Goal: Task Accomplishment & Management: Manage account settings

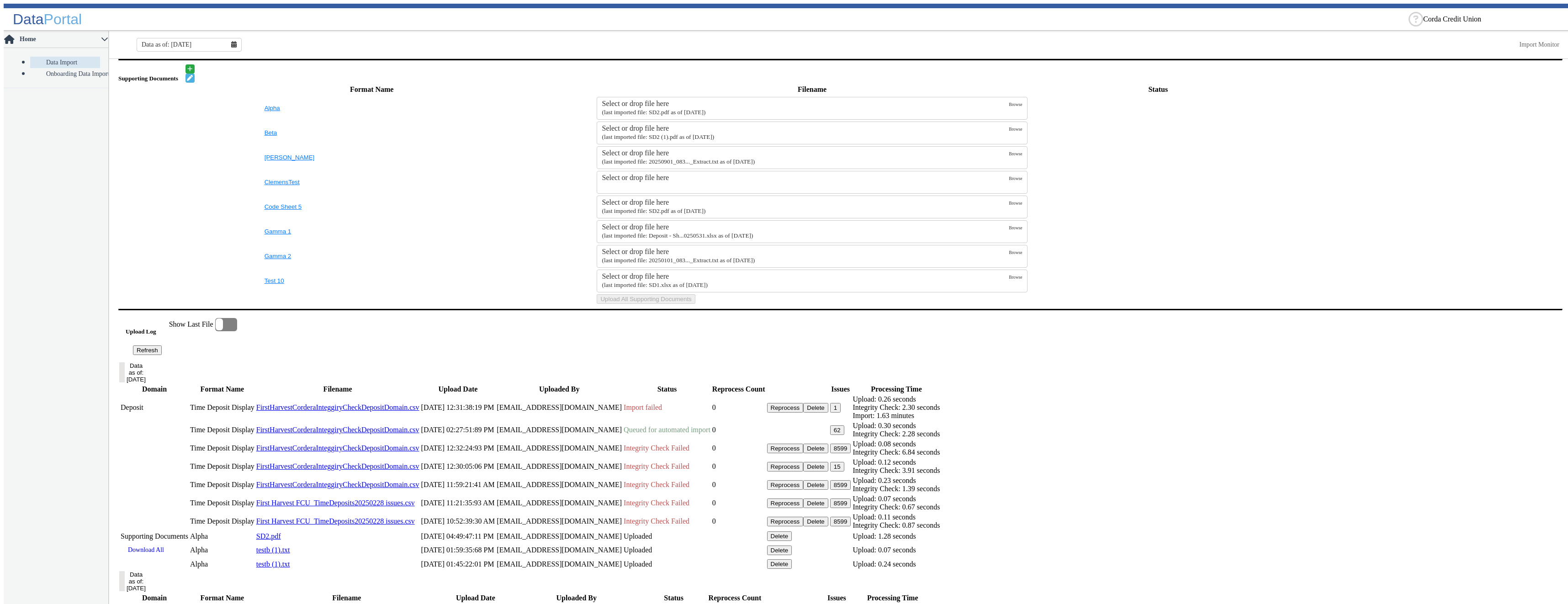
scroll to position [412, 0]
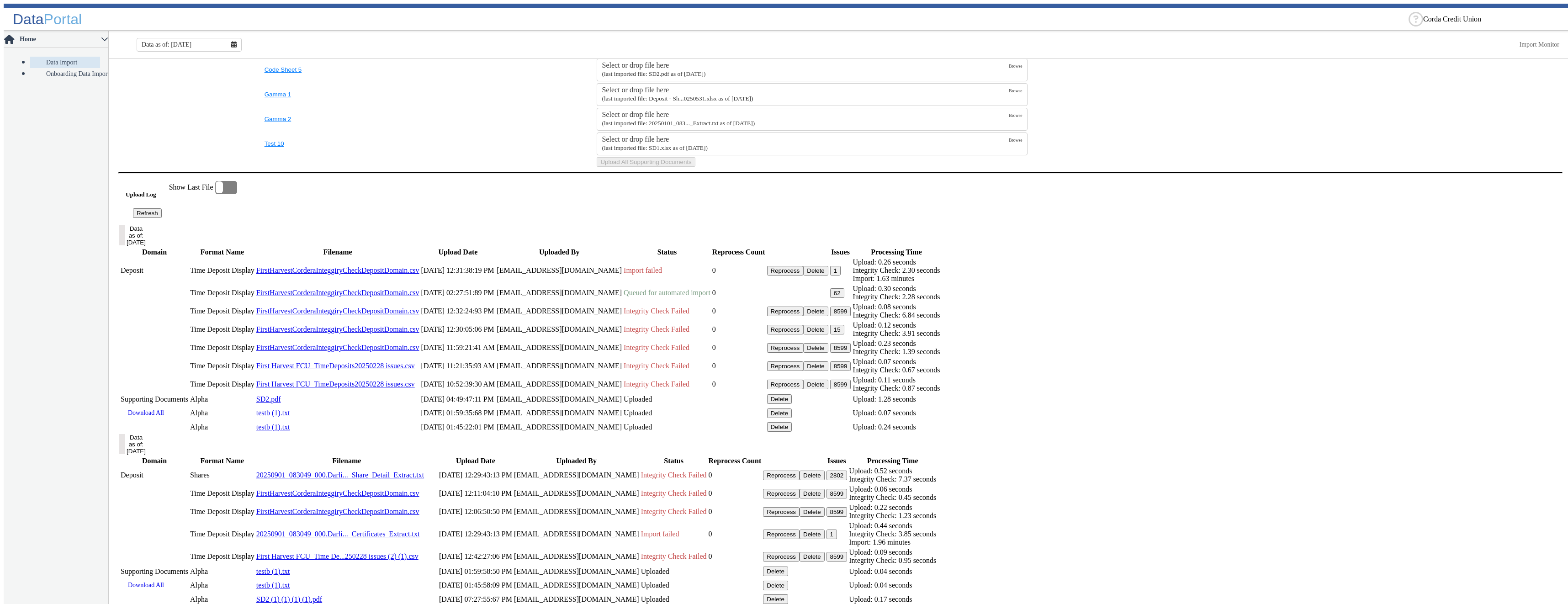
click at [828, 276] on button "Delete" at bounding box center [816, 271] width 25 height 10
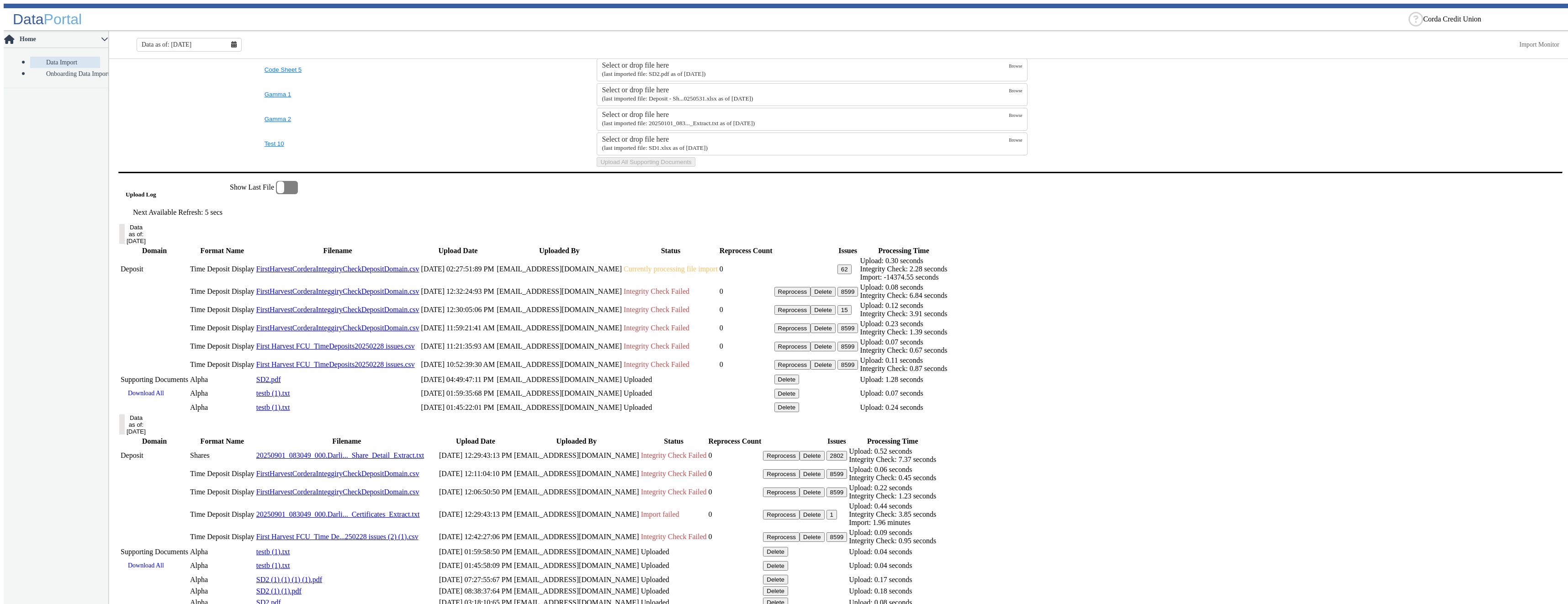
scroll to position [457, 0]
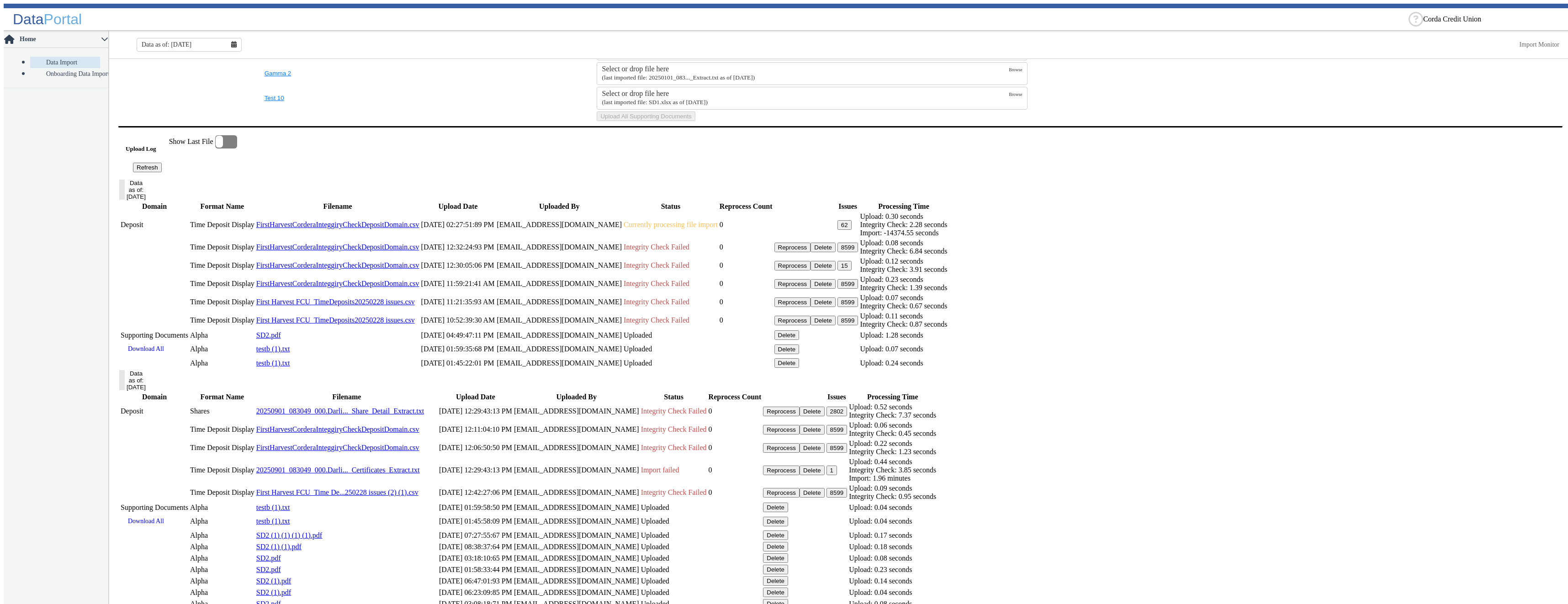
click at [836, 325] on button "Delete" at bounding box center [823, 321] width 25 height 10
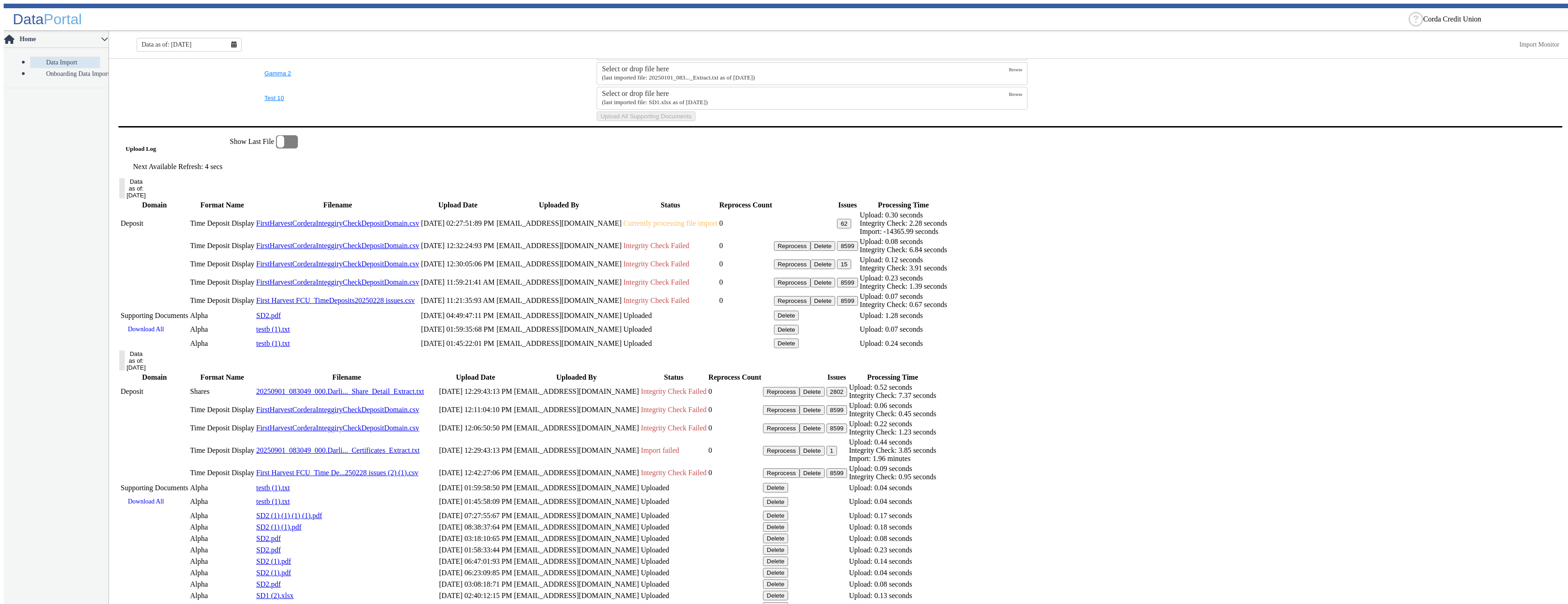
click at [836, 306] on button "Delete" at bounding box center [823, 301] width 25 height 10
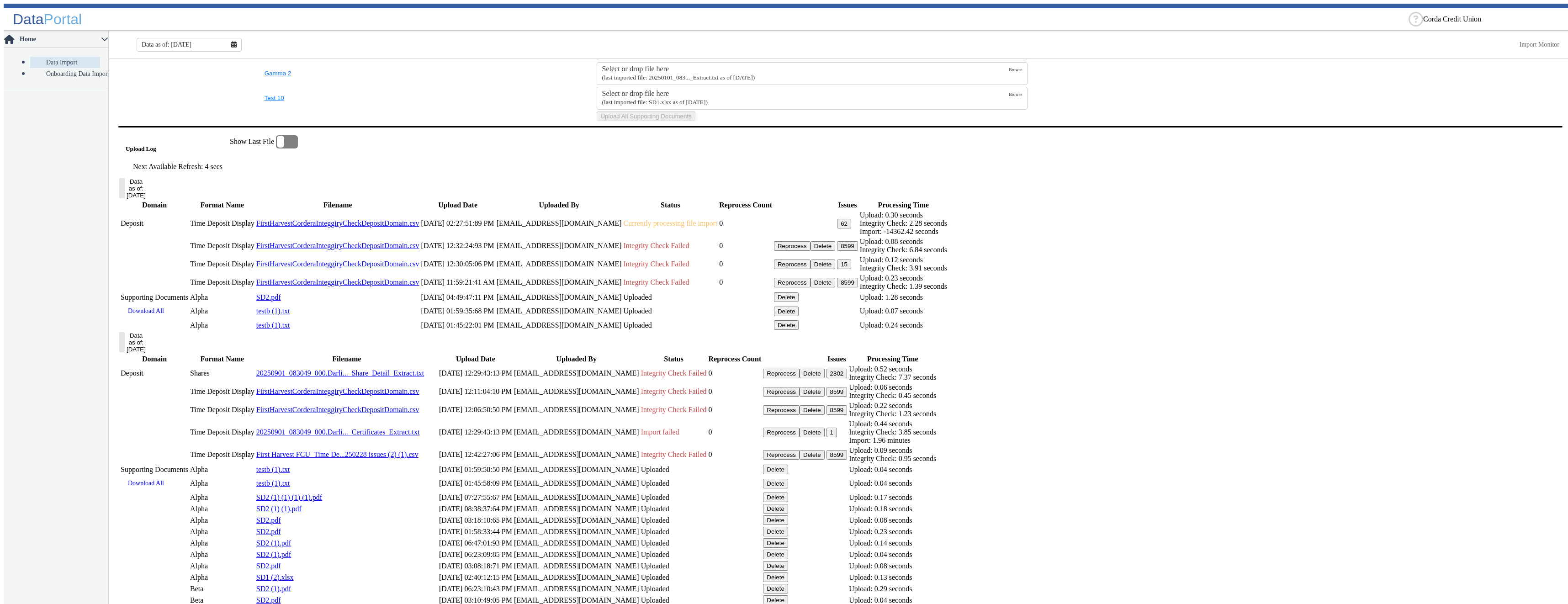
click at [836, 287] on button "Delete" at bounding box center [823, 283] width 25 height 10
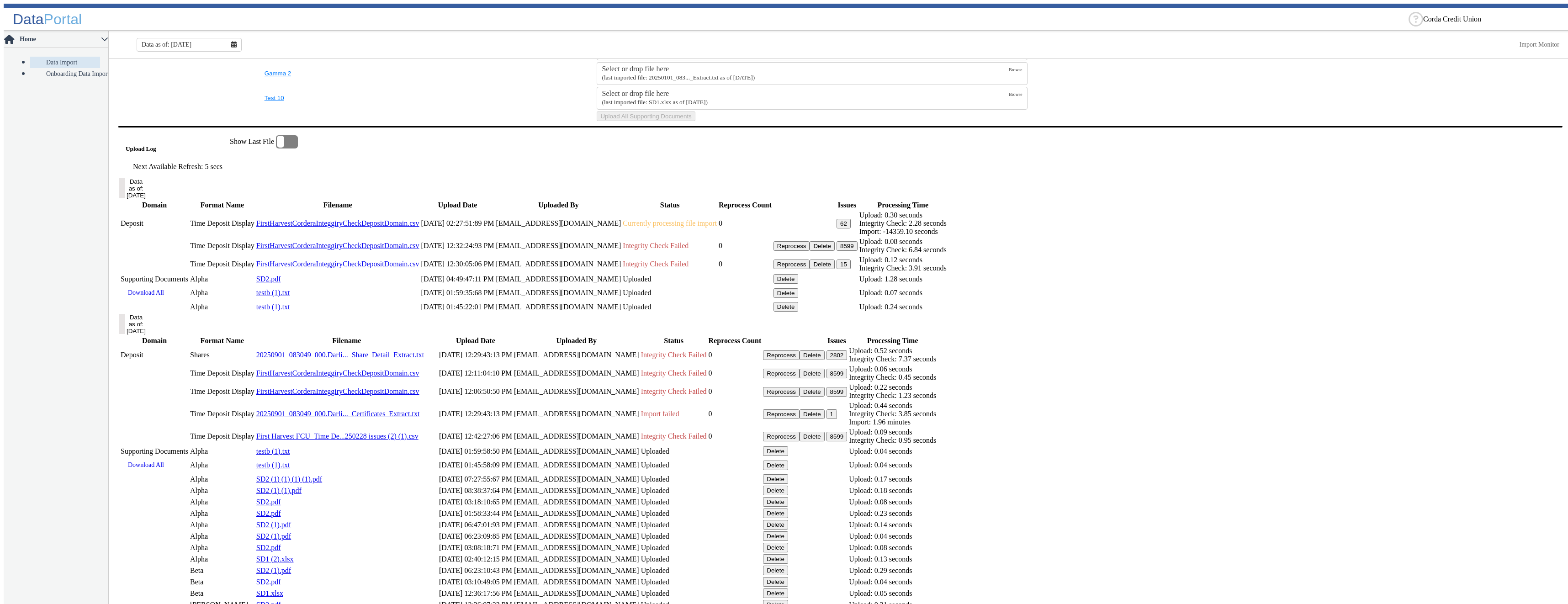
scroll to position [365, 0]
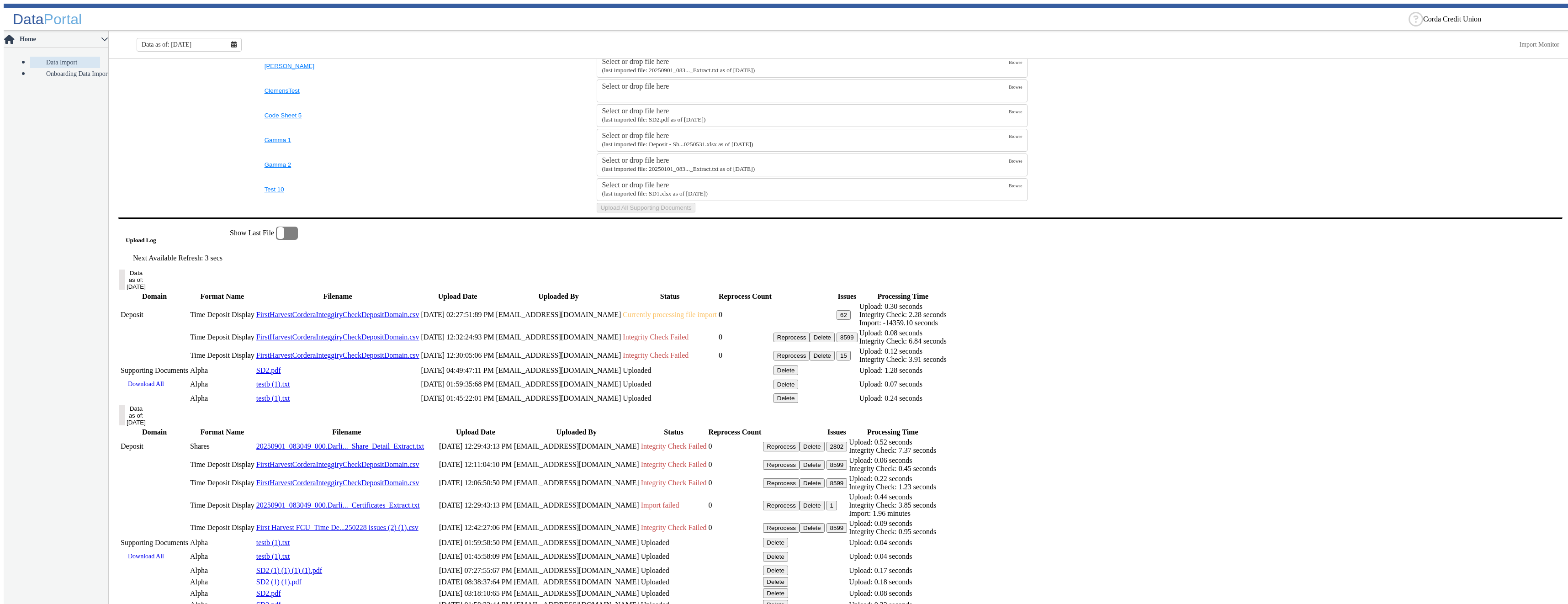
click at [835, 360] on button "Delete" at bounding box center [822, 356] width 25 height 10
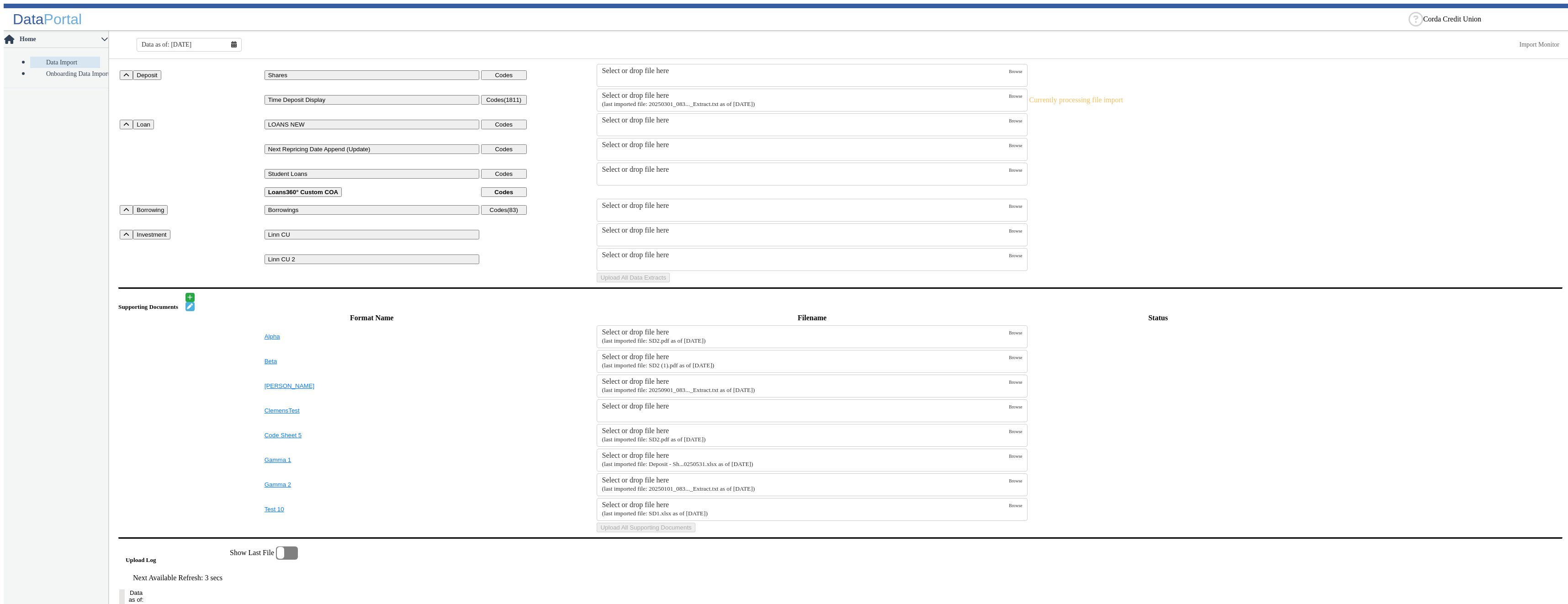
scroll to position [0, 0]
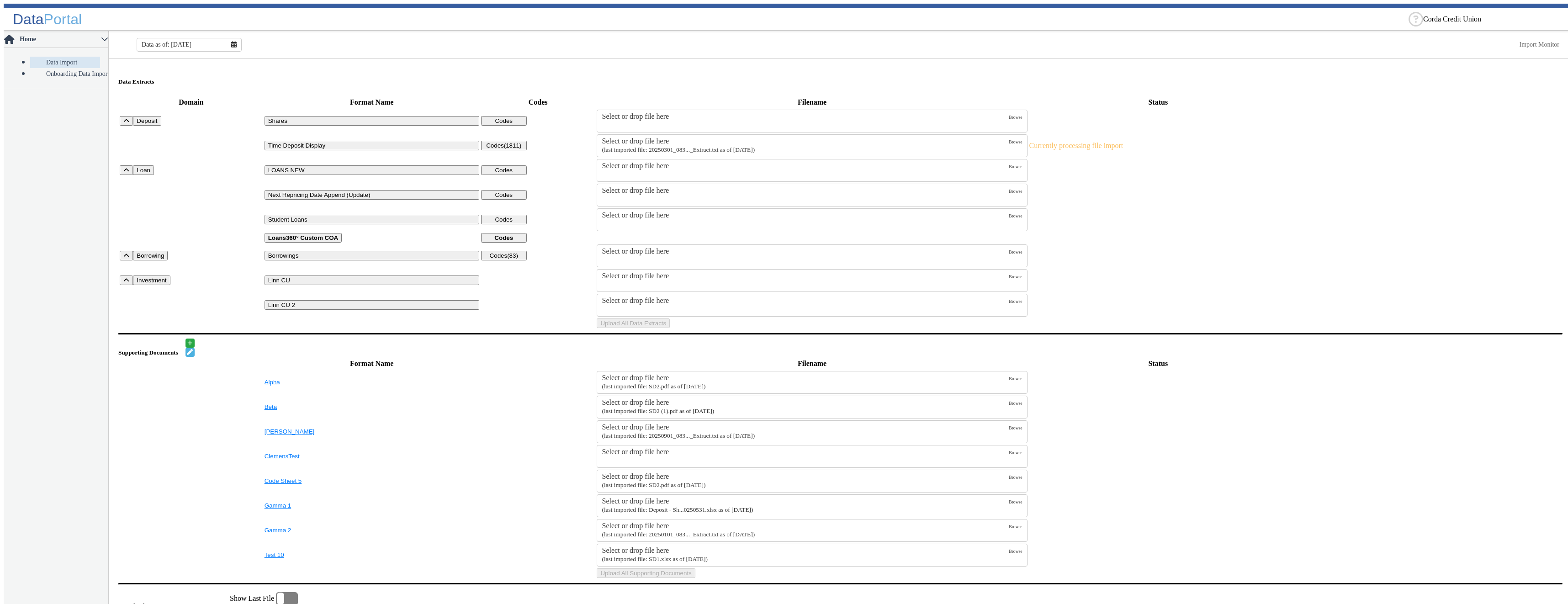
click at [755, 137] on div "Select or drop file here" at bounding box center [805, 141] width 407 height 9
click at [0, 0] on input "Select or drop file here (last imported file: 20250301_083..._Extract.txt as of…" at bounding box center [0, 0] width 0 height 0
click at [736, 137] on div "Select or drop file here" at bounding box center [805, 141] width 407 height 9
click at [0, 0] on input "Select or drop file here (last imported file: 20250301_083..._Extract.txt as of…" at bounding box center [0, 0] width 0 height 0
click at [670, 328] on button "Upload All Data Extracts" at bounding box center [633, 323] width 73 height 10
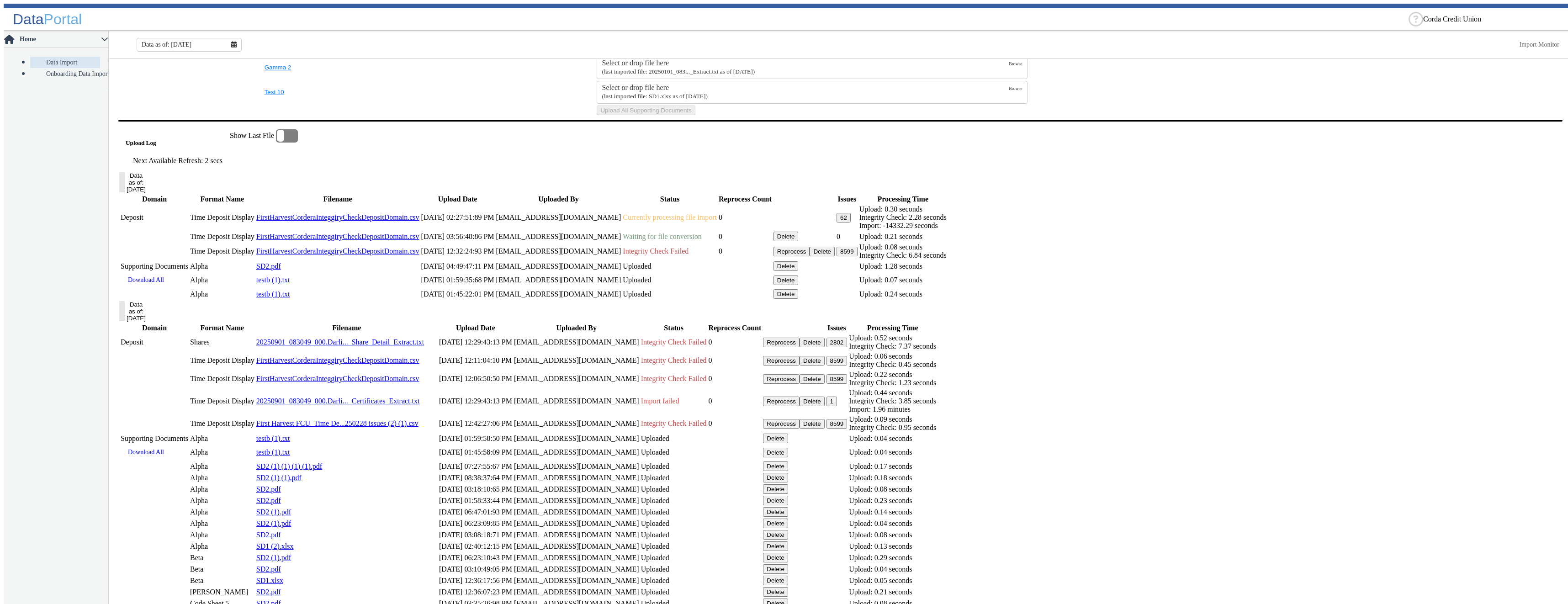
scroll to position [491, 0]
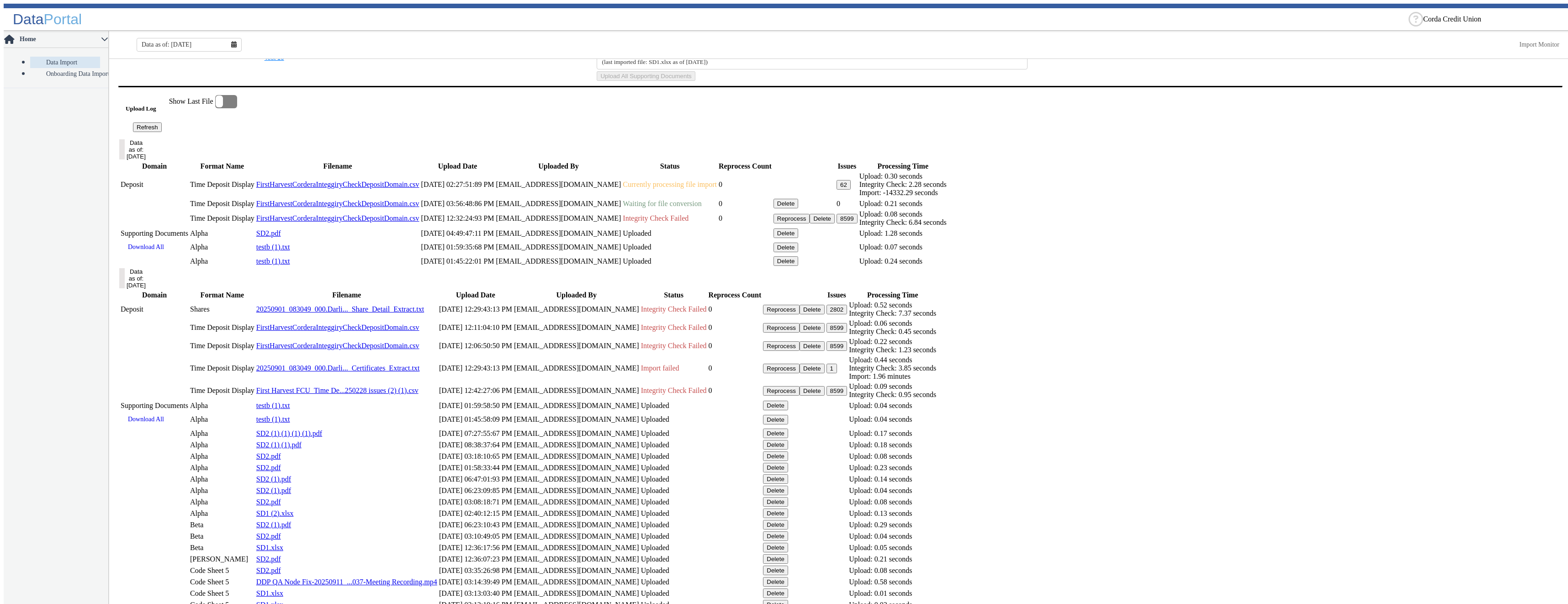
click at [162, 132] on button "Refresh" at bounding box center [147, 127] width 29 height 10
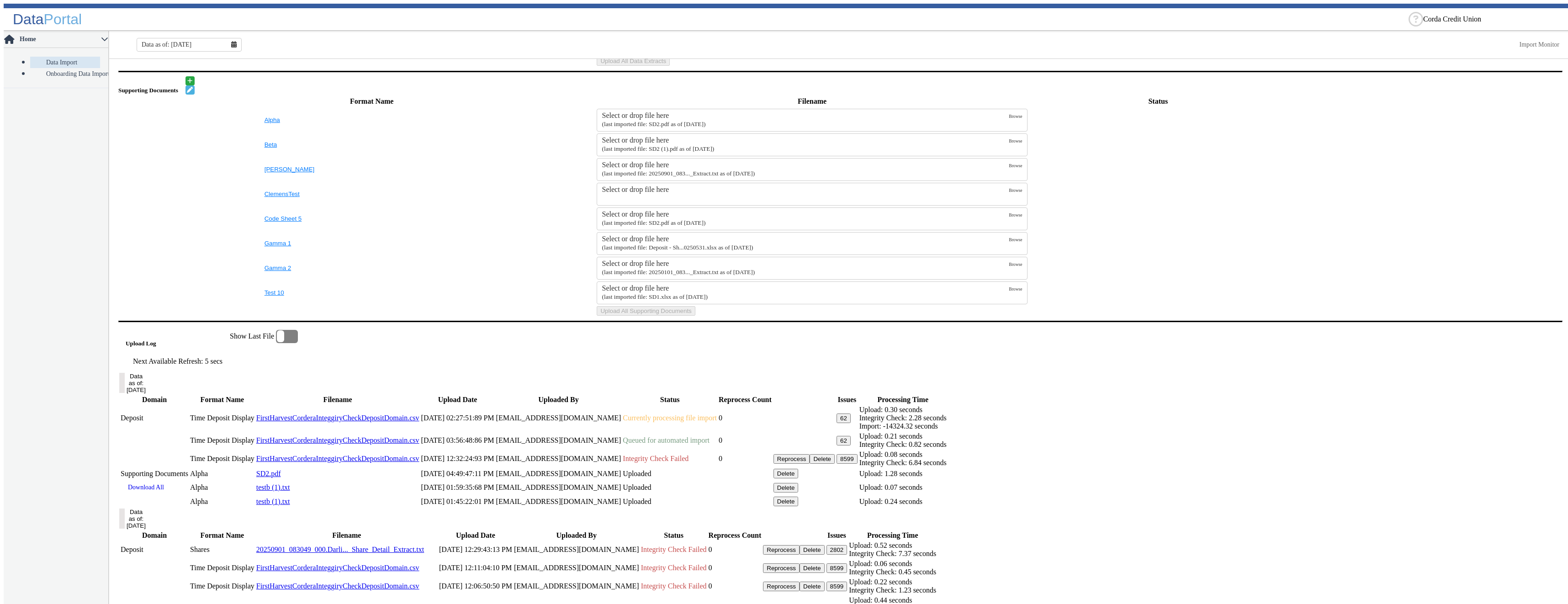
scroll to position [393, 0]
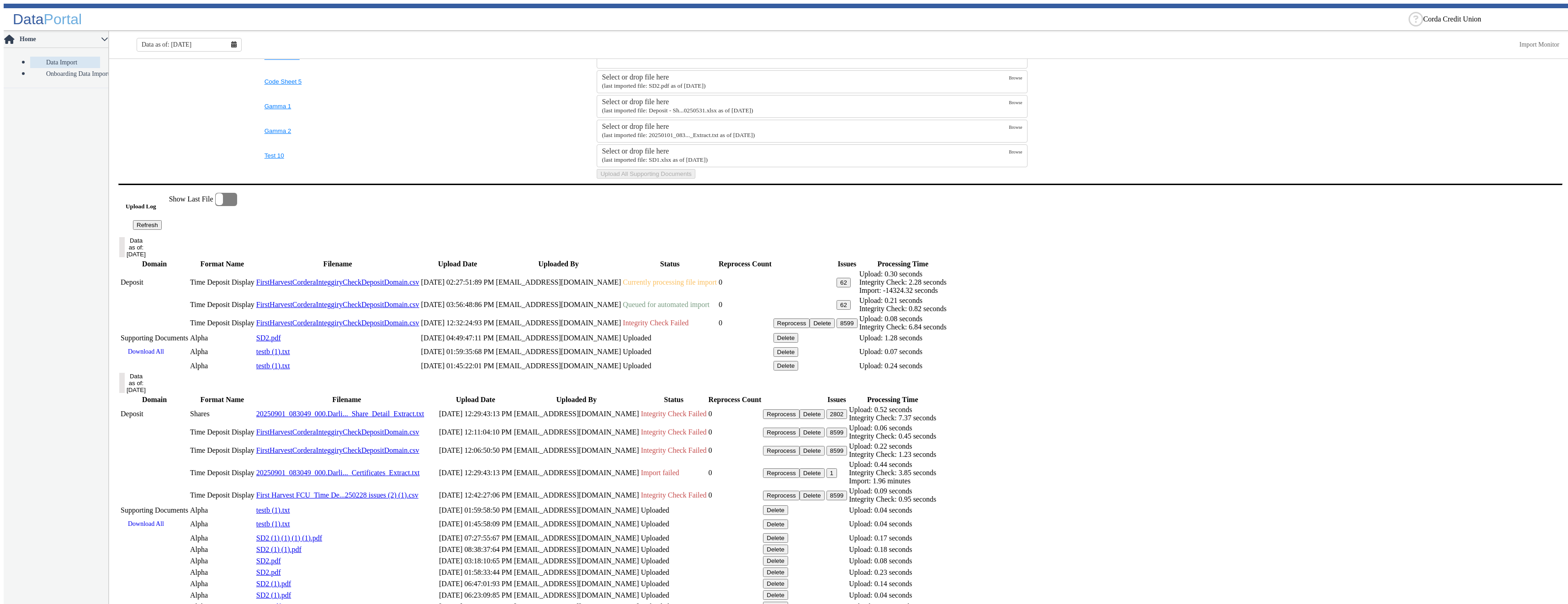
click at [851, 310] on button "62" at bounding box center [843, 305] width 14 height 10
click at [858, 328] on button "8599" at bounding box center [847, 323] width 21 height 10
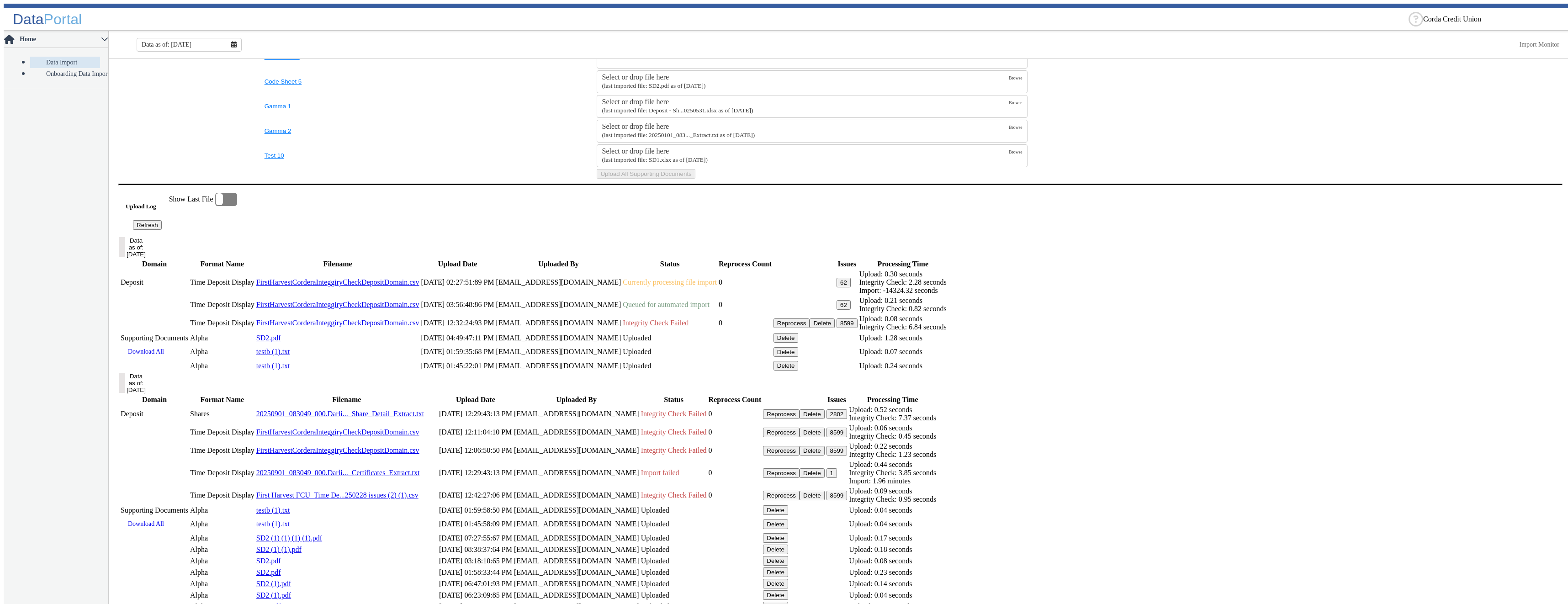
click at [851, 310] on button "62" at bounding box center [843, 305] width 14 height 10
click at [858, 328] on button "8599" at bounding box center [847, 323] width 21 height 10
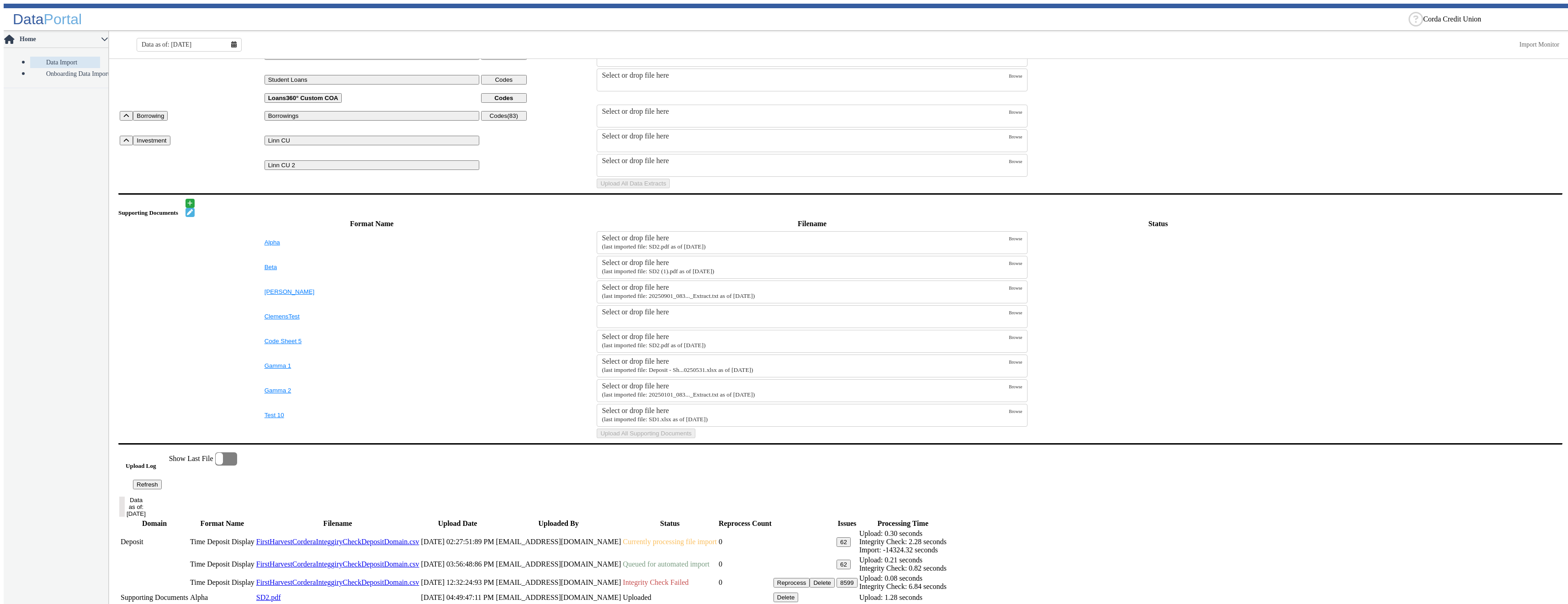
scroll to position [0, 0]
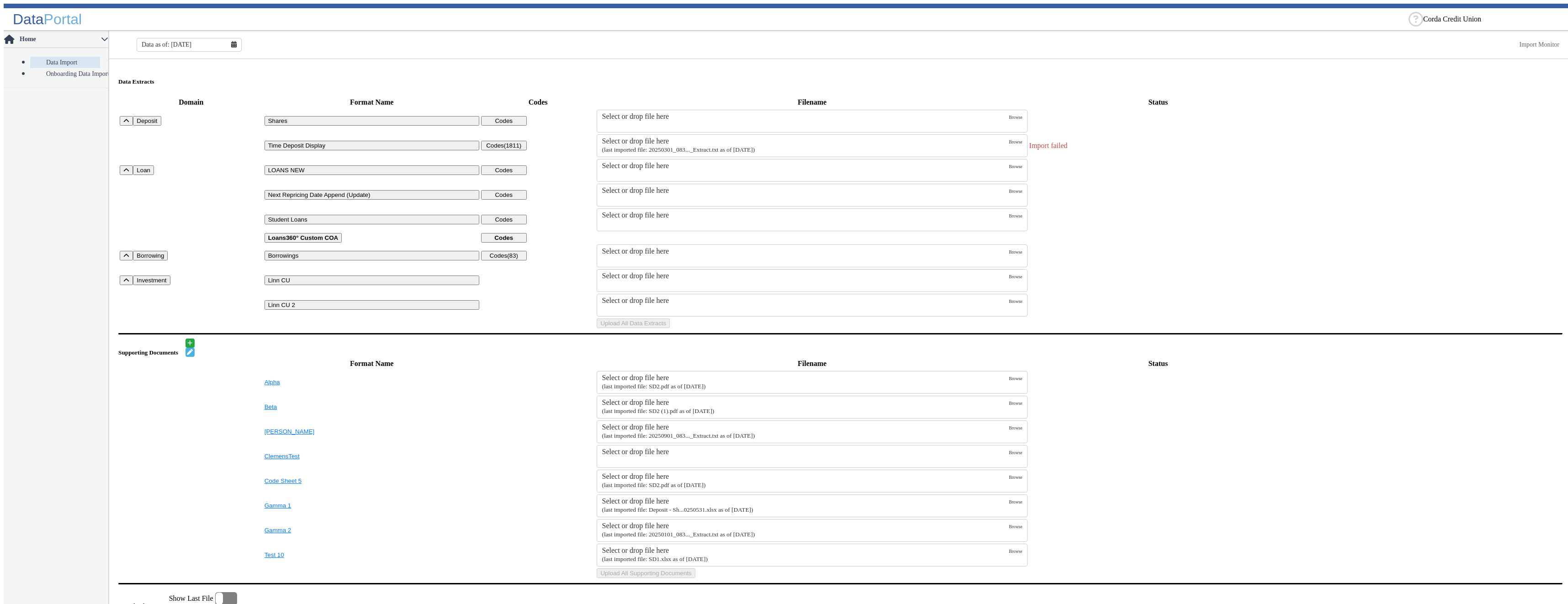
click at [701, 146] on small "(last imported file: 20250301_083..._Extract.txt as of [DATE])" at bounding box center [678, 149] width 153 height 7
click at [0, 0] on input "Select or drop file here (last imported file: 20250301_083..._Extract.txt as of…" at bounding box center [0, 0] width 0 height 0
click at [670, 328] on button "Upload All Data Extracts" at bounding box center [633, 323] width 73 height 10
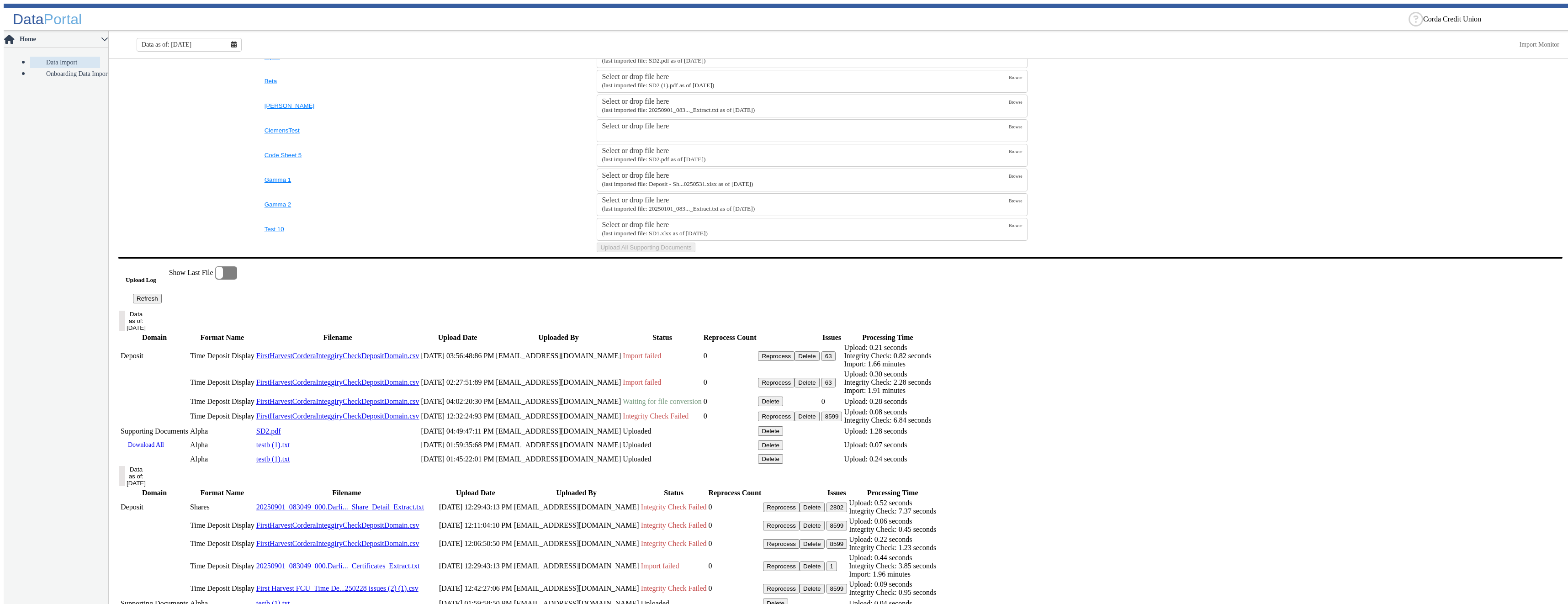
scroll to position [503, 0]
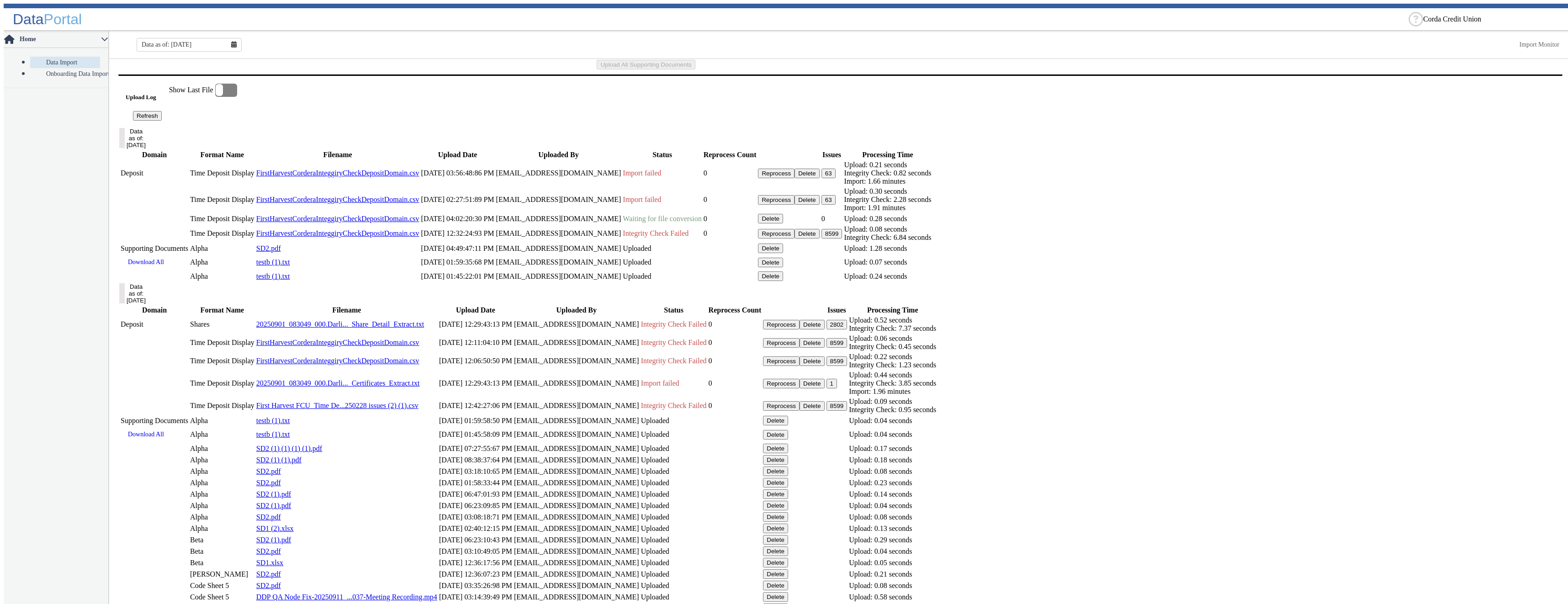
click at [162, 121] on button "Refresh" at bounding box center [147, 116] width 29 height 10
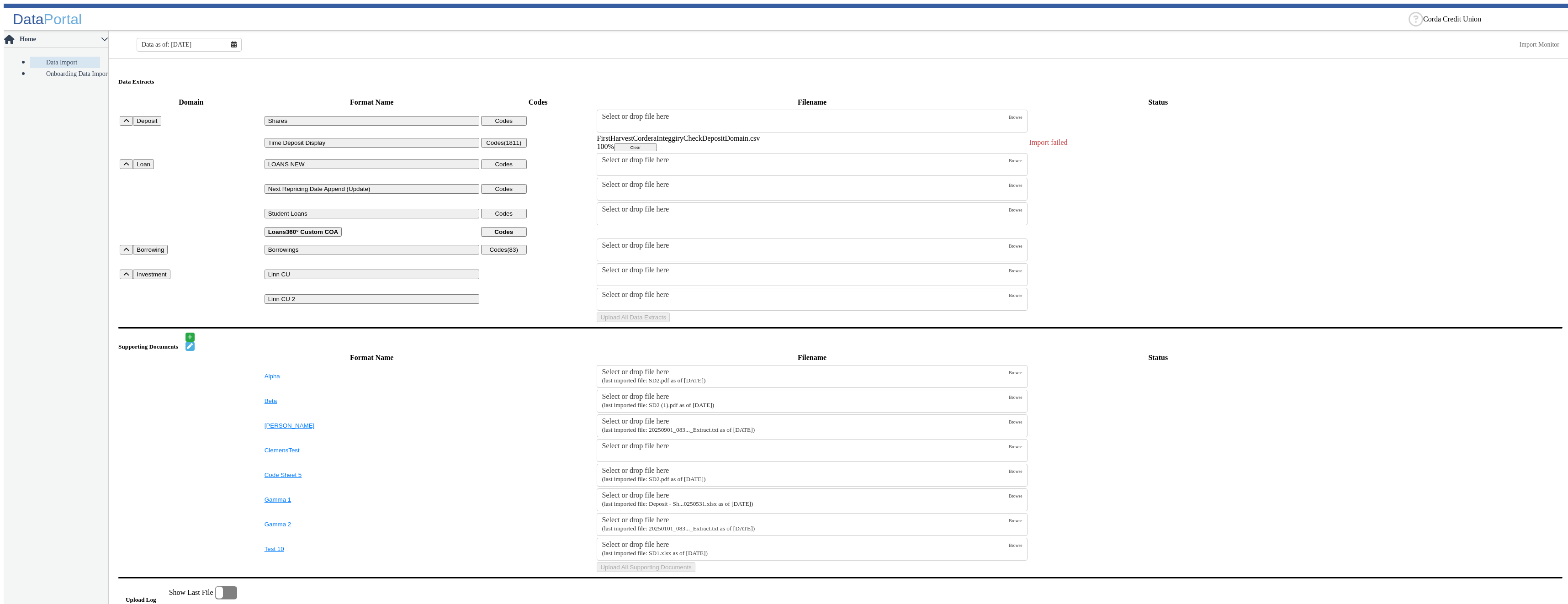
scroll to position [320, 0]
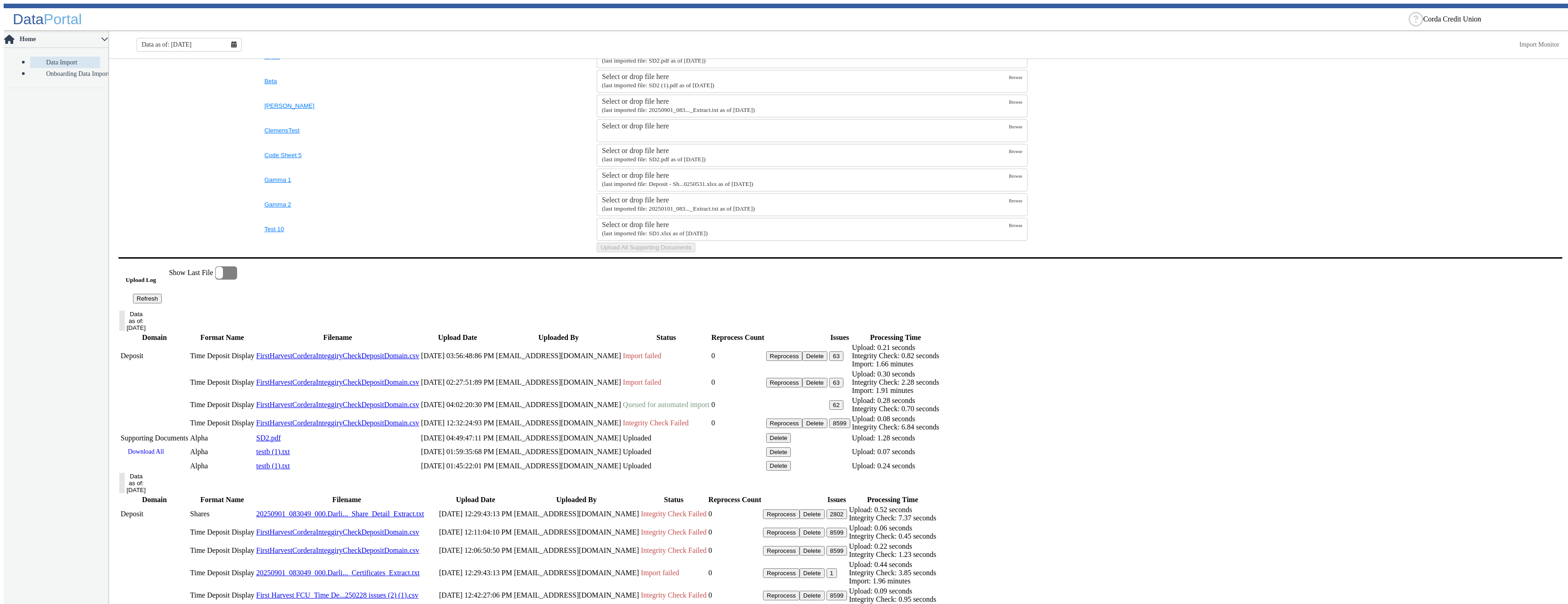
drag, startPoint x: 178, startPoint y: 419, endPoint x: 189, endPoint y: 416, distance: 11.4
click at [162, 303] on button "Refresh" at bounding box center [147, 299] width 29 height 10
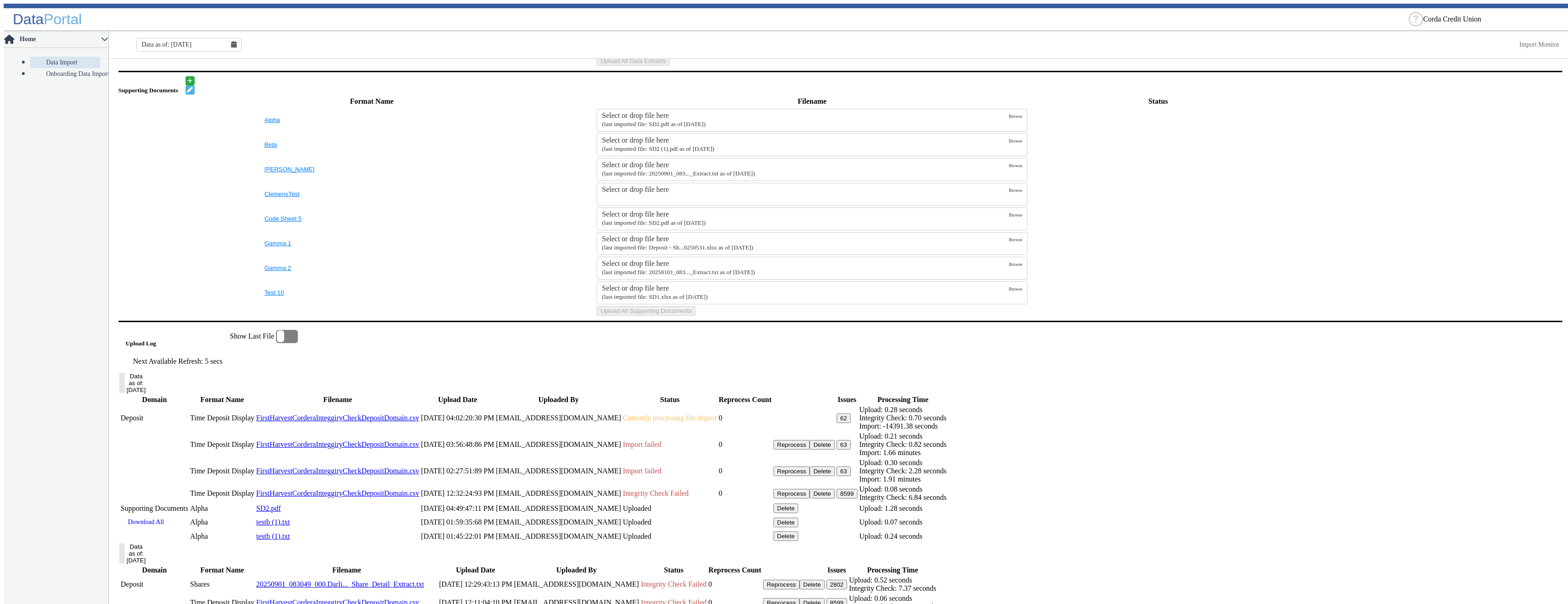
scroll to position [439, 0]
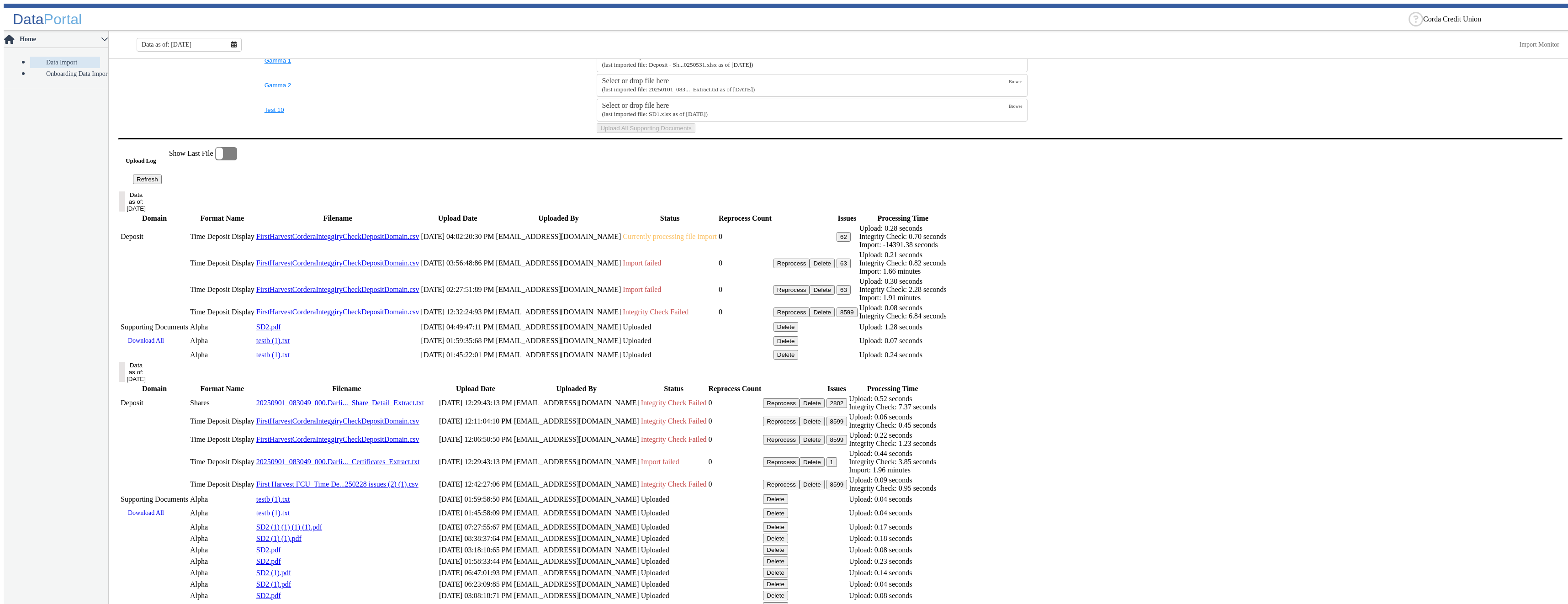
click at [851, 242] on button "62" at bounding box center [843, 237] width 14 height 10
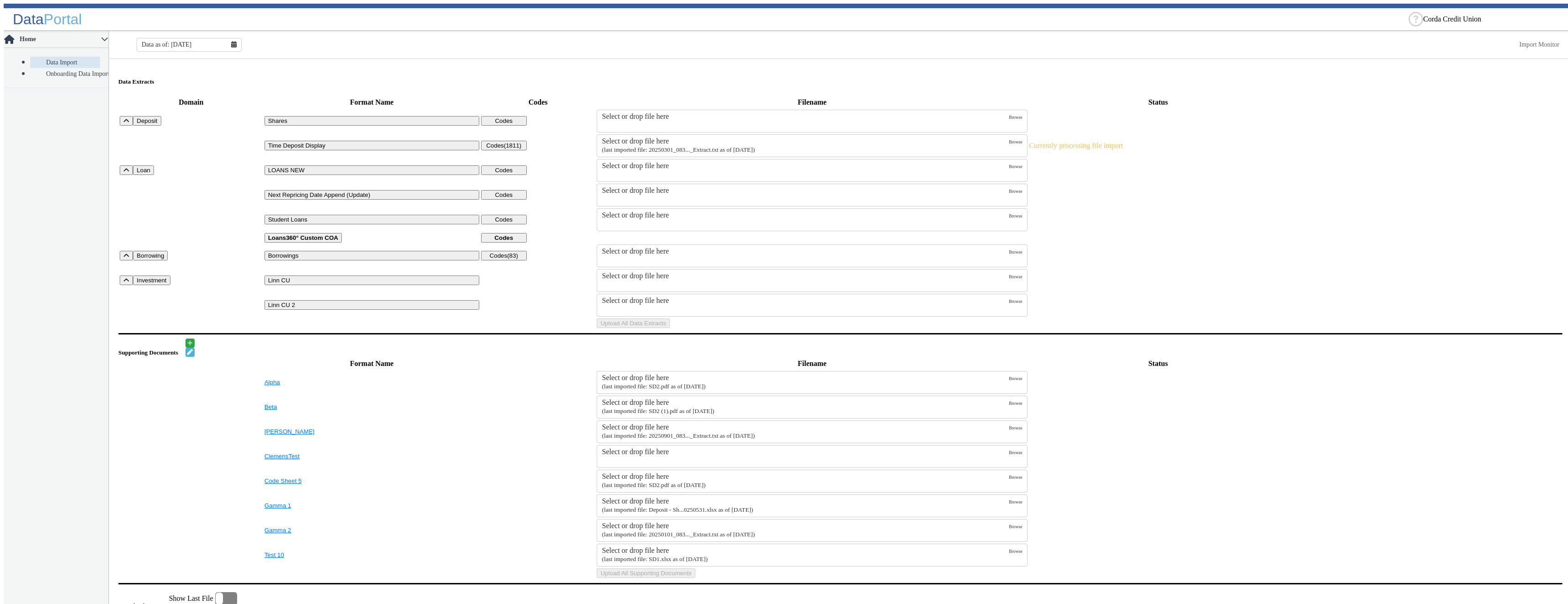
click at [721, 140] on div "Select or drop file here" at bounding box center [805, 141] width 407 height 9
click at [0, 0] on input "Select or drop file here (last imported file: 20250301_083..._Extract.txt as of…" at bounding box center [0, 0] width 0 height 0
click at [755, 146] on small "(last imported file: 20250301_083..._Extract.txt as of [DATE])" at bounding box center [678, 149] width 153 height 7
click at [0, 0] on input "Select or drop file here (last imported file: 20250301_083..._Extract.txt as of…" at bounding box center [0, 0] width 0 height 0
click at [670, 328] on button "Upload All Data Extracts" at bounding box center [633, 323] width 73 height 10
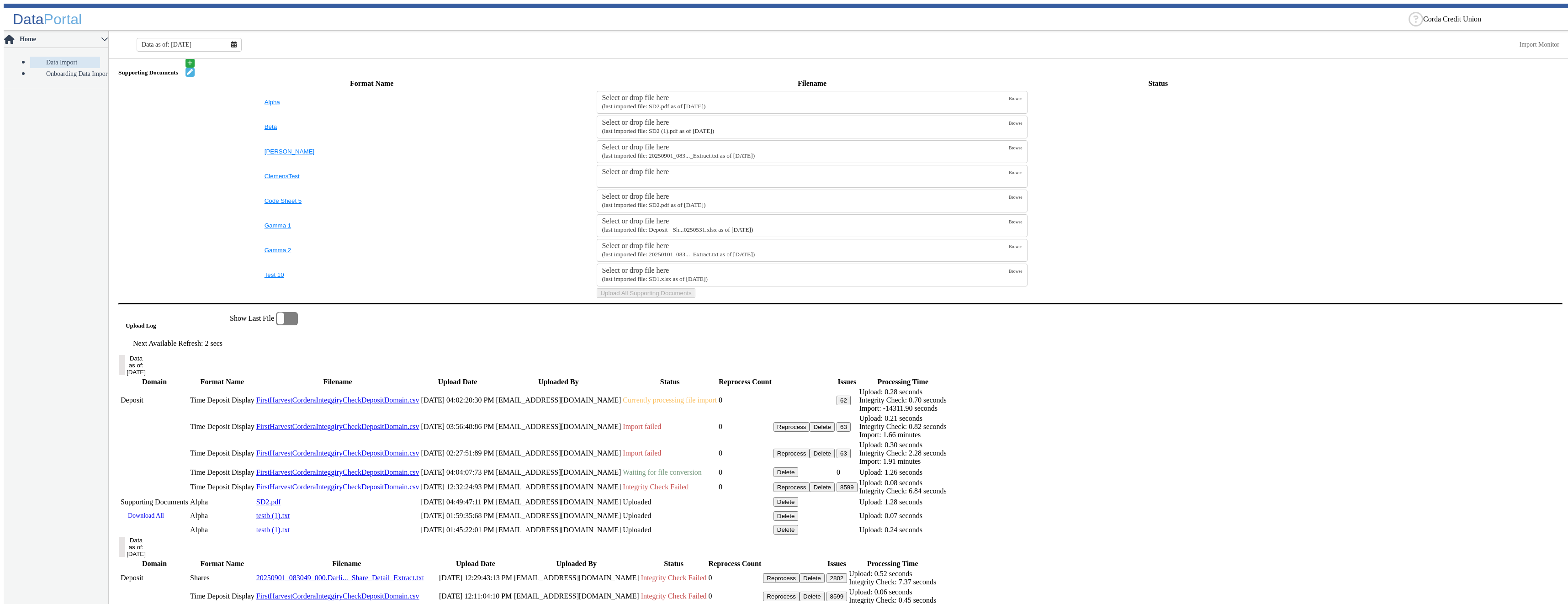
scroll to position [503, 0]
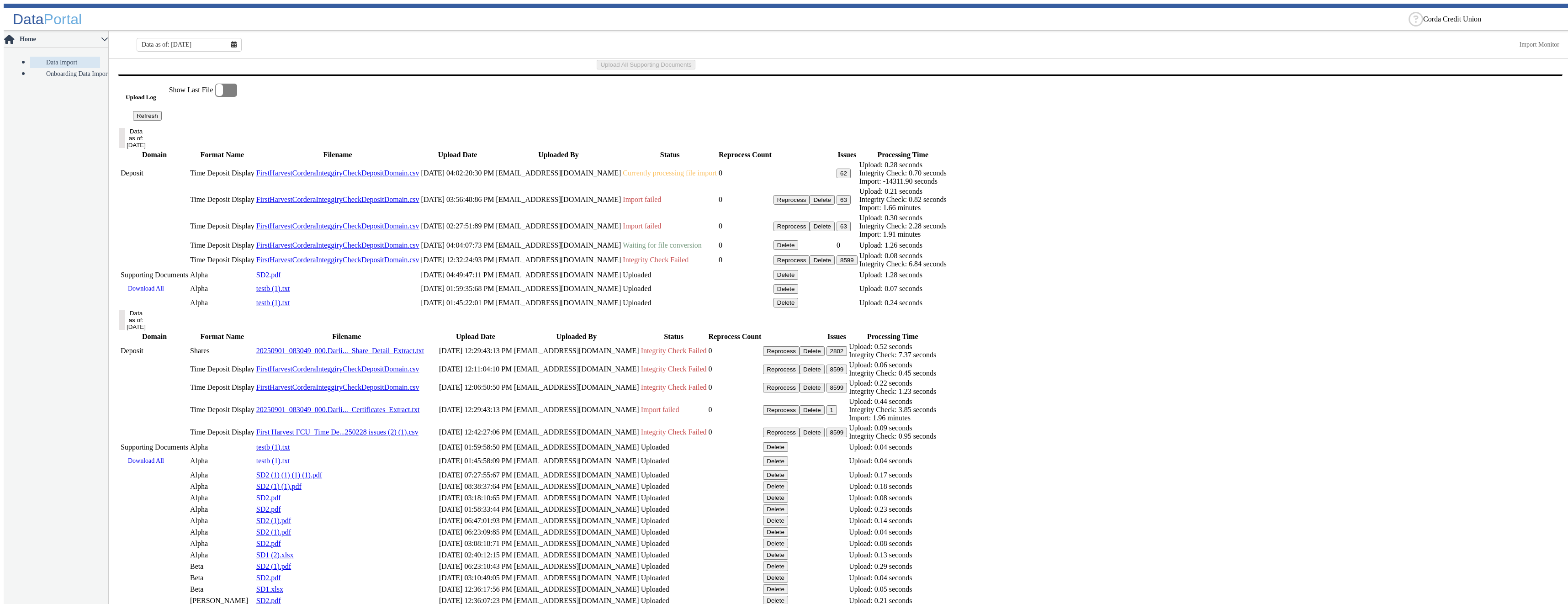
click at [162, 121] on button "Refresh" at bounding box center [147, 116] width 29 height 10
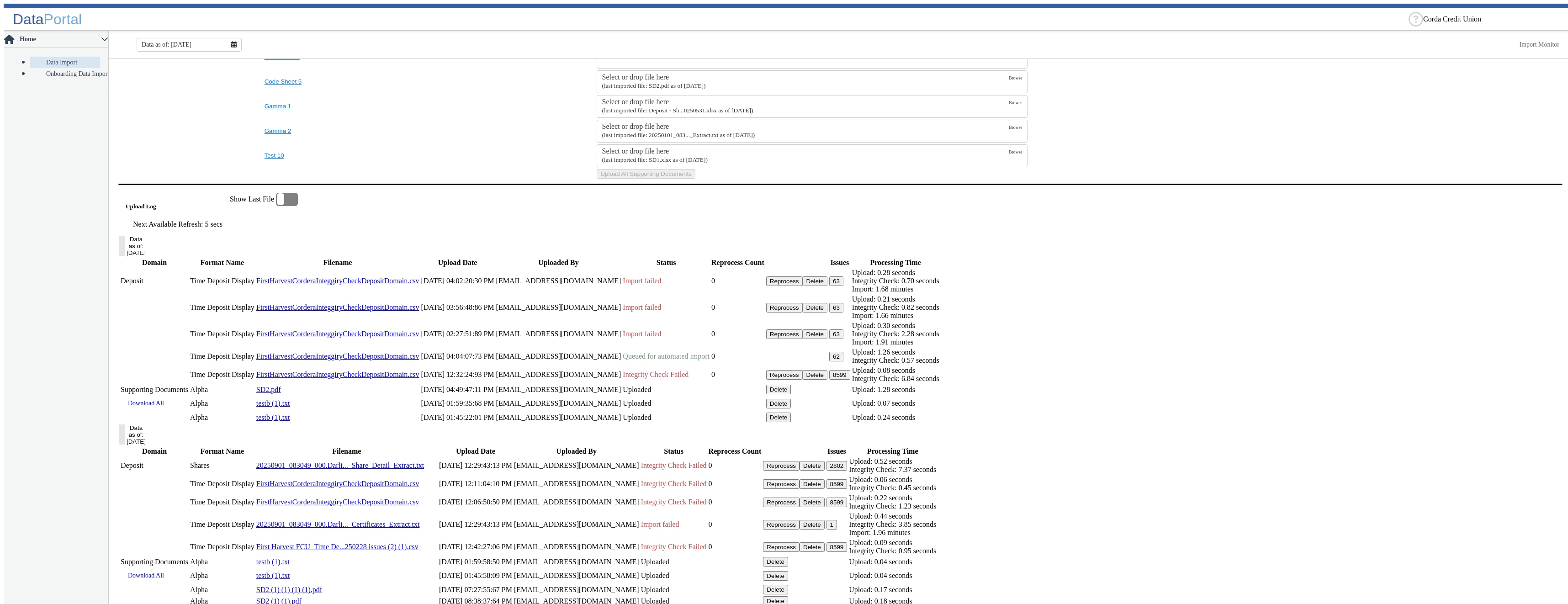
scroll to position [530, 0]
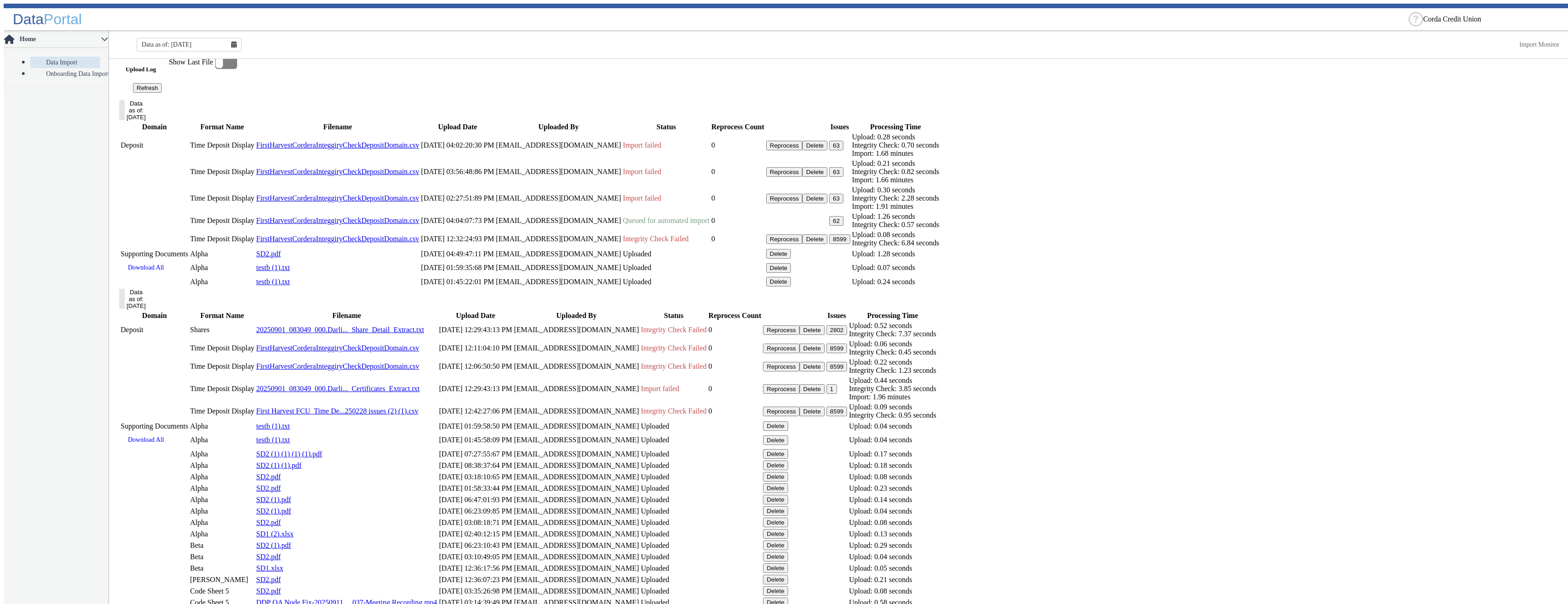
click at [844, 226] on button "62" at bounding box center [836, 221] width 14 height 10
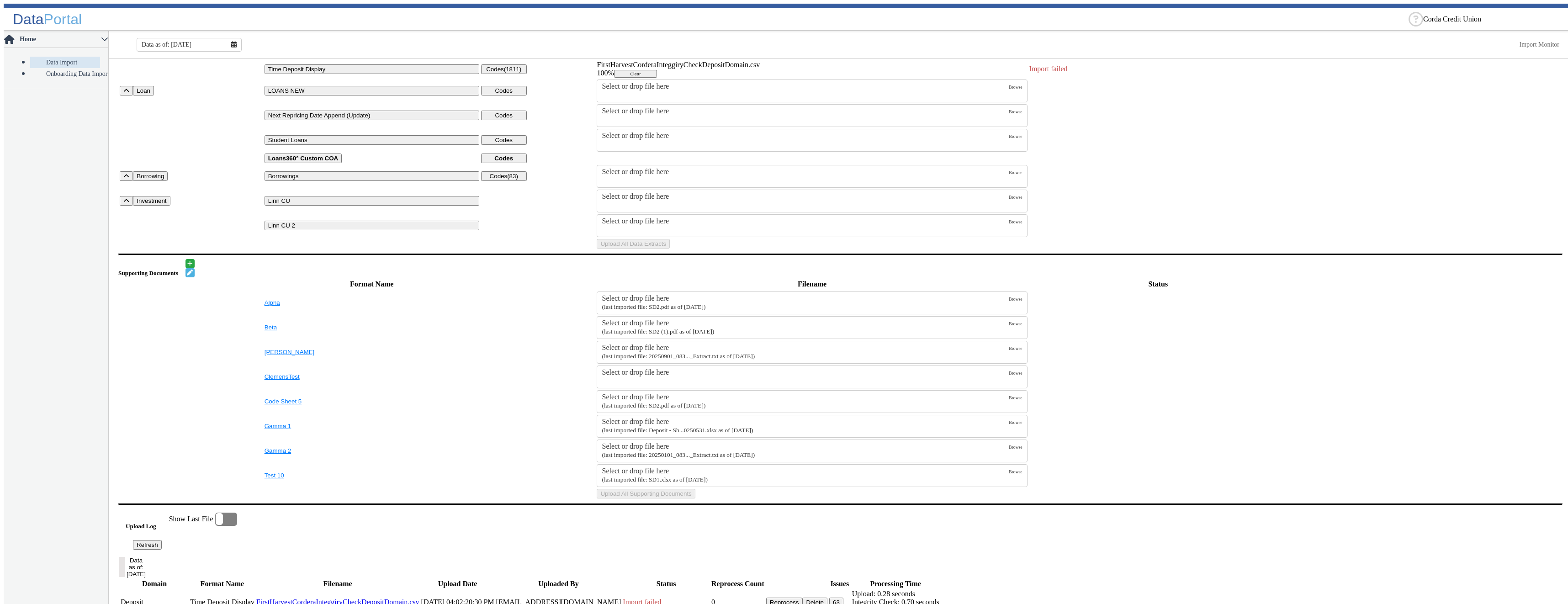
scroll to position [0, 0]
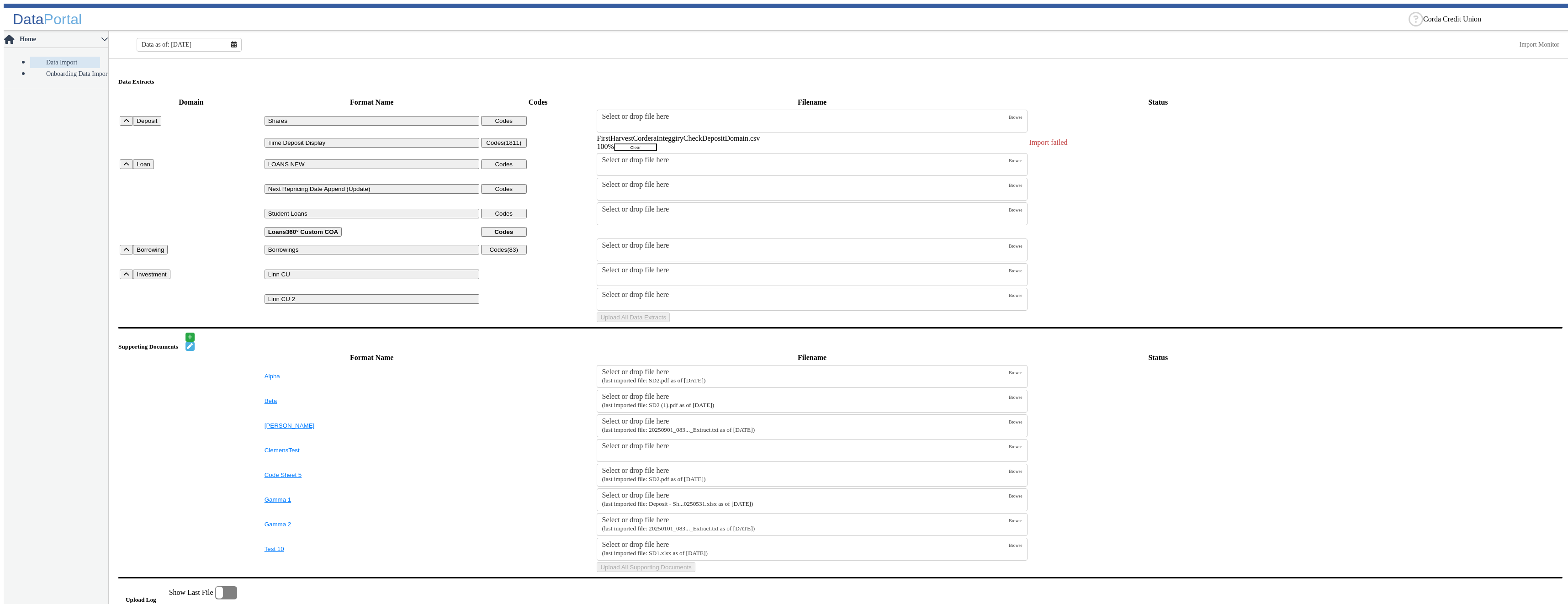
click at [657, 144] on button "Clear" at bounding box center [635, 147] width 43 height 8
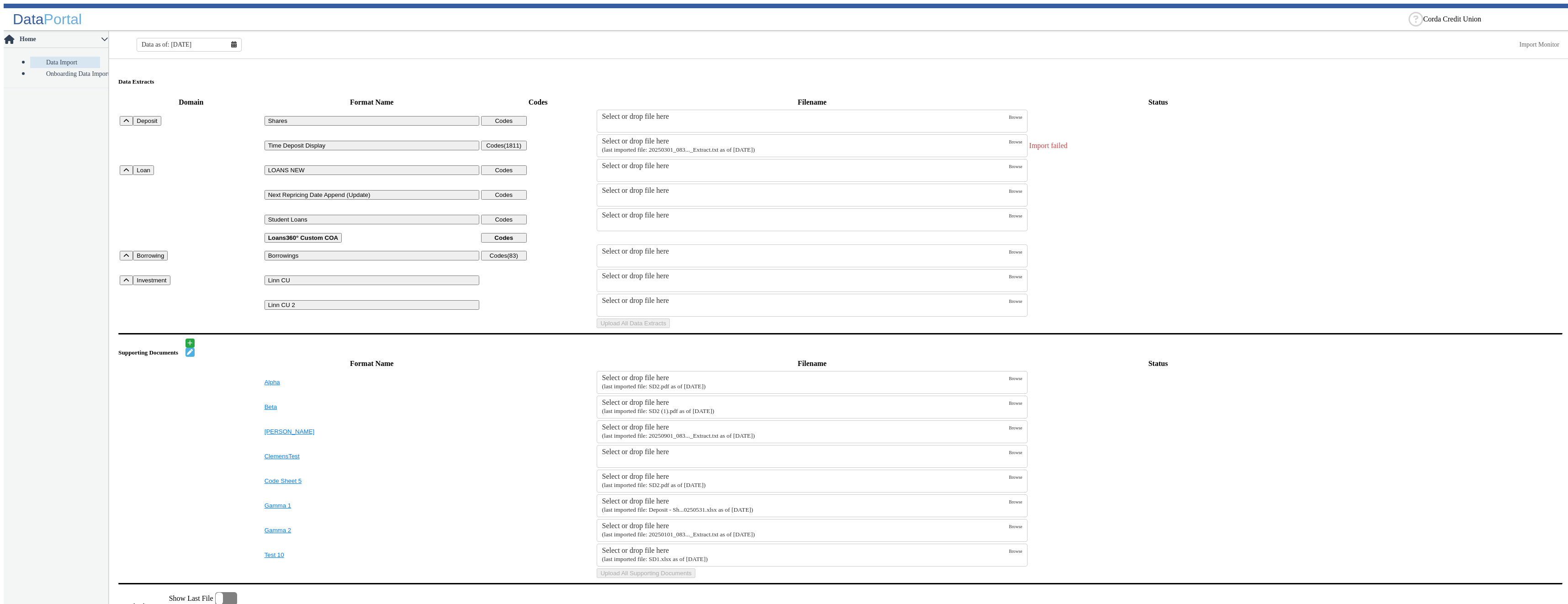
click at [746, 137] on div "Select or drop file here" at bounding box center [805, 141] width 407 height 9
click at [0, 0] on input "Select or drop file here (last imported file: 20250301_083..._Extract.txt as of…" at bounding box center [0, 0] width 0 height 0
click at [693, 147] on small "(last imported file: 20250301_083..._Extract.txt as of [DATE])" at bounding box center [678, 149] width 153 height 7
click at [0, 0] on input "Select or drop file here (last imported file: 20250301_083..._Extract.txt as of…" at bounding box center [0, 0] width 0 height 0
click at [670, 328] on button "Upload All Data Extracts" at bounding box center [633, 323] width 73 height 10
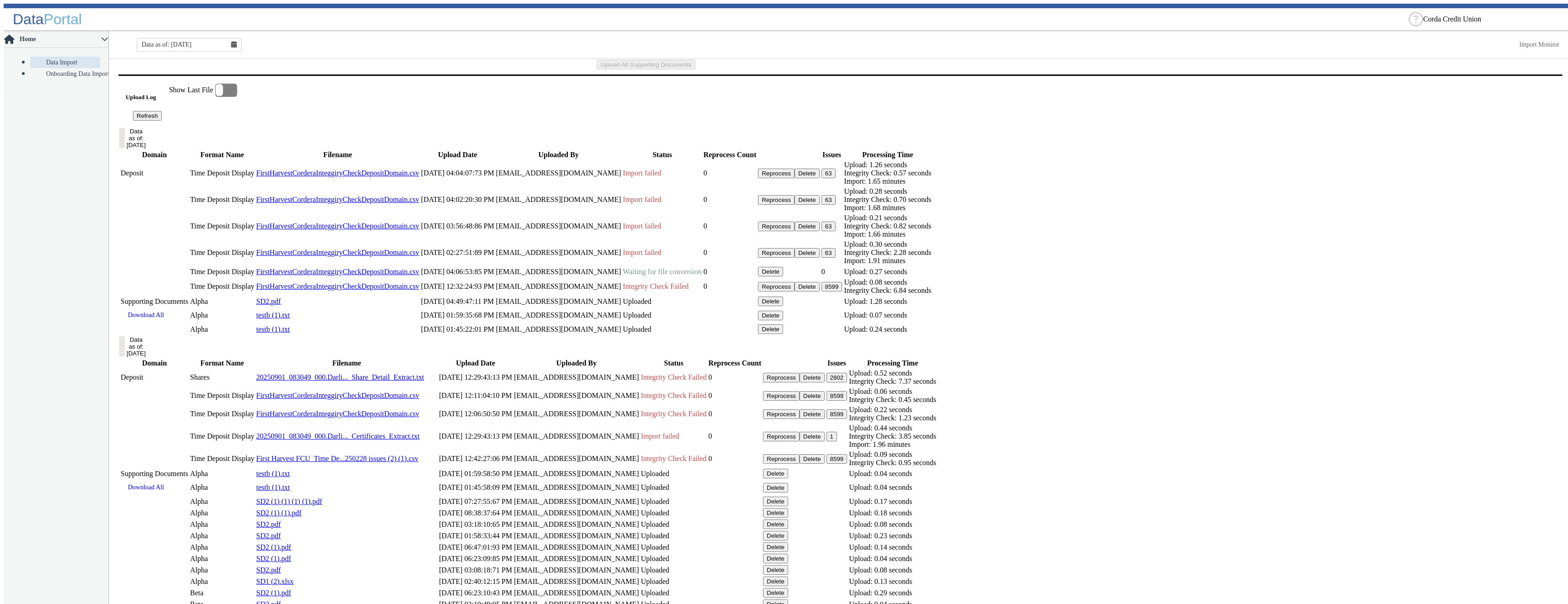
scroll to position [549, 0]
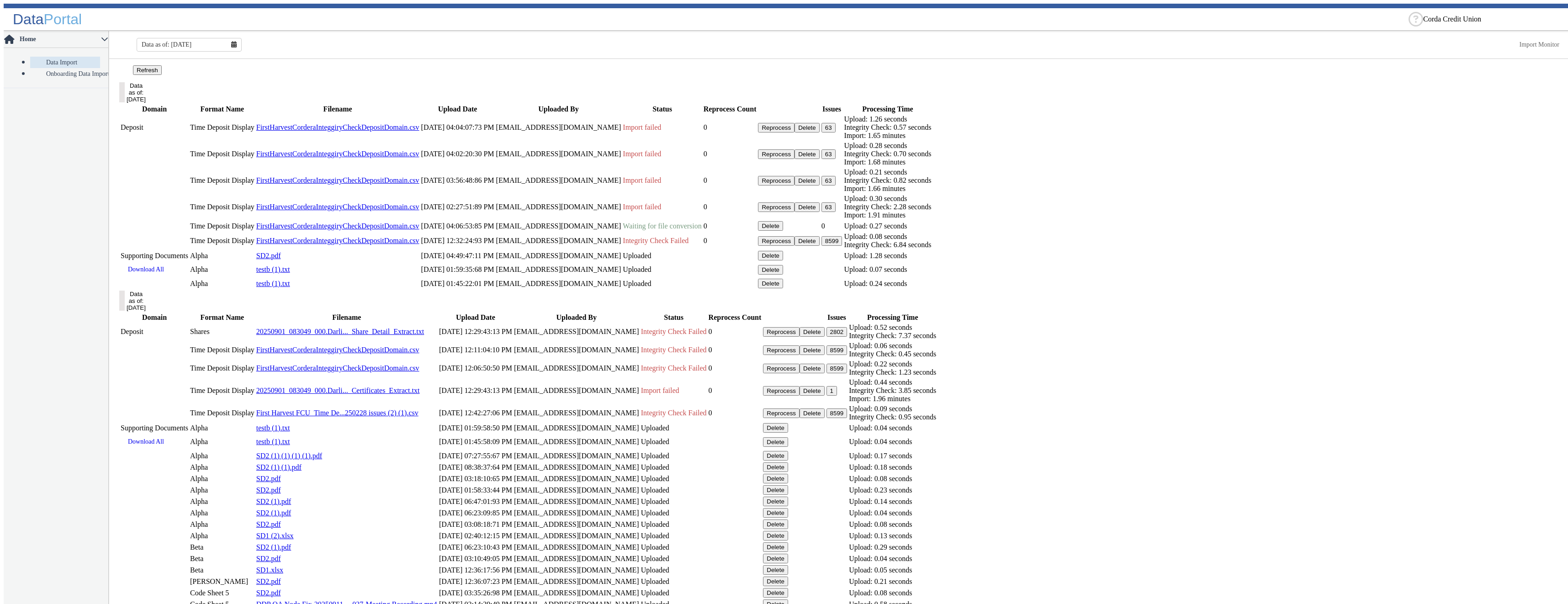
click at [162, 75] on button "Refresh" at bounding box center [147, 70] width 29 height 10
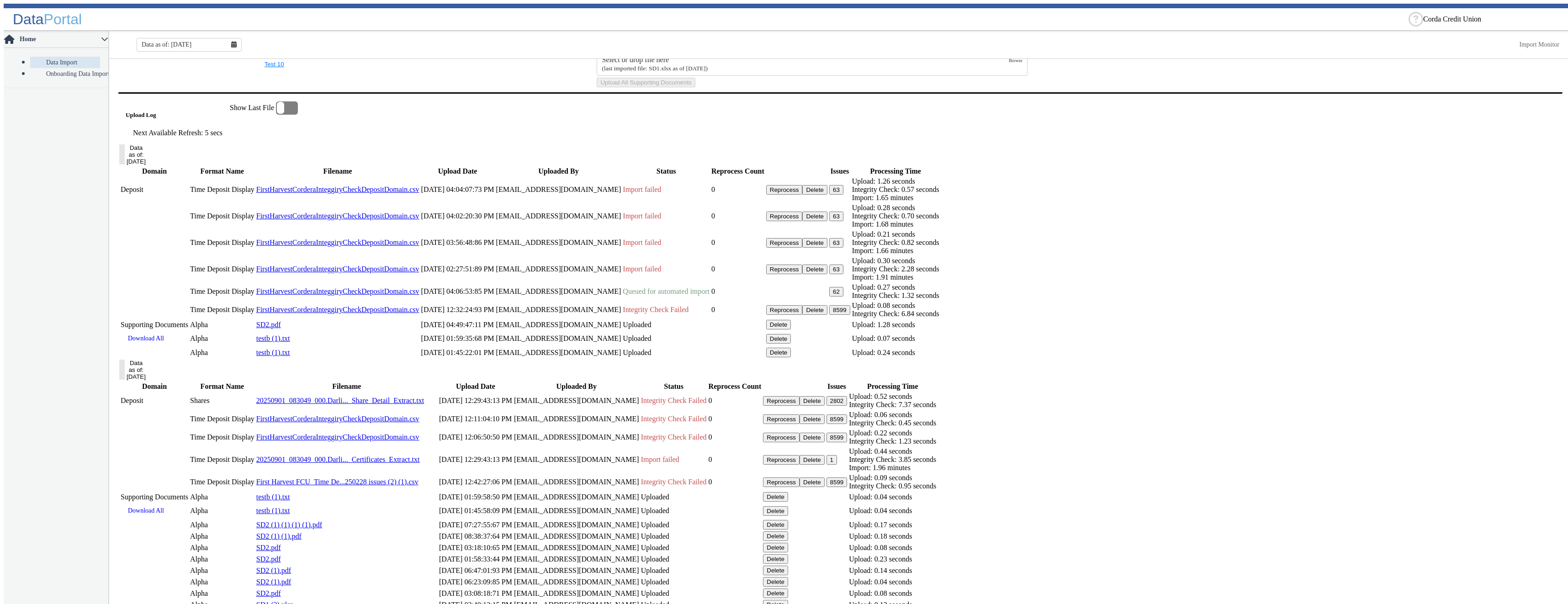
scroll to position [576, 0]
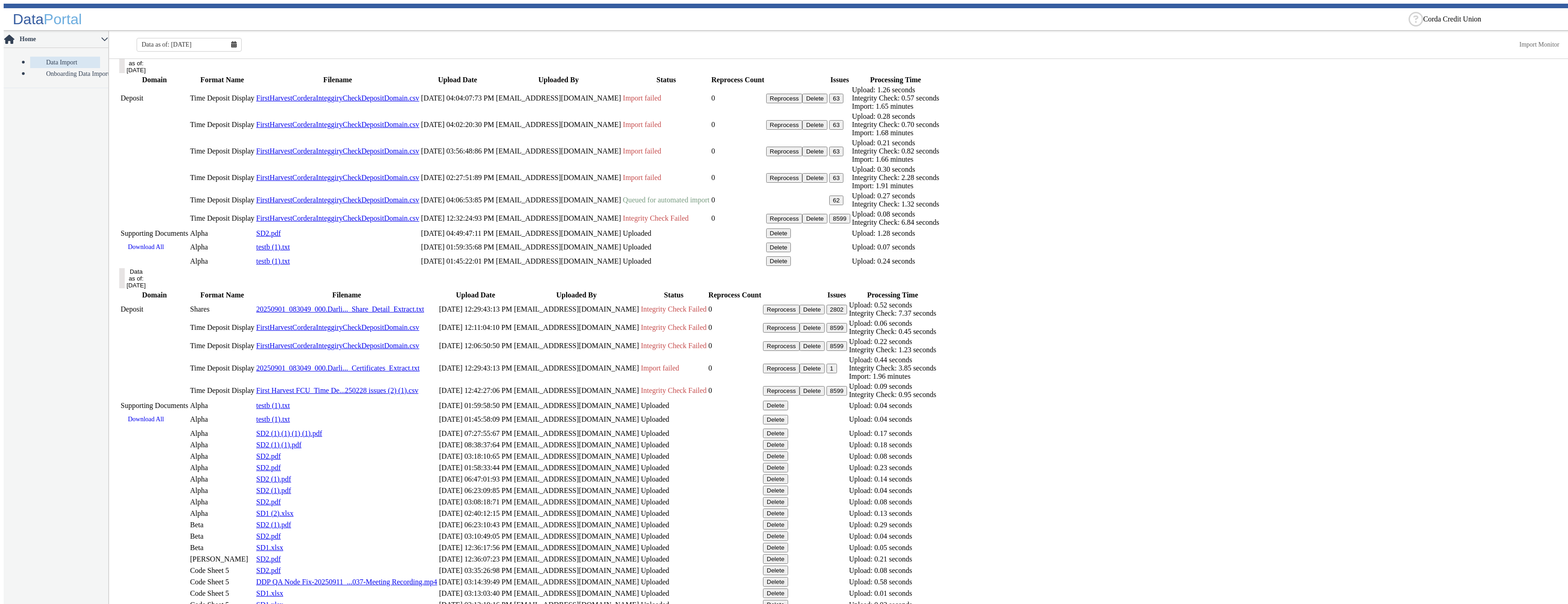
click at [844, 205] on button "62" at bounding box center [836, 200] width 14 height 10
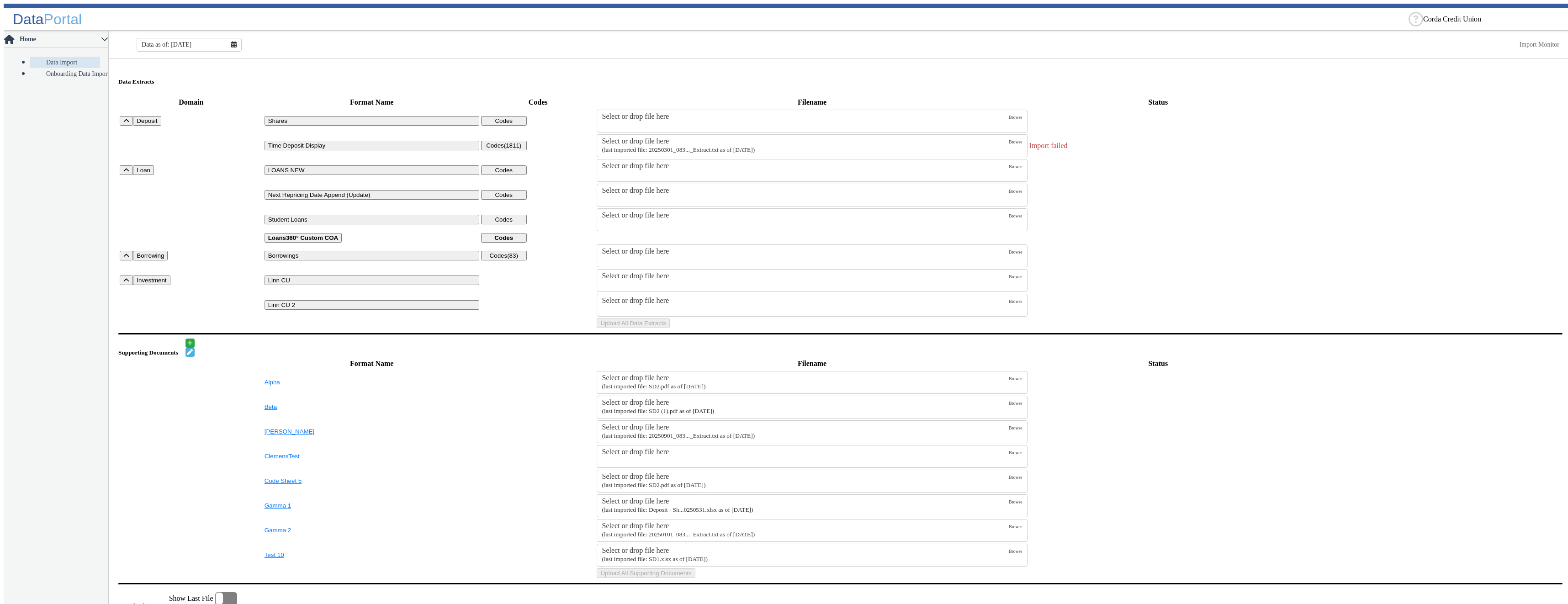
click at [656, 139] on div "Select or drop file here" at bounding box center [805, 141] width 407 height 9
click at [0, 0] on input "Select or drop file here (last imported file: 20250301_083..._Extract.txt as of…" at bounding box center [0, 0] width 0 height 0
click at [670, 328] on button "Upload All Data Extracts" at bounding box center [633, 323] width 73 height 10
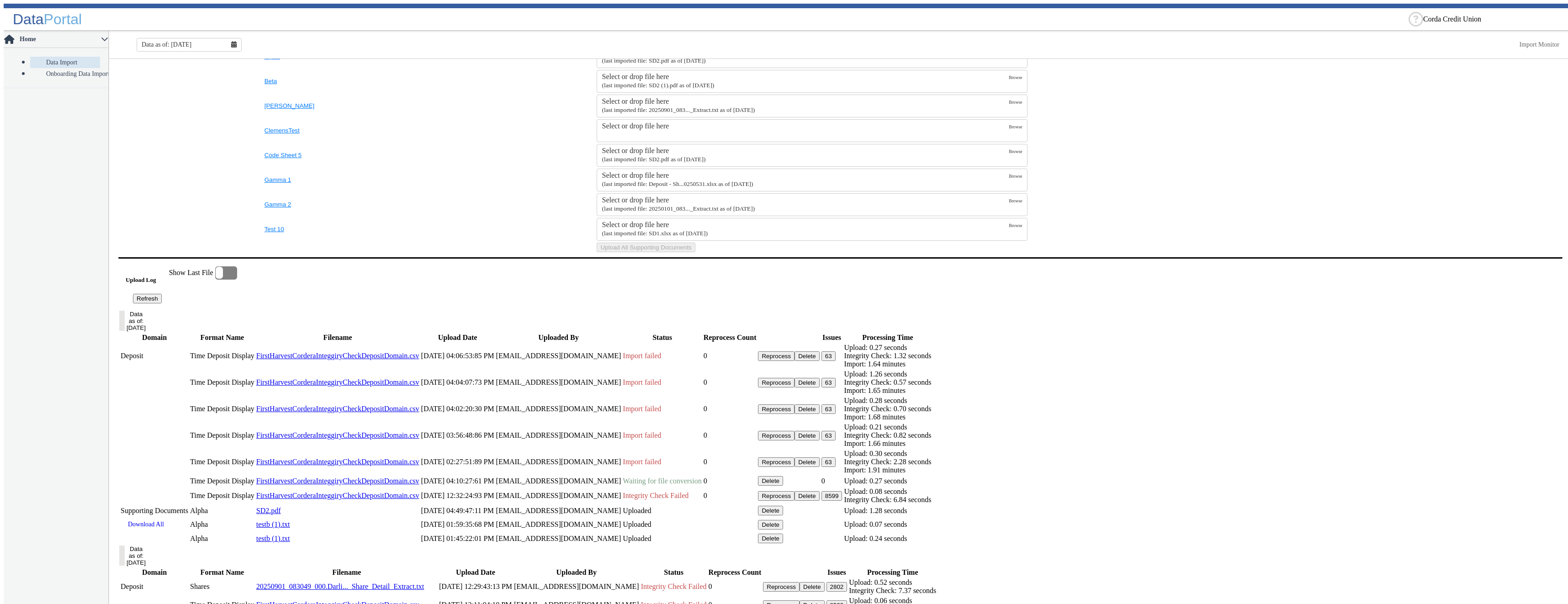
scroll to position [594, 0]
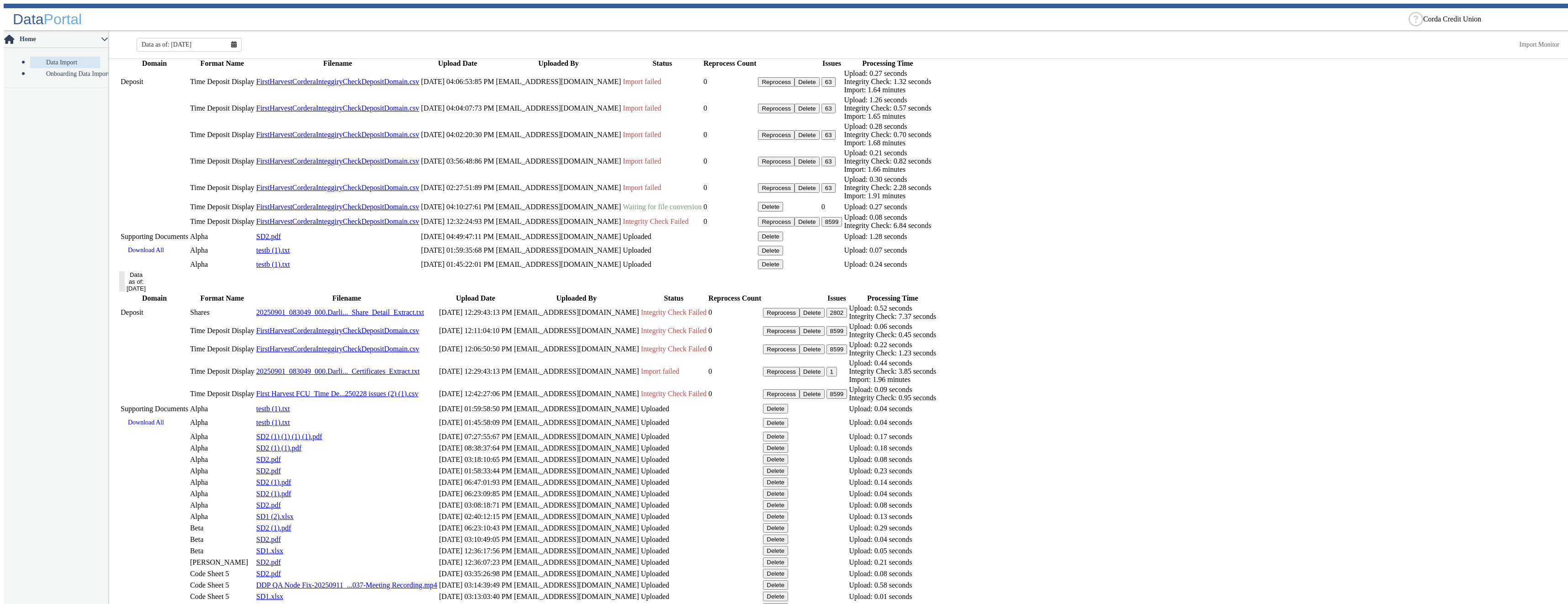
click at [162, 29] on button "Refresh" at bounding box center [147, 24] width 29 height 10
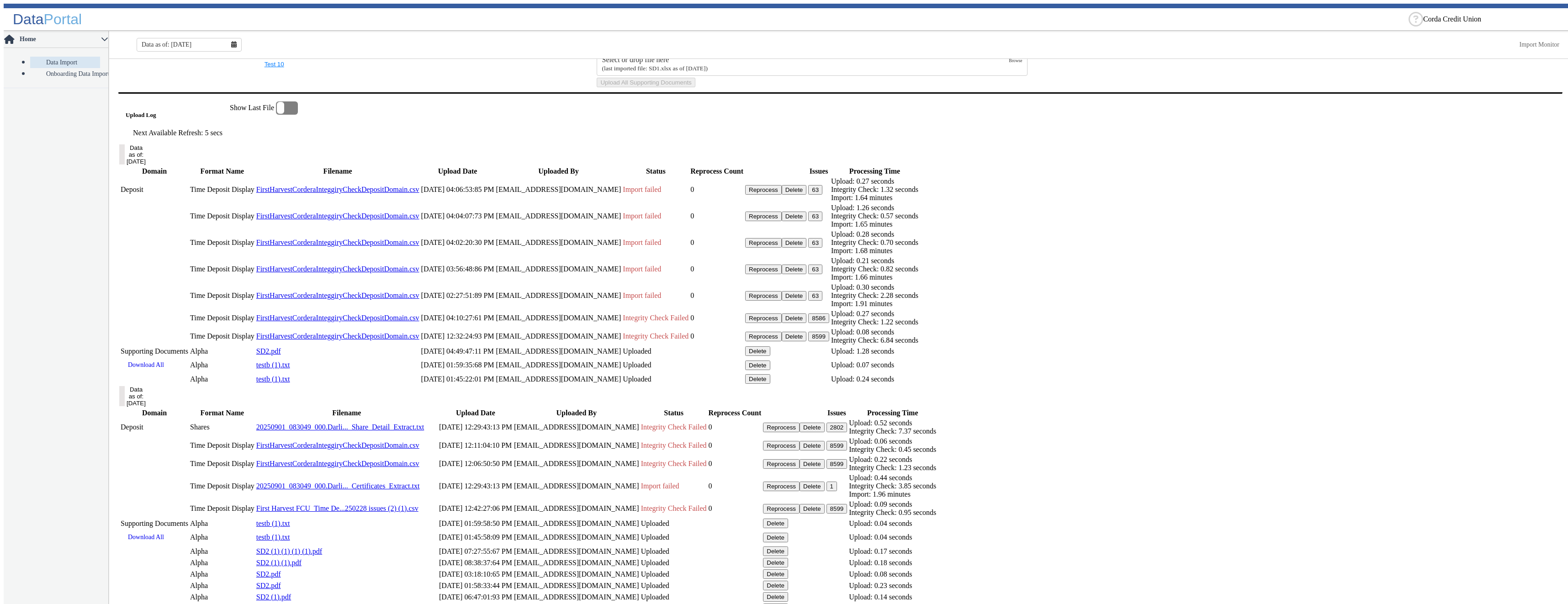
scroll to position [576, 0]
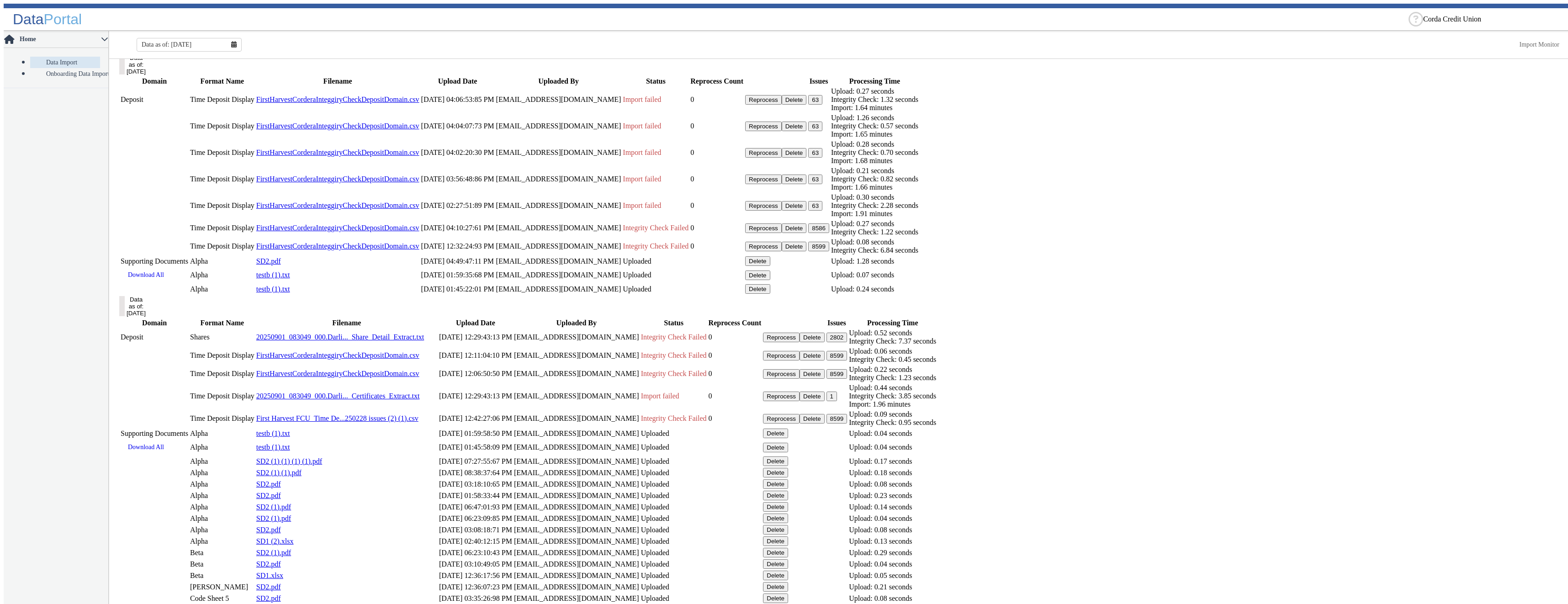
click at [829, 233] on button "8586" at bounding box center [819, 228] width 21 height 10
drag, startPoint x: 606, startPoint y: 299, endPoint x: 791, endPoint y: 289, distance: 185.3
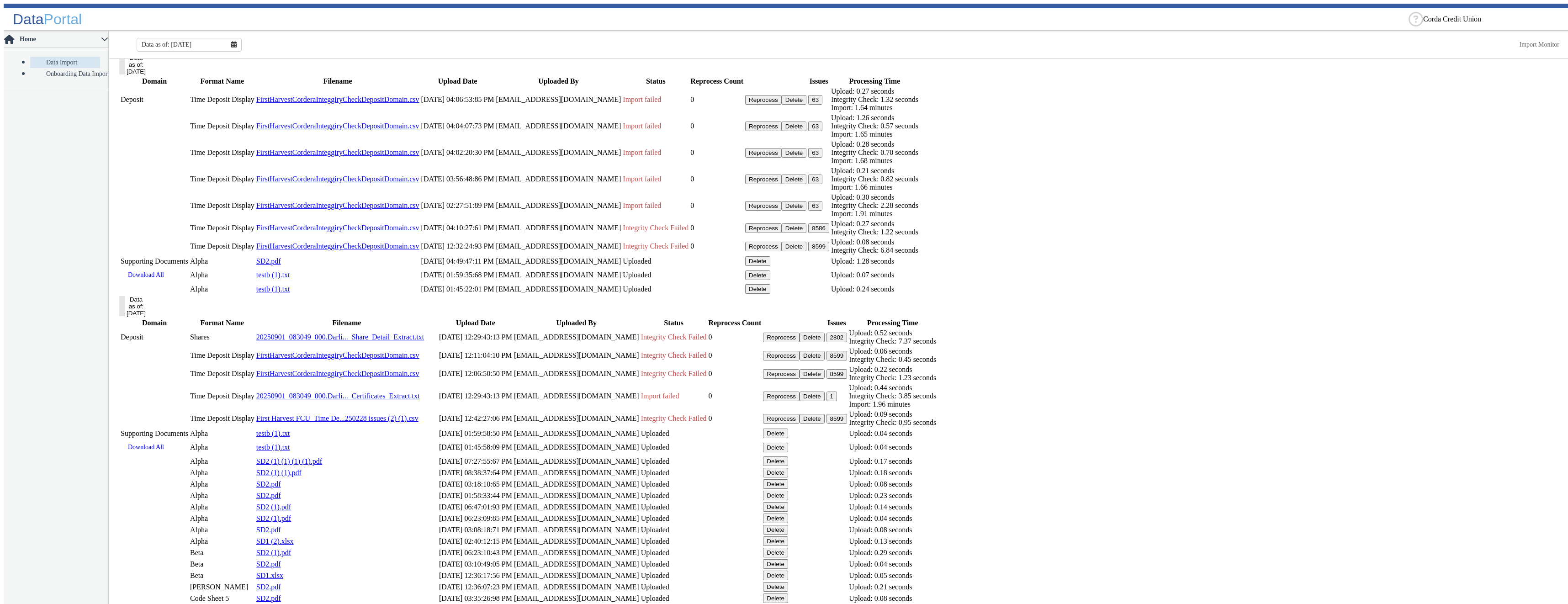
click at [829, 251] on button "8599" at bounding box center [819, 247] width 21 height 10
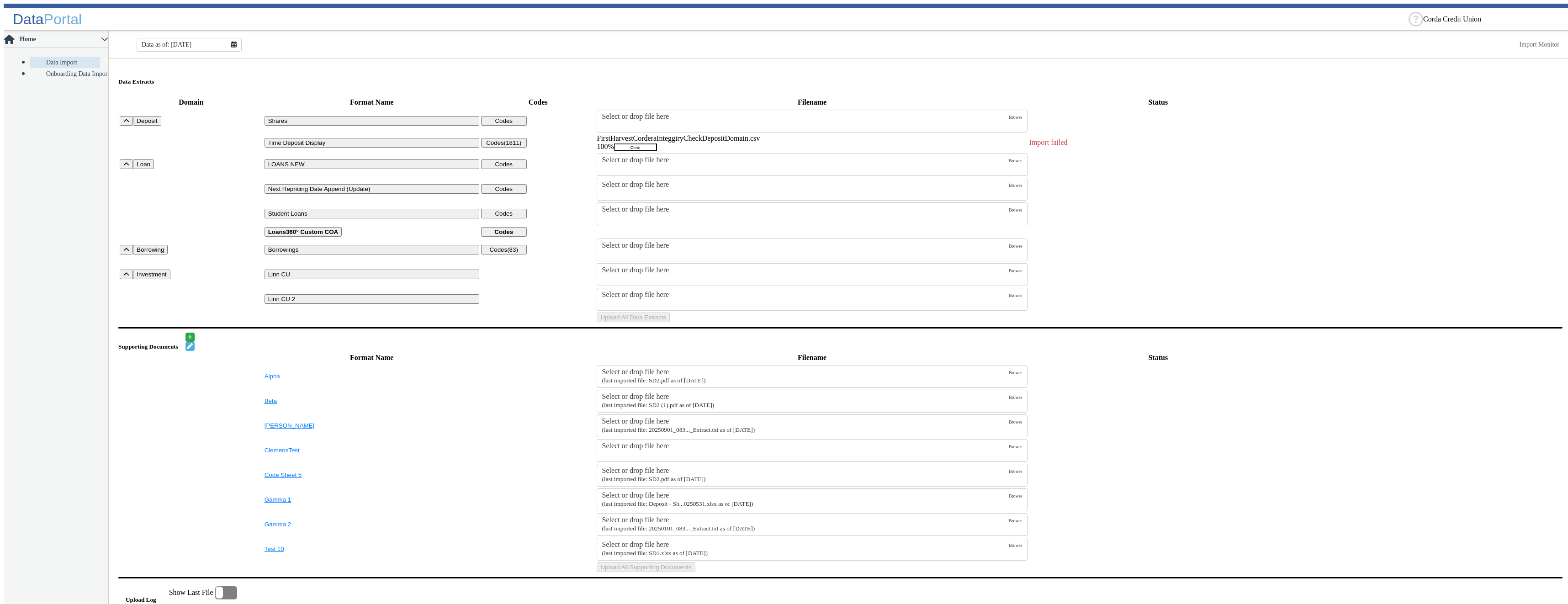
click at [657, 144] on button "Clear" at bounding box center [635, 147] width 43 height 8
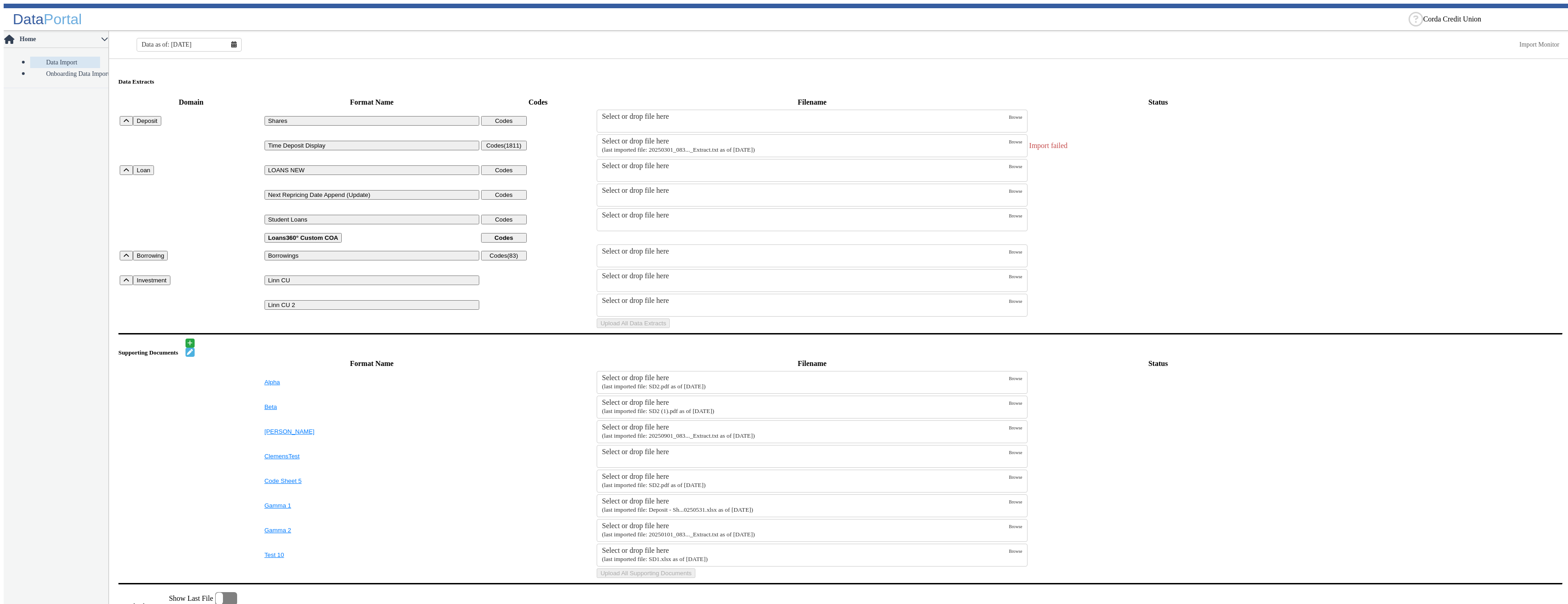
click at [852, 142] on label "Select or drop file here (last imported file: 20250301_083..._Extract.txt as of…" at bounding box center [805, 146] width 407 height 18
click at [0, 0] on input "Select or drop file here (last imported file: 20250301_083..._Extract.txt as of…" at bounding box center [0, 0] width 0 height 0
click at [670, 328] on button "Upload All Data Extracts" at bounding box center [633, 323] width 73 height 10
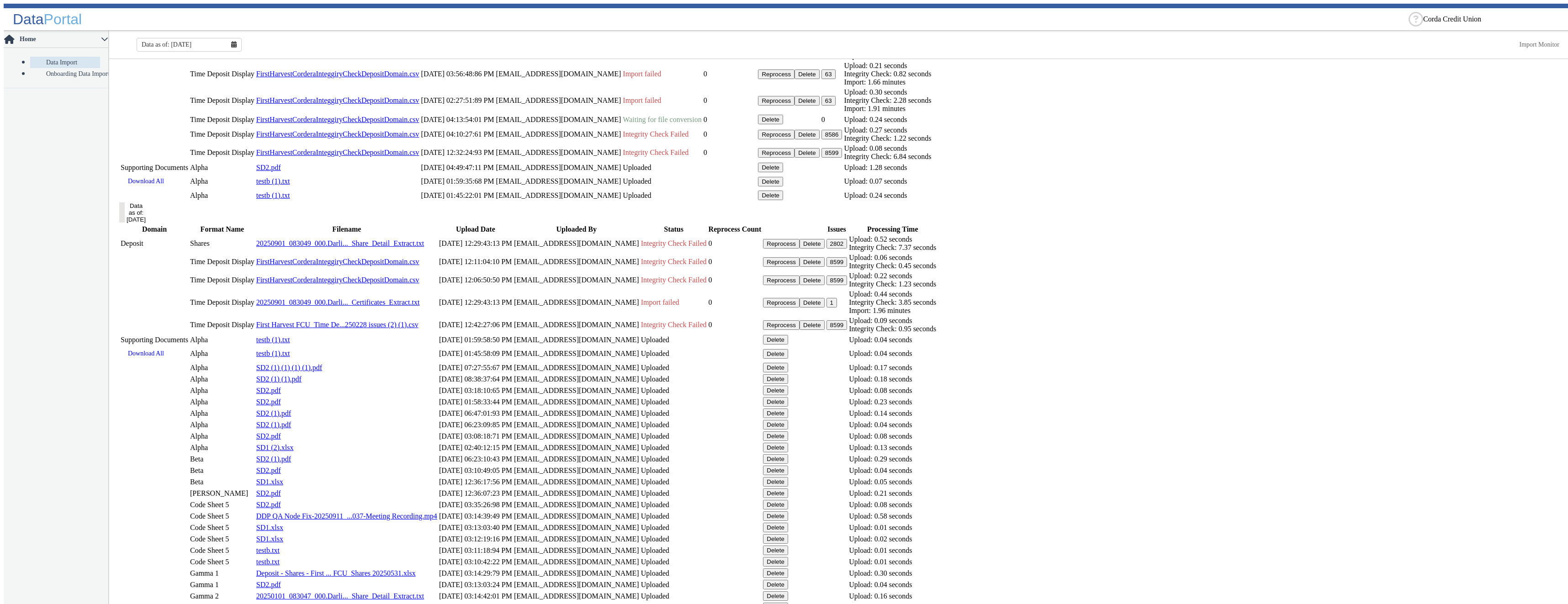
scroll to position [499, 0]
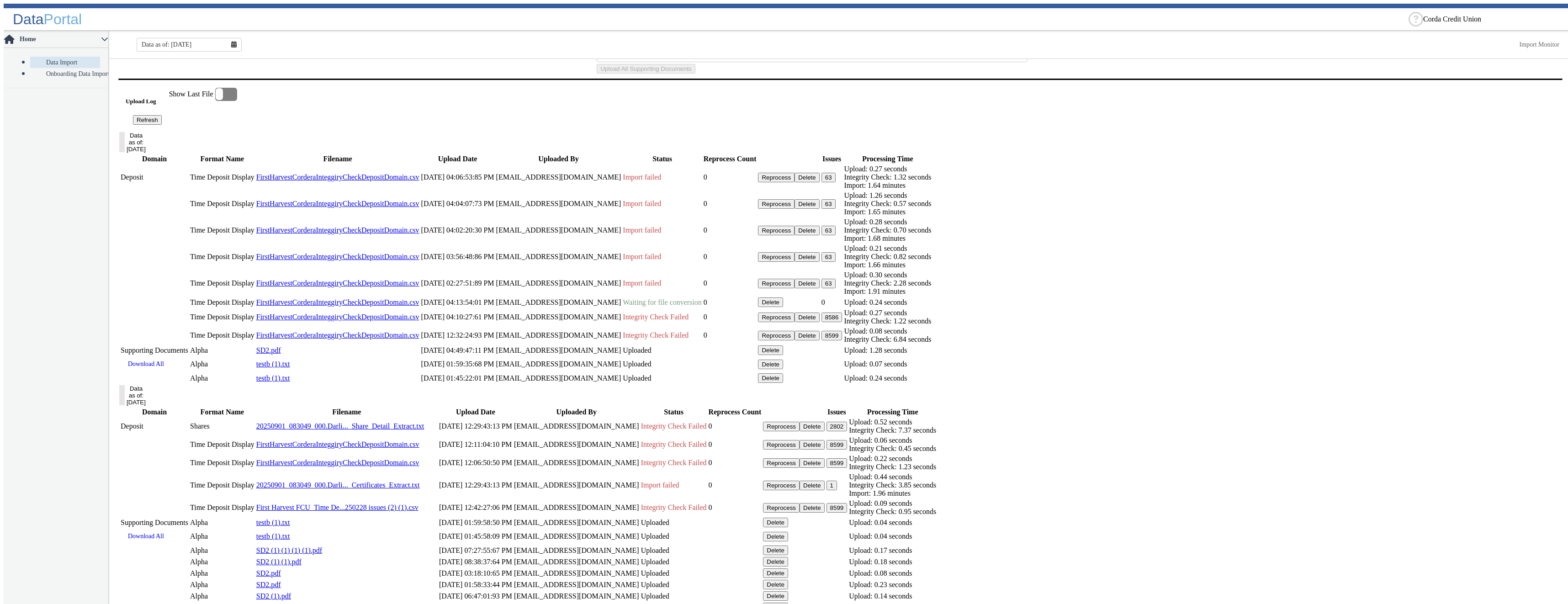
click at [162, 125] on button "Refresh" at bounding box center [147, 120] width 29 height 10
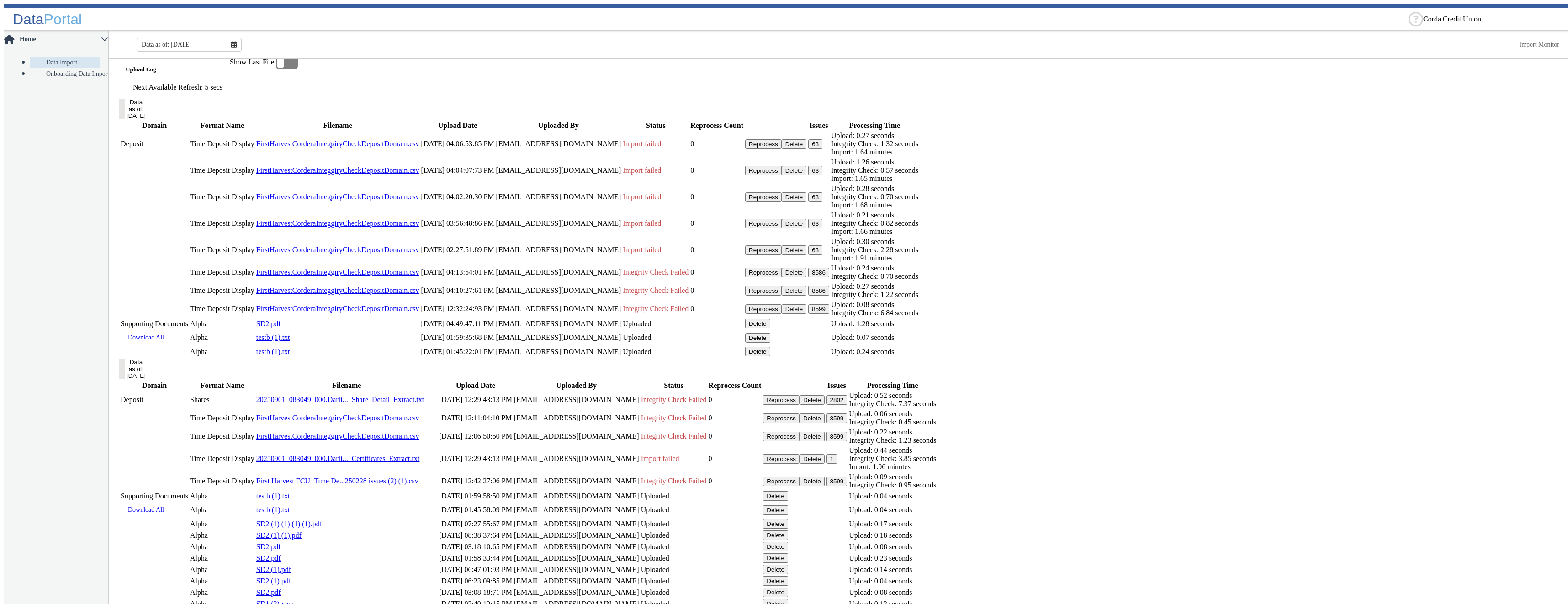
scroll to position [622, 0]
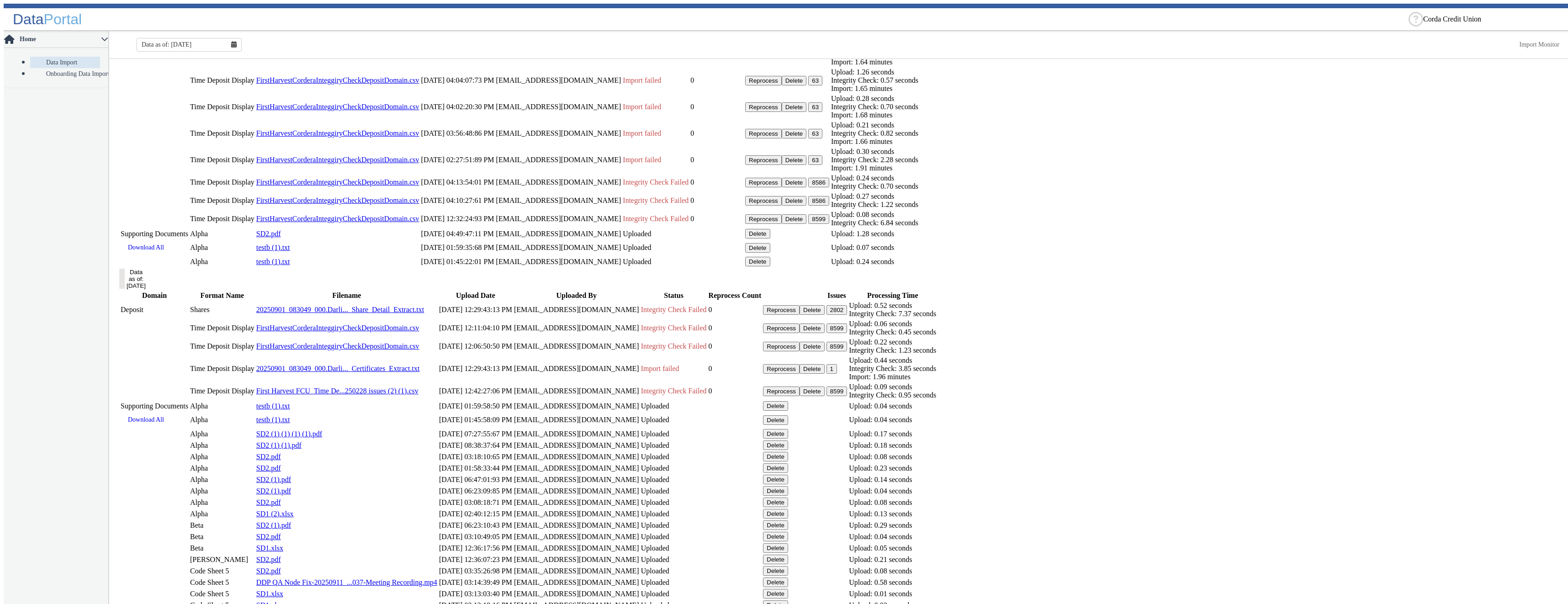
click at [807, 206] on button "Delete" at bounding box center [794, 201] width 25 height 10
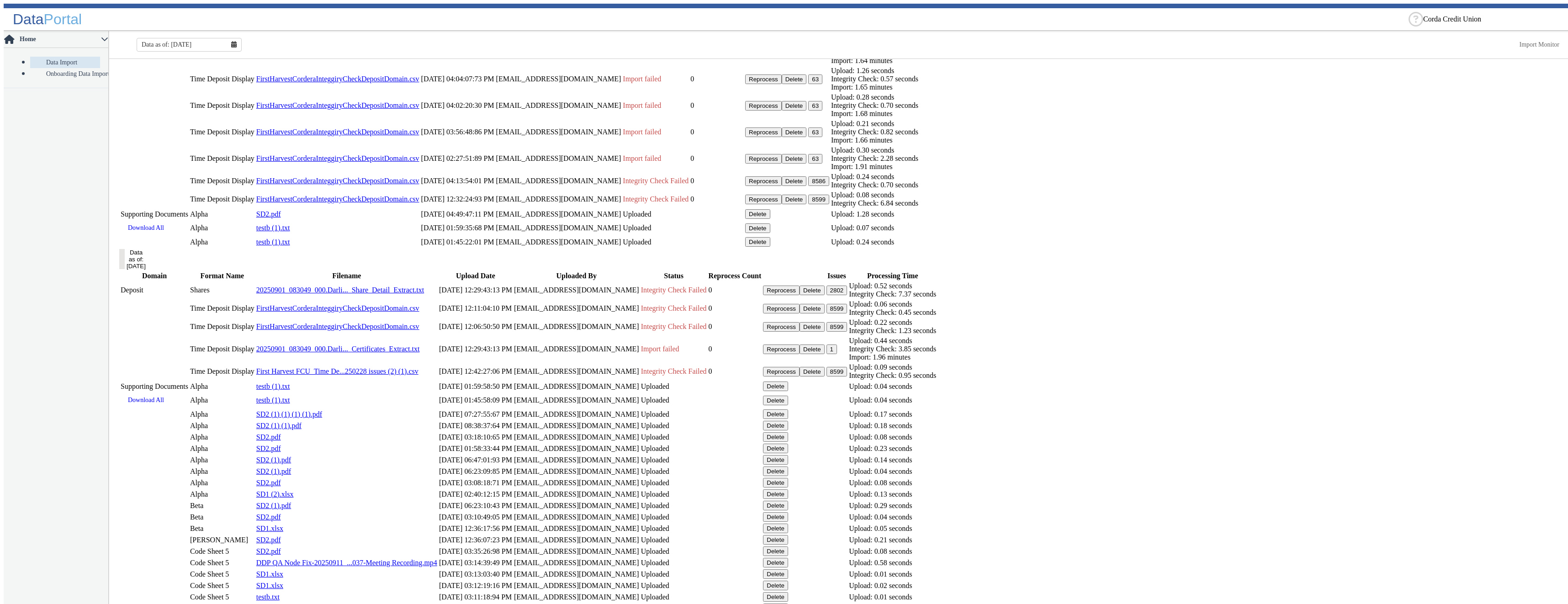
click at [807, 186] on button "Delete" at bounding box center [794, 181] width 25 height 10
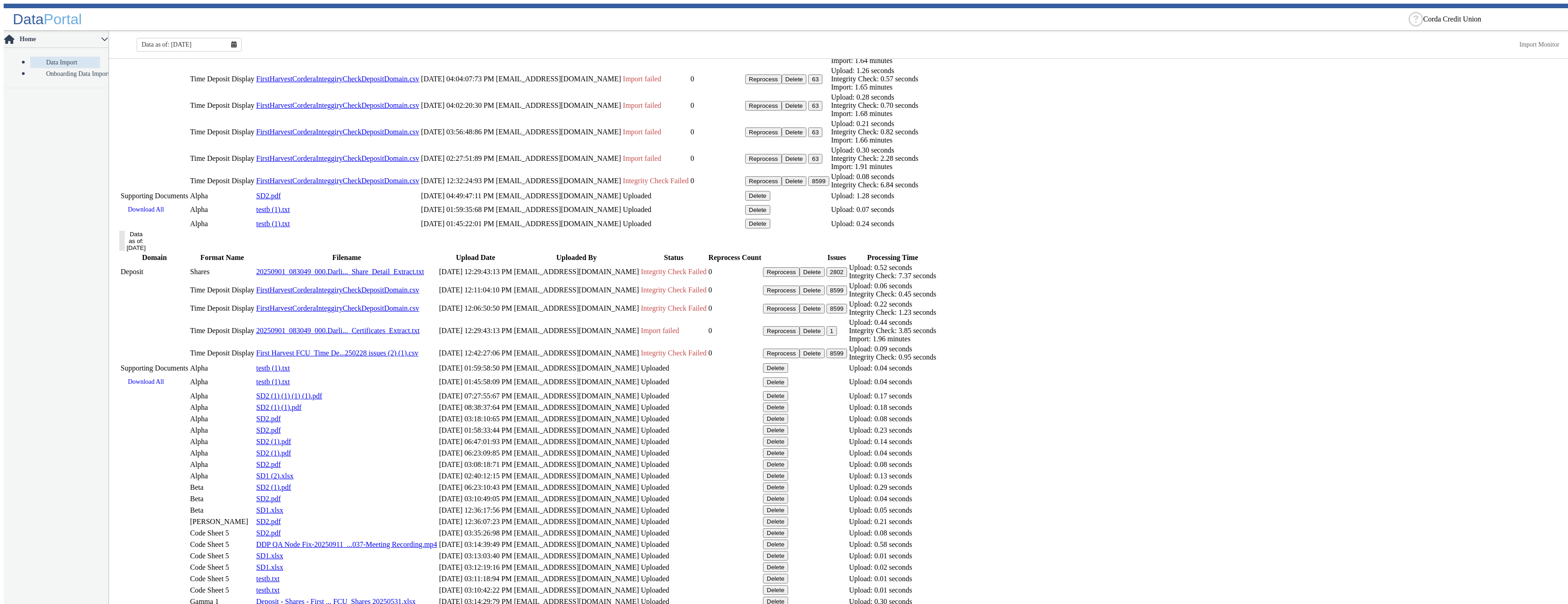
click at [807, 164] on button "Delete" at bounding box center [794, 159] width 25 height 10
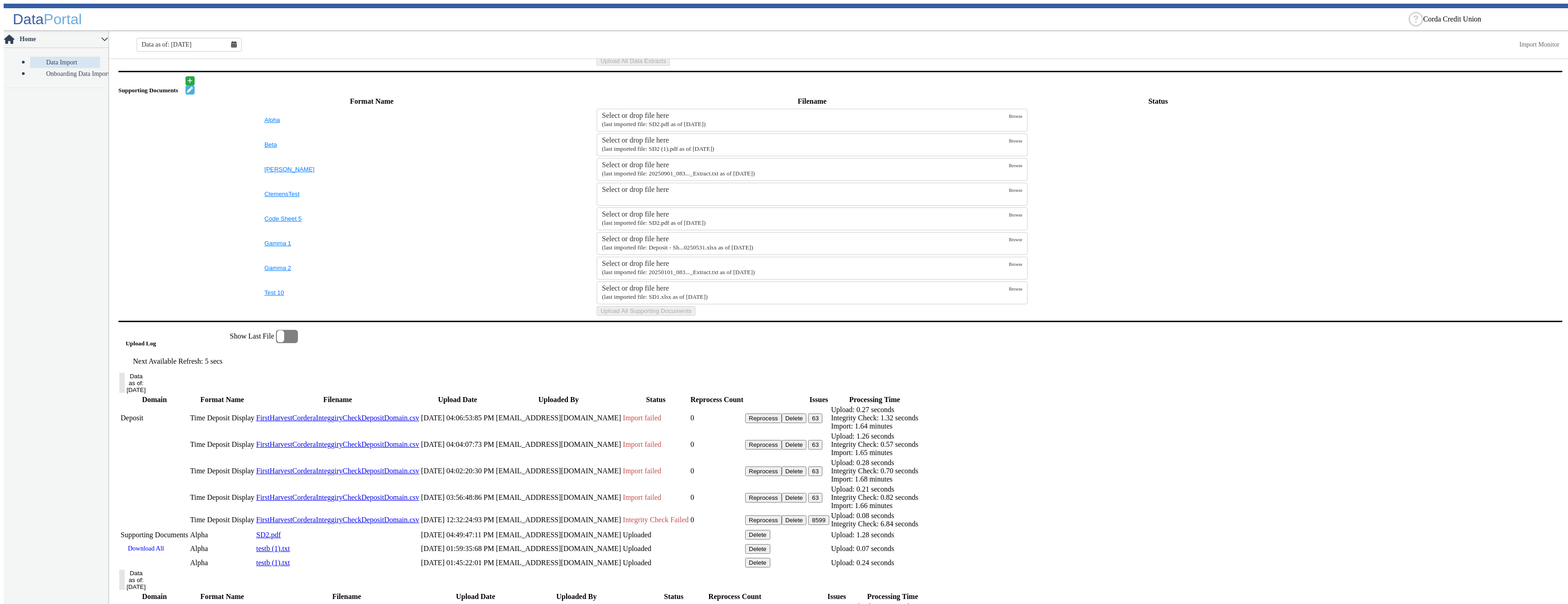
scroll to position [591, 0]
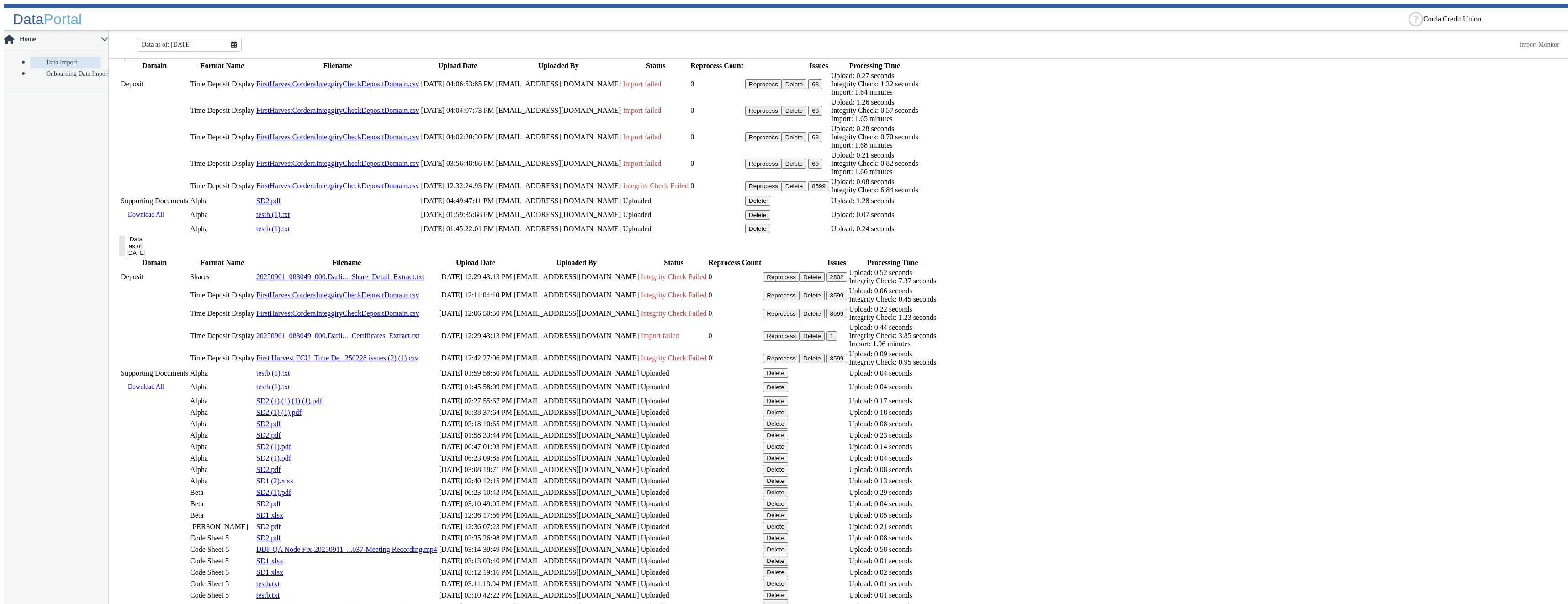
click at [807, 169] on button "Delete" at bounding box center [794, 164] width 25 height 10
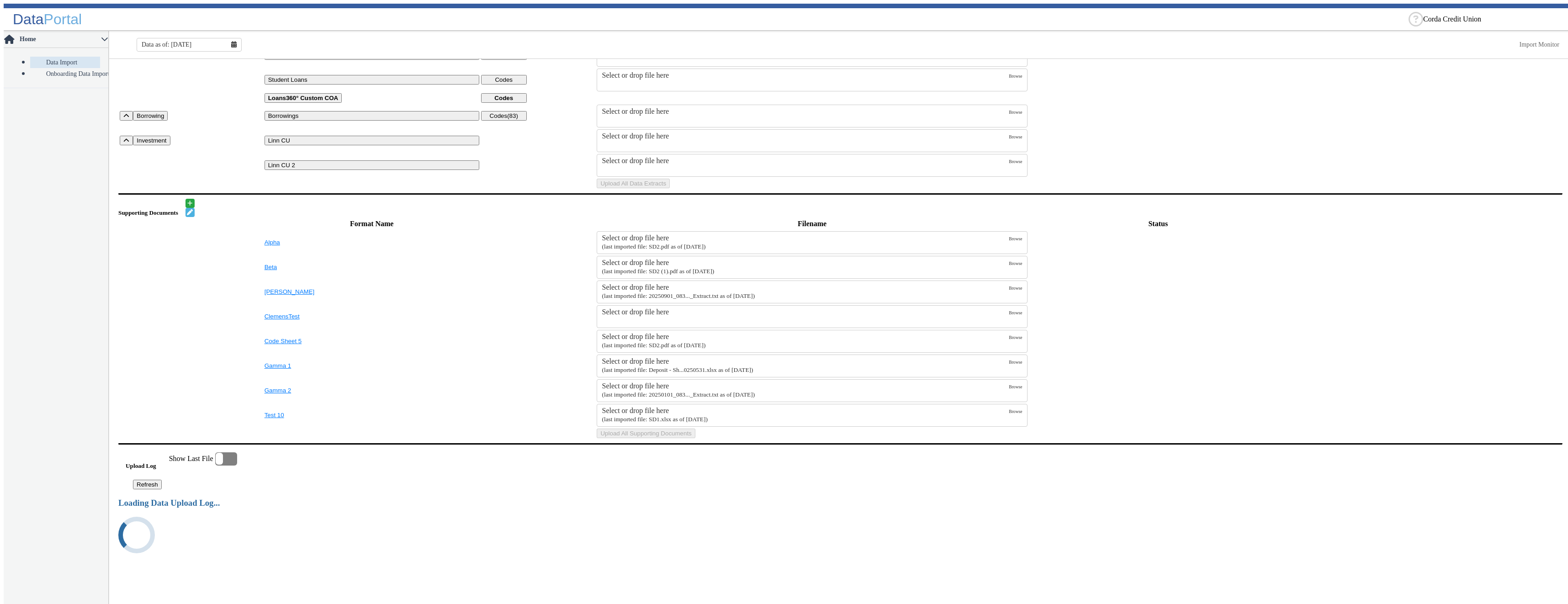
scroll to position [550, 0]
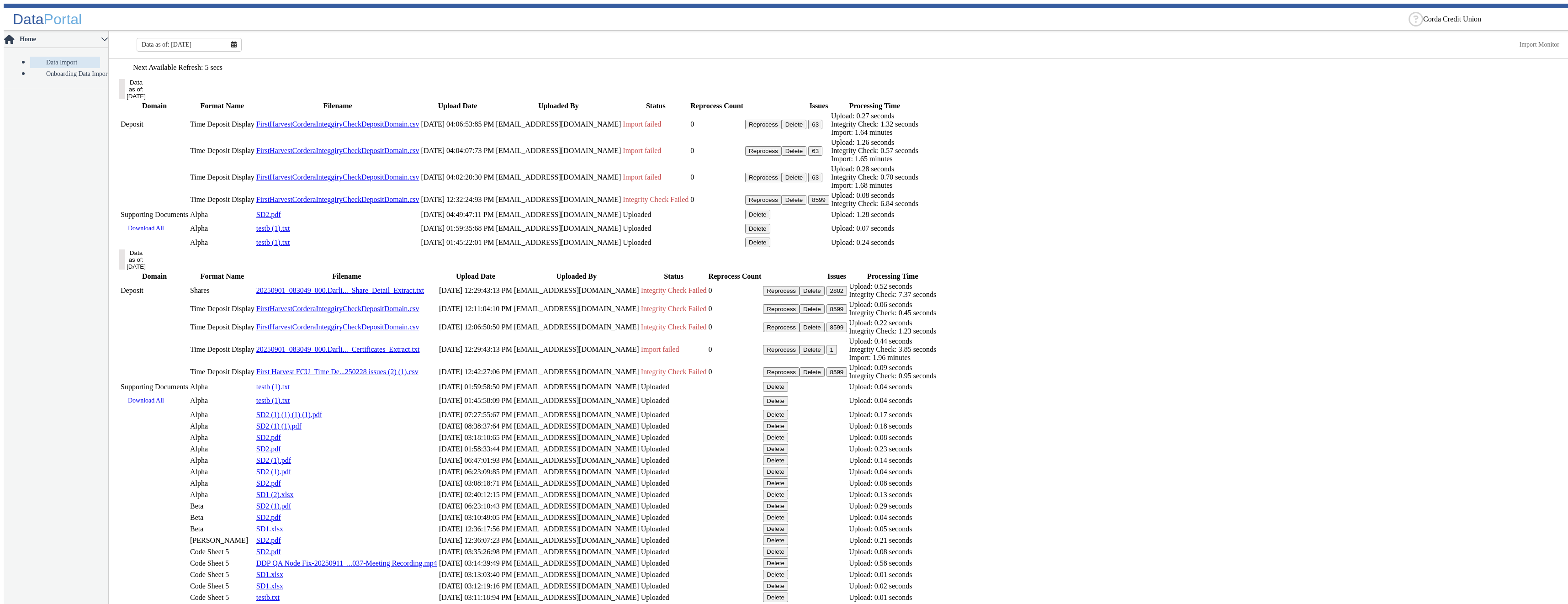
click at [807, 182] on button "Delete" at bounding box center [794, 178] width 25 height 10
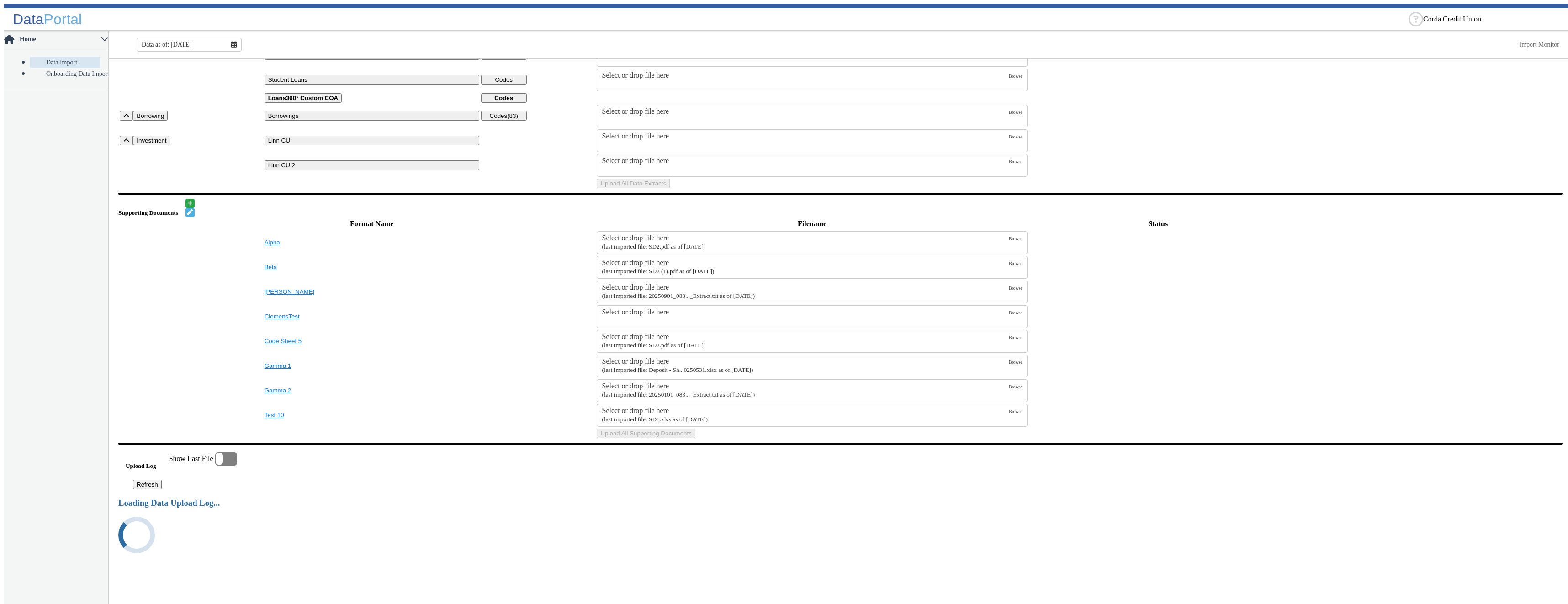
scroll to position [510, 0]
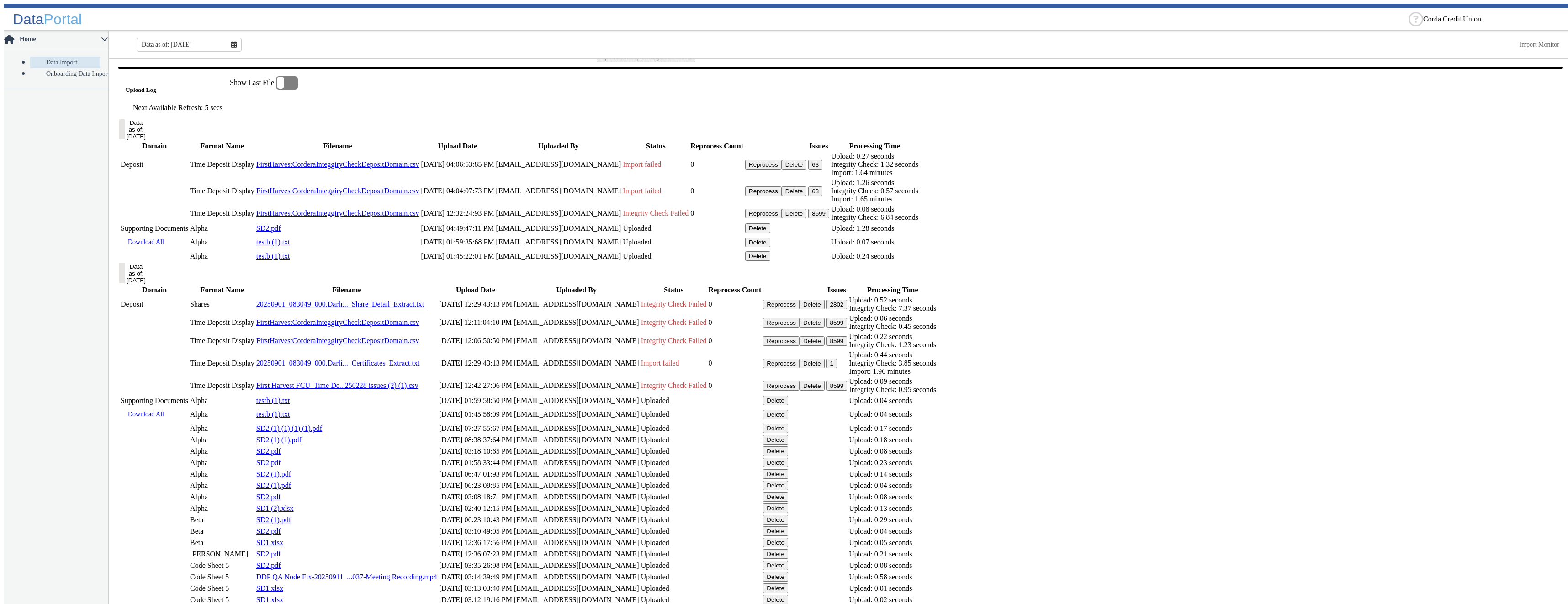
click at [807, 169] on button "Delete" at bounding box center [794, 165] width 25 height 10
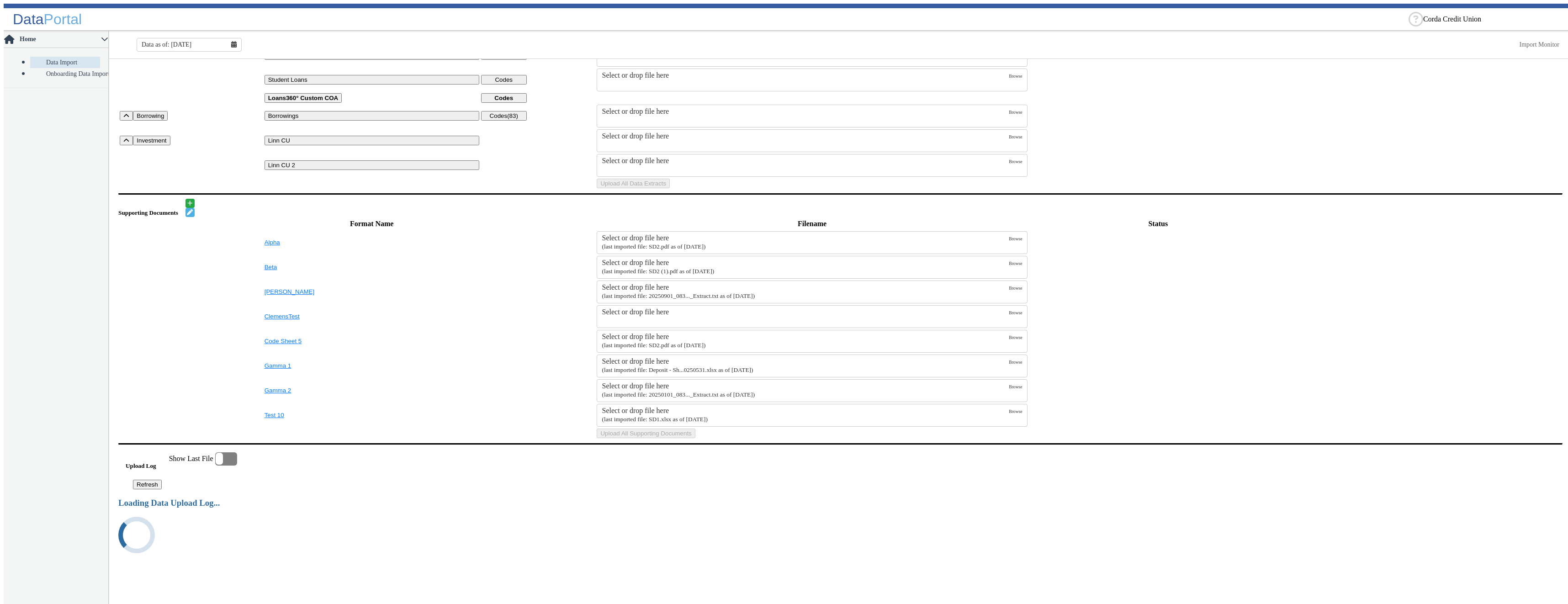
scroll to position [470, 0]
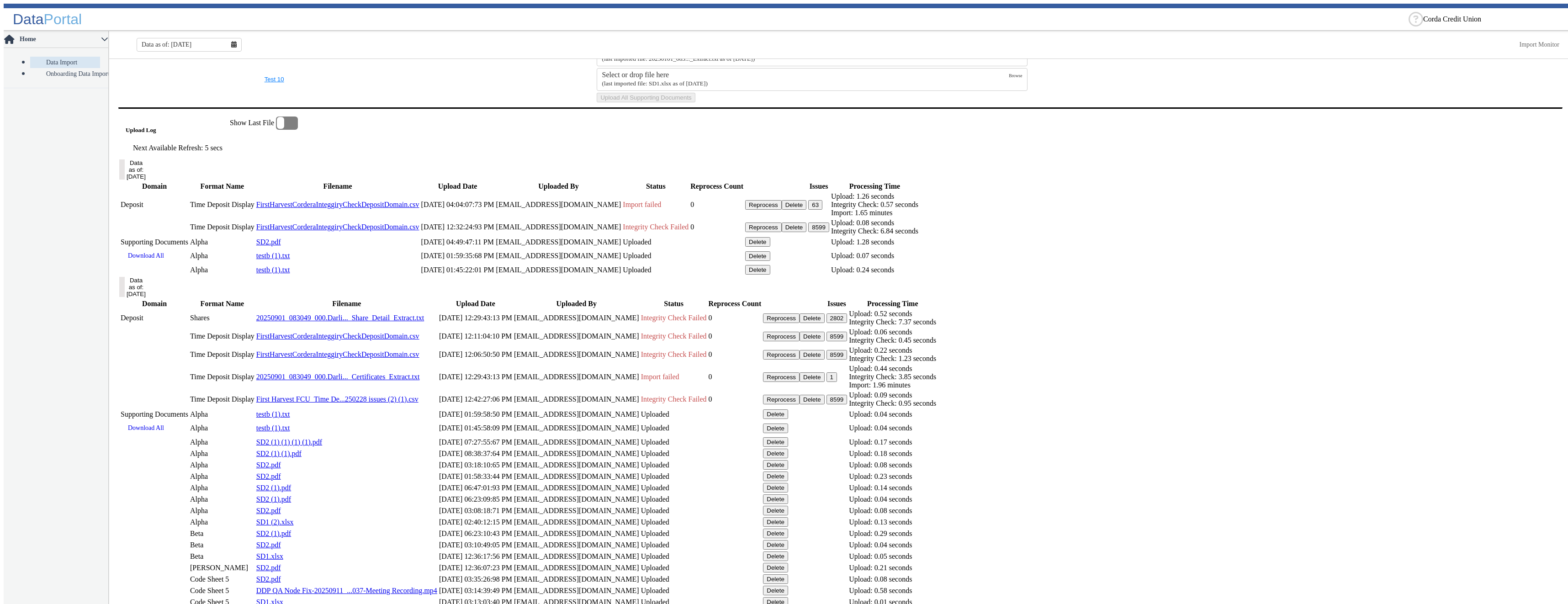
click at [807, 210] on button "Delete" at bounding box center [794, 205] width 25 height 10
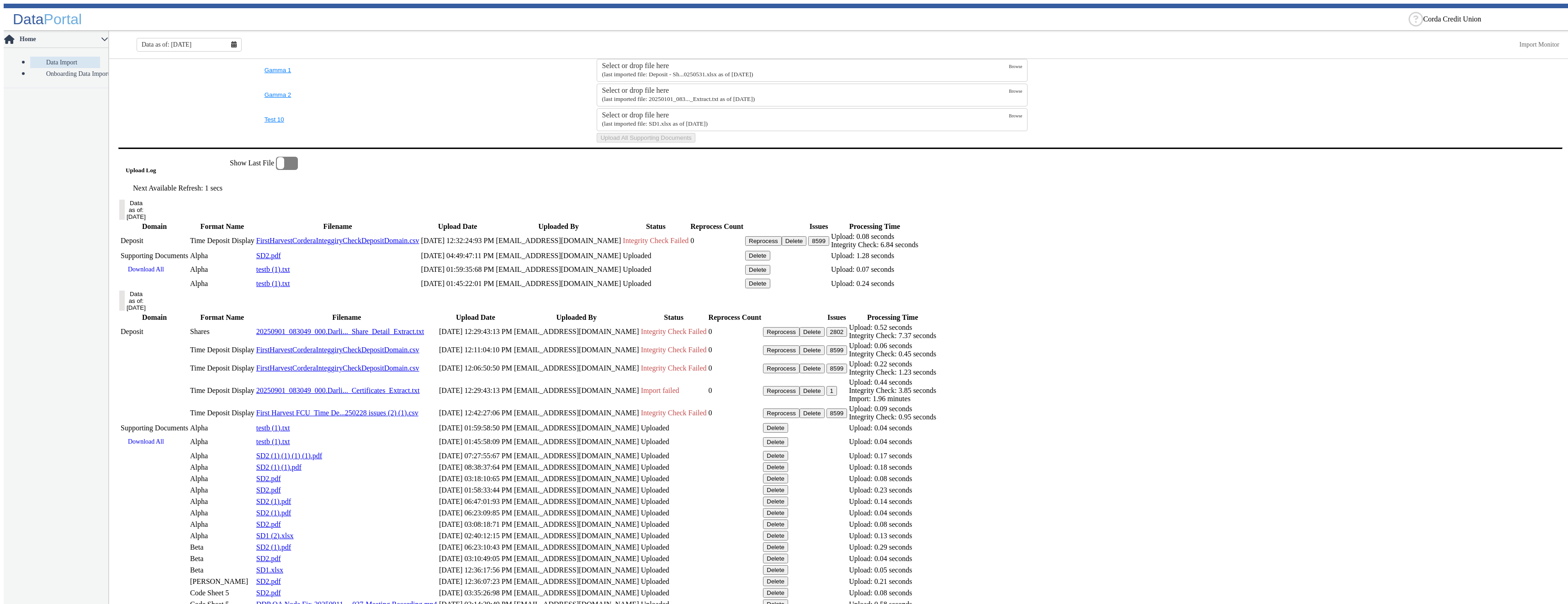
scroll to position [0, 0]
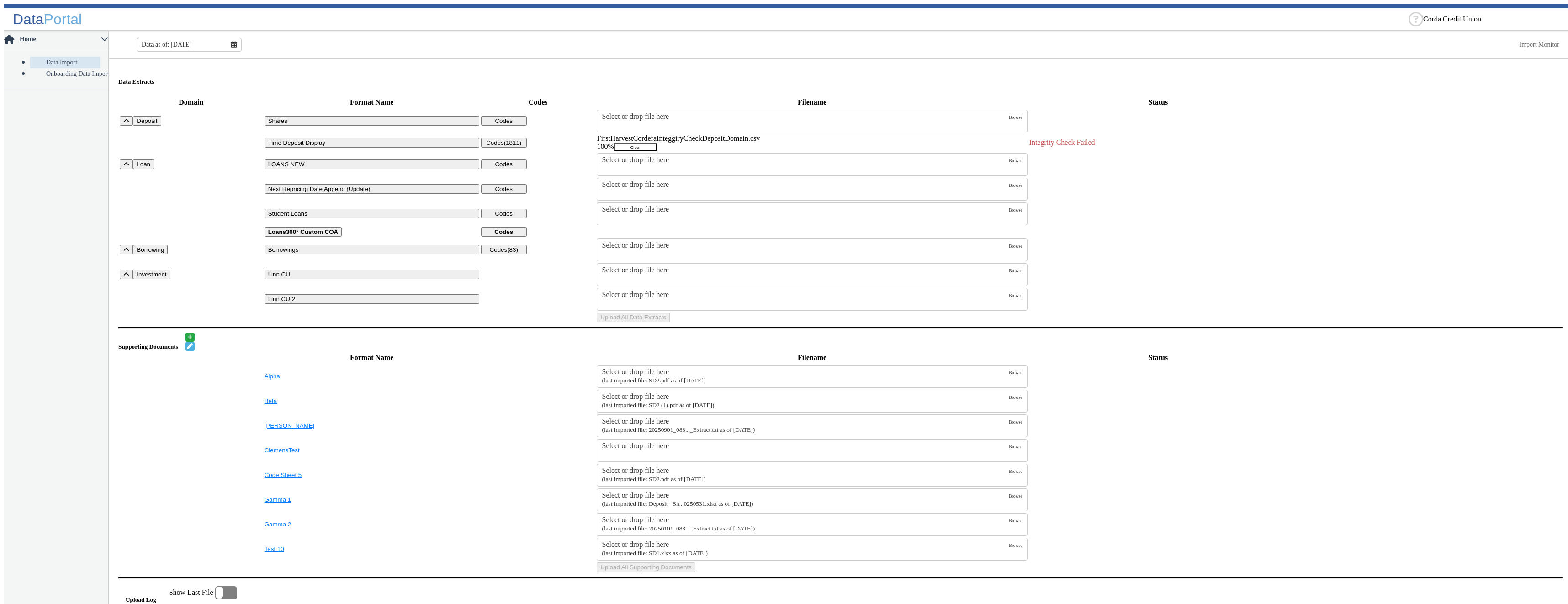
click at [657, 144] on button "Clear" at bounding box center [635, 147] width 43 height 8
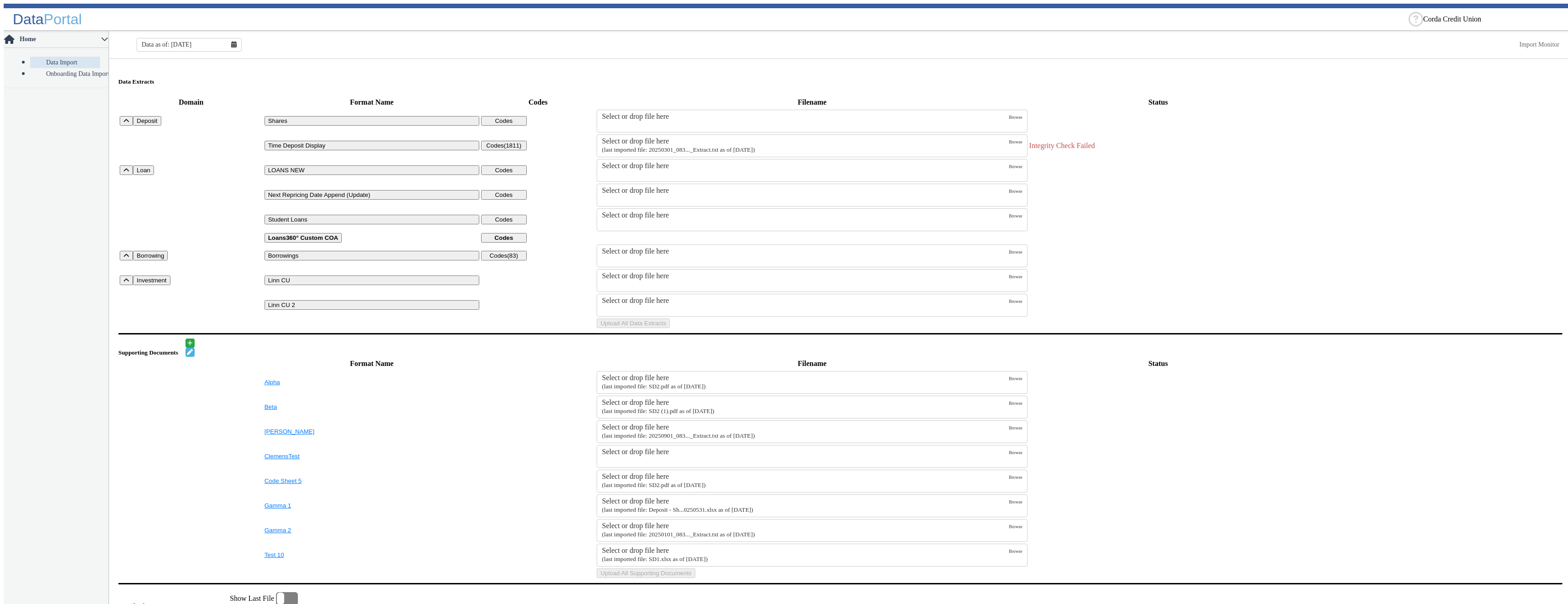
click at [810, 141] on div "Select or drop file here" at bounding box center [805, 141] width 407 height 9
click at [0, 0] on input "Select or drop file here (last imported file: 20250301_083..._Extract.txt as of…" at bounding box center [0, 0] width 0 height 0
click at [670, 328] on button "Upload All Data Extracts" at bounding box center [633, 323] width 73 height 10
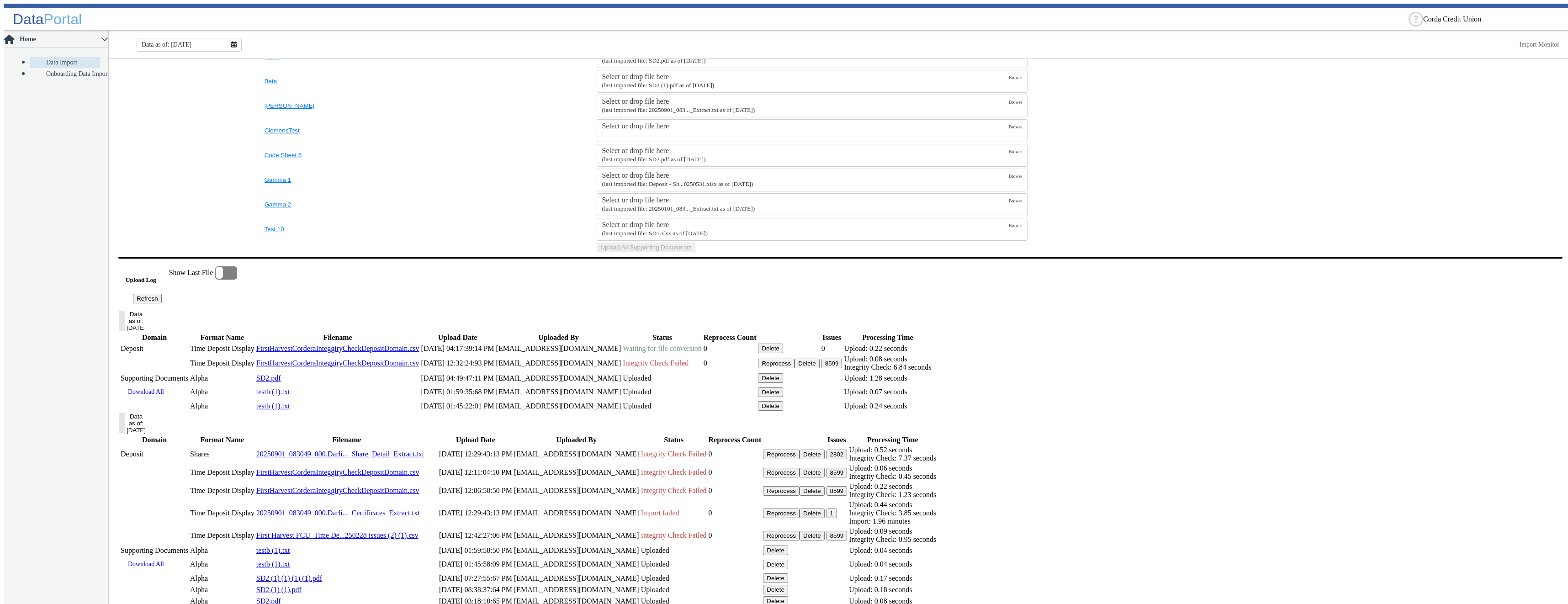
scroll to position [451, 0]
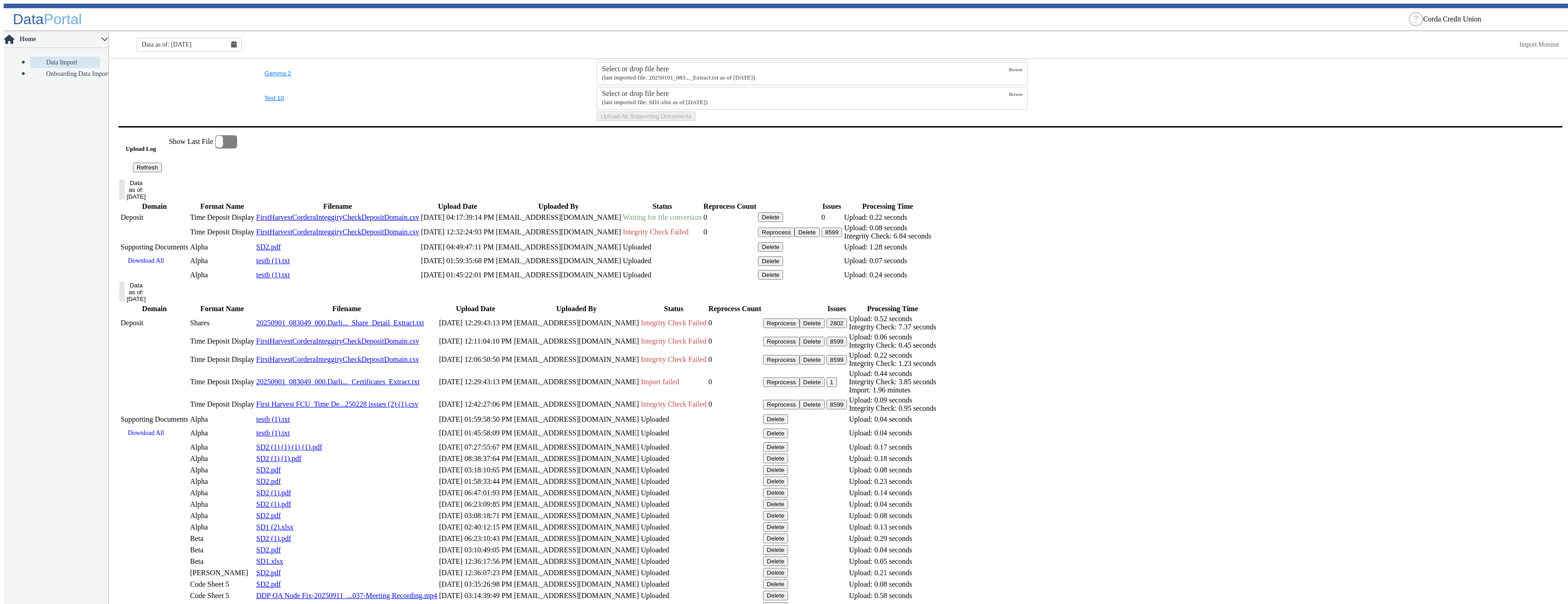
click at [162, 172] on button "Refresh" at bounding box center [147, 167] width 29 height 10
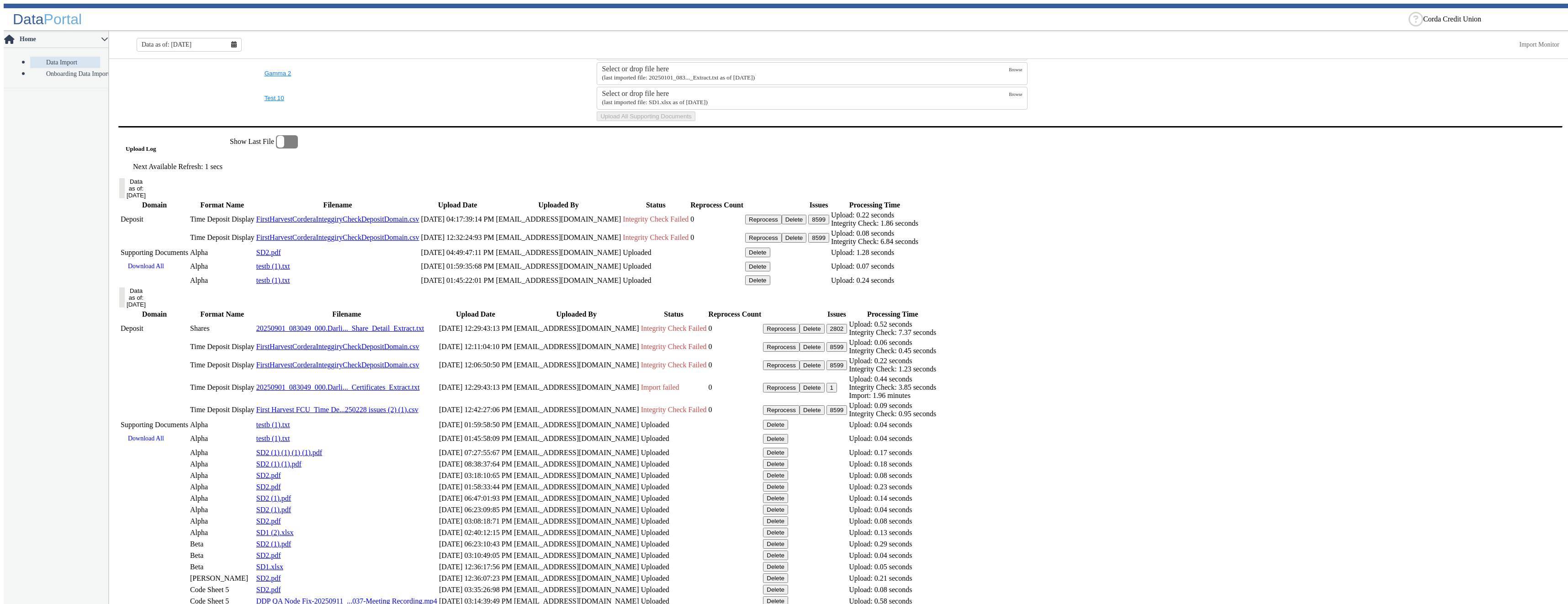
click at [829, 225] on button "8599" at bounding box center [819, 220] width 21 height 10
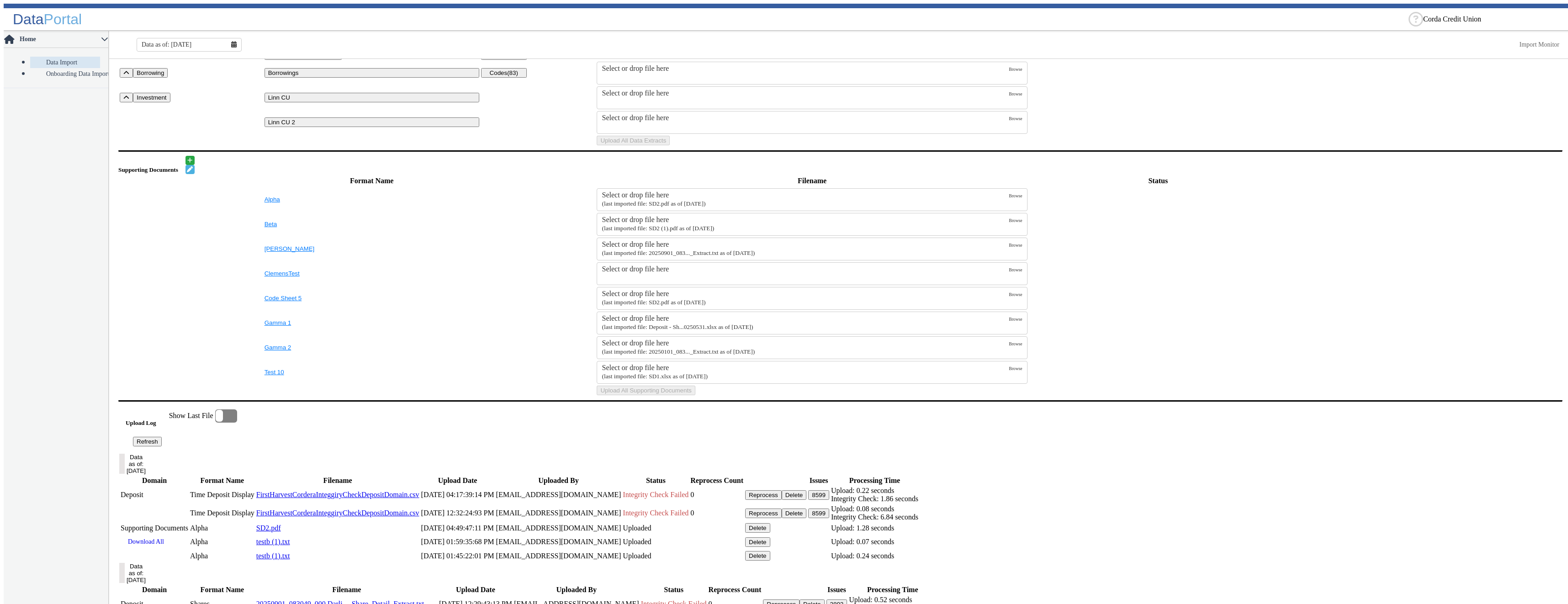
scroll to position [0, 0]
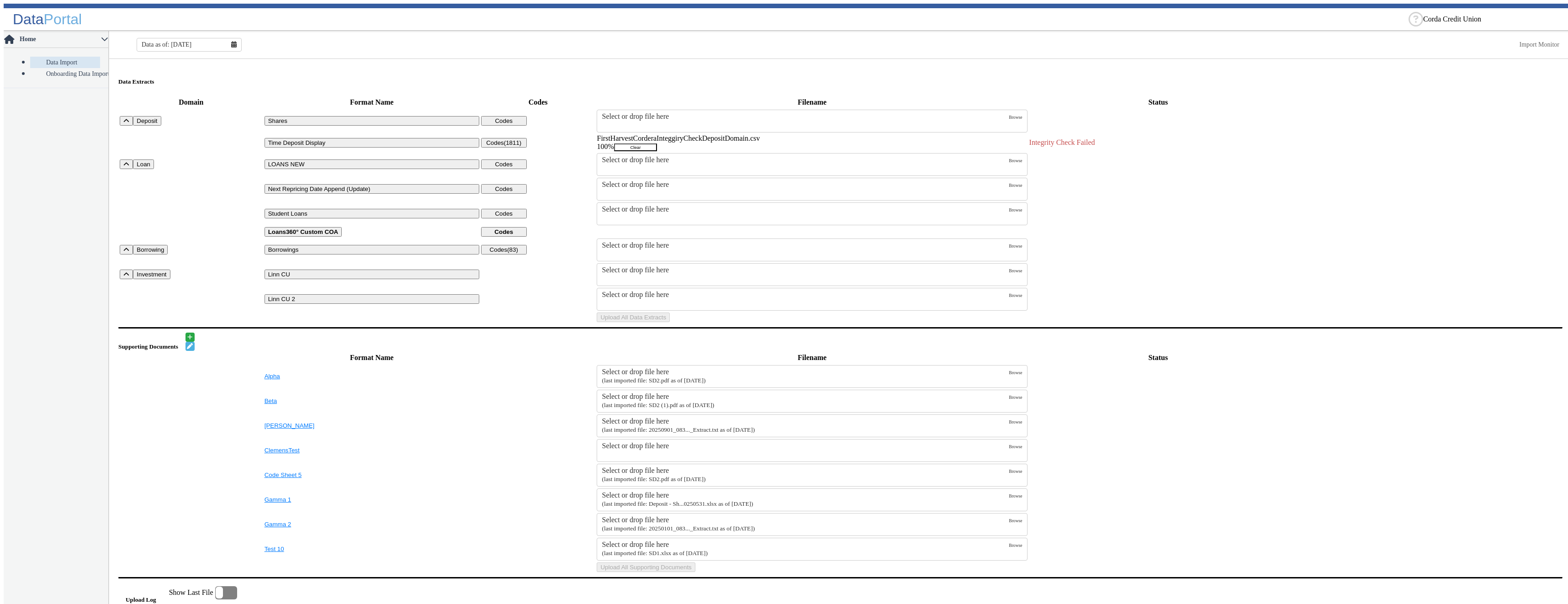
click at [657, 144] on button "Clear" at bounding box center [635, 147] width 43 height 8
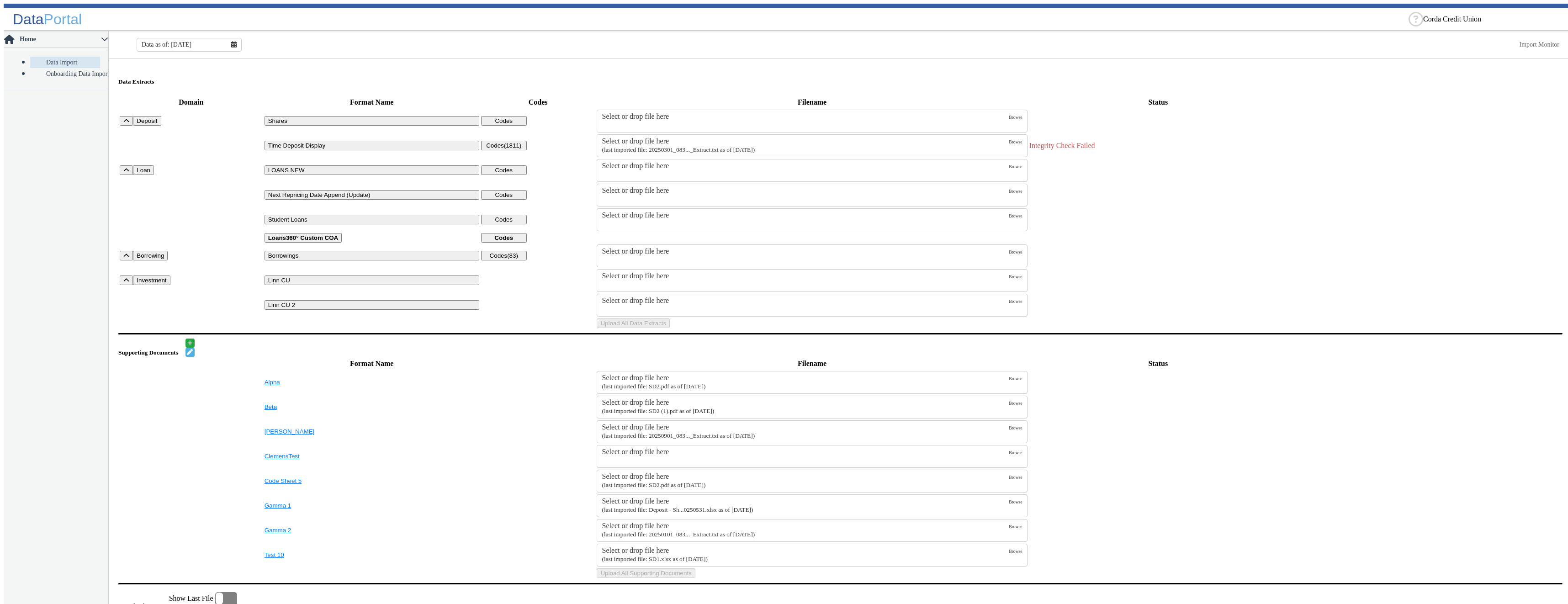
click at [1009, 140] on span "Browse" at bounding box center [1015, 142] width 13 height 5
click at [0, 0] on input "Select or drop file here (last imported file: 20250301_083..._Extract.txt as of…" at bounding box center [0, 0] width 0 height 0
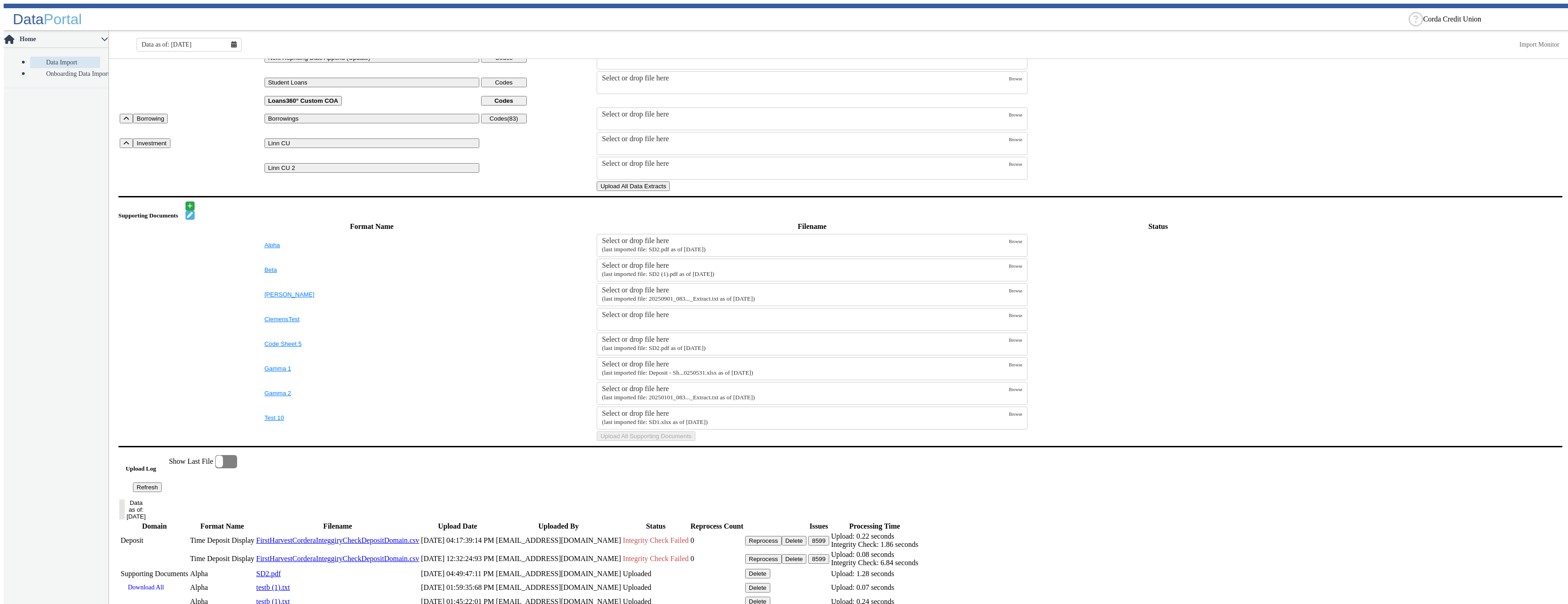
click at [670, 191] on button "Upload All Data Extracts" at bounding box center [633, 186] width 73 height 10
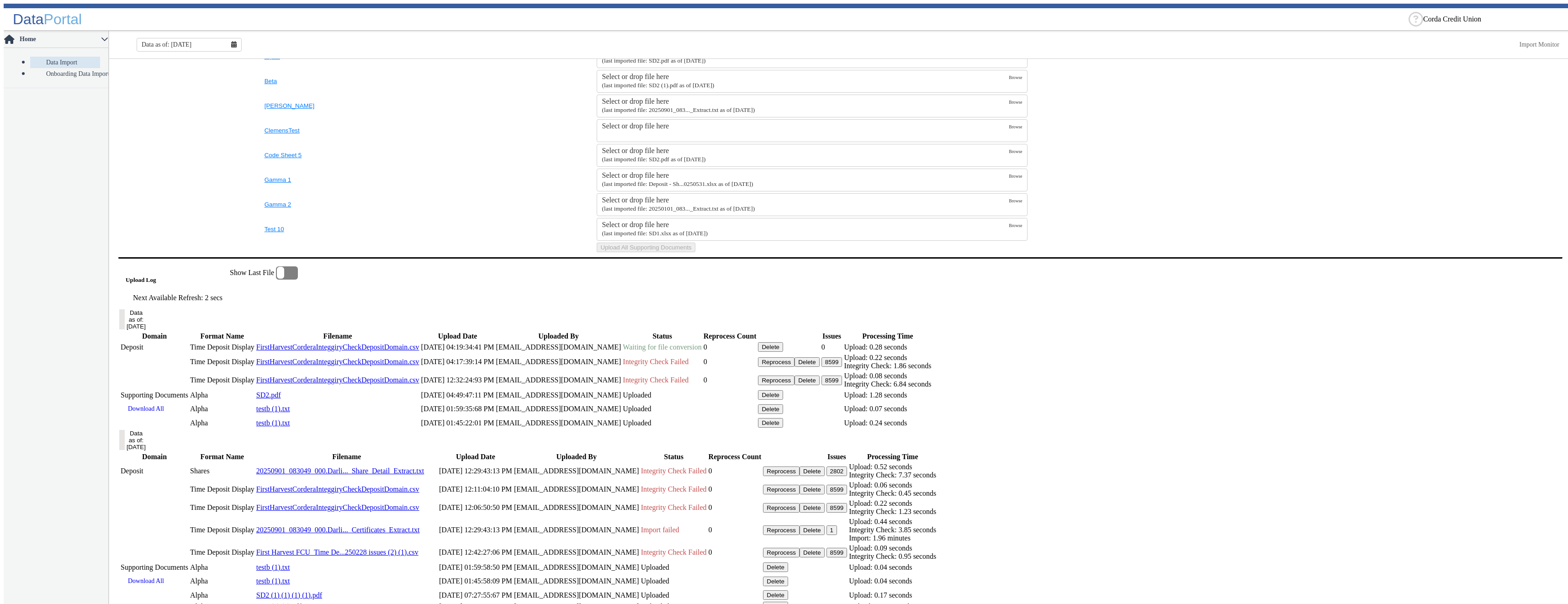
scroll to position [480, 0]
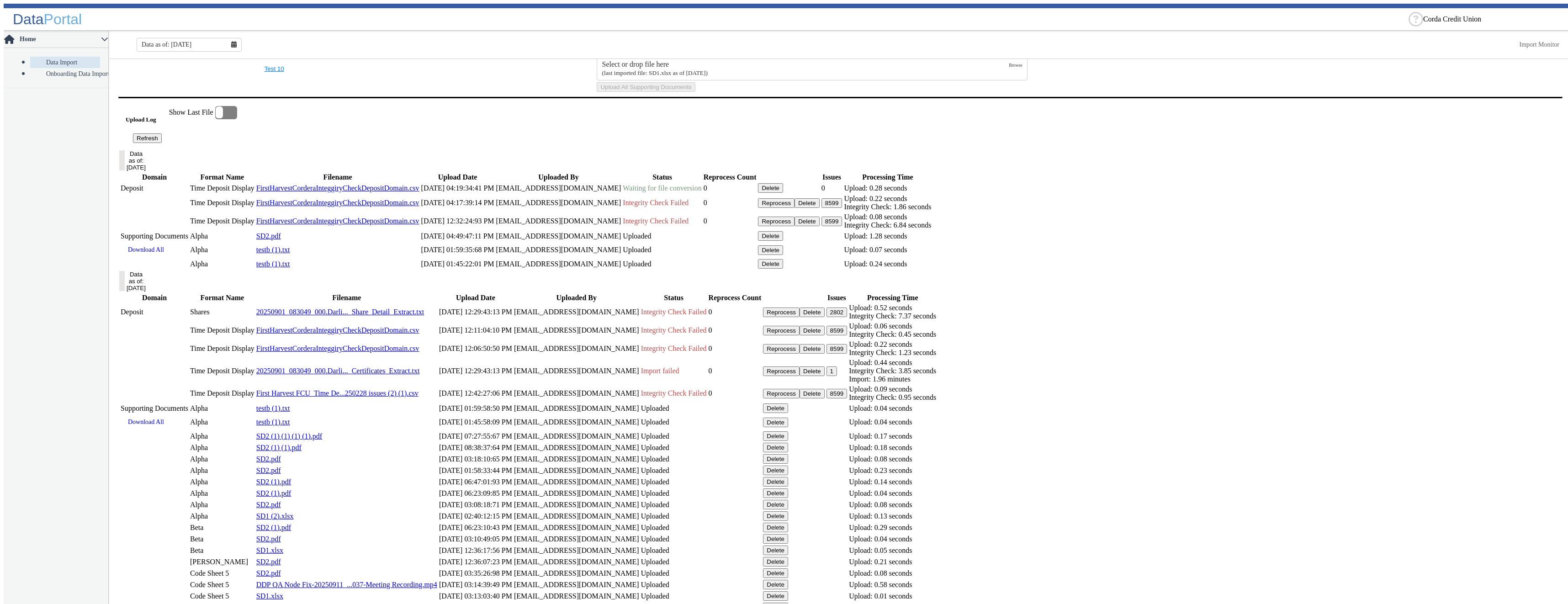
click at [162, 143] on button "Refresh" at bounding box center [147, 138] width 29 height 10
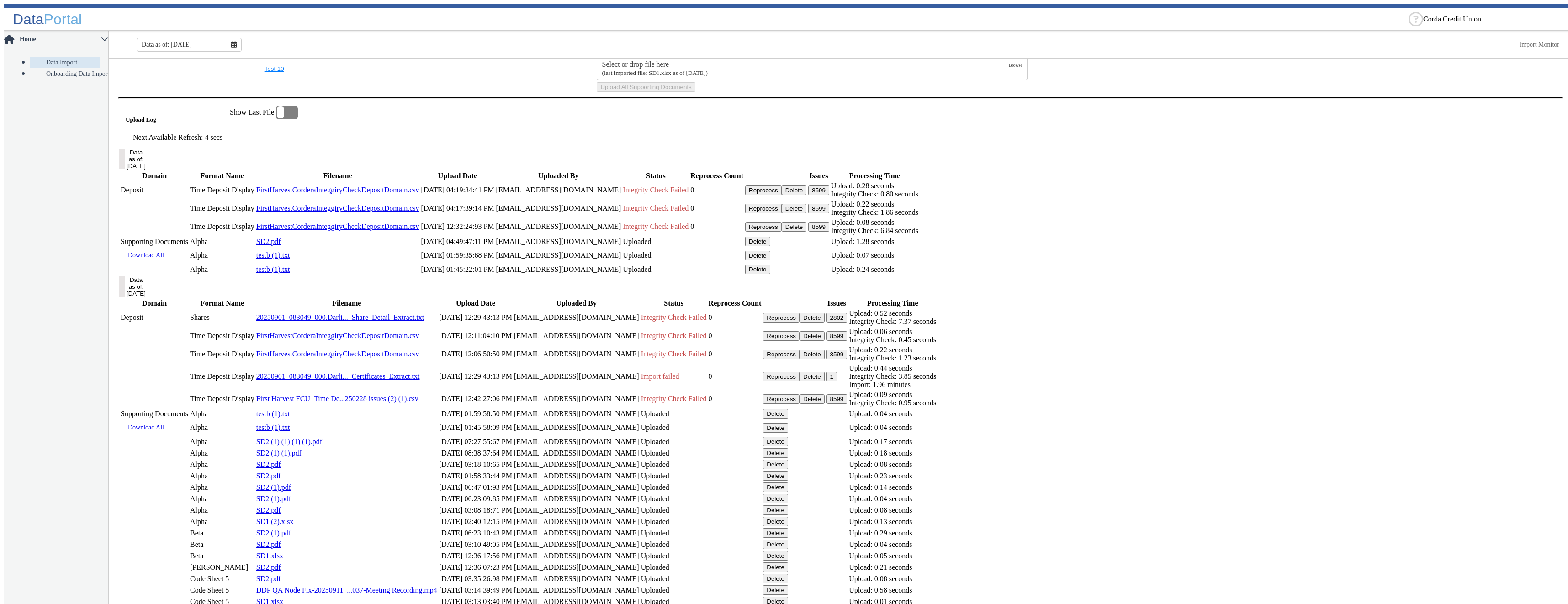
click at [829, 195] on button "8599" at bounding box center [819, 191] width 21 height 10
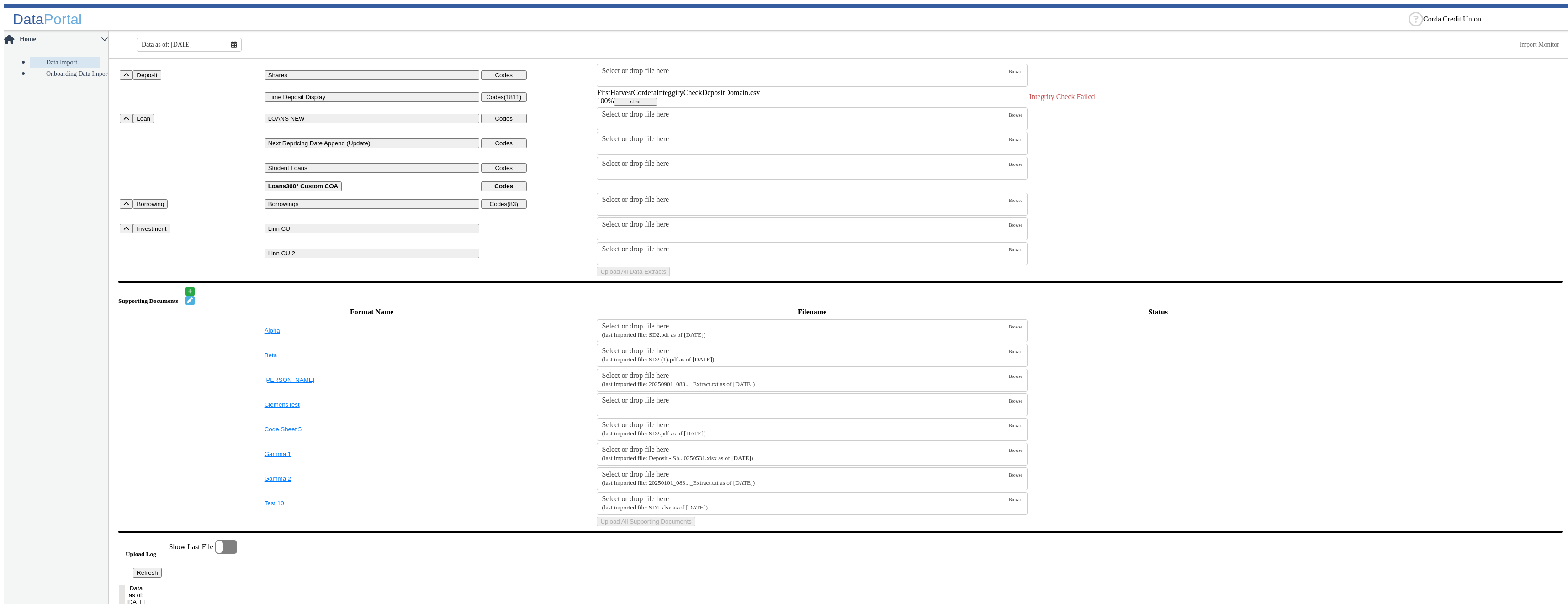
scroll to position [0, 0]
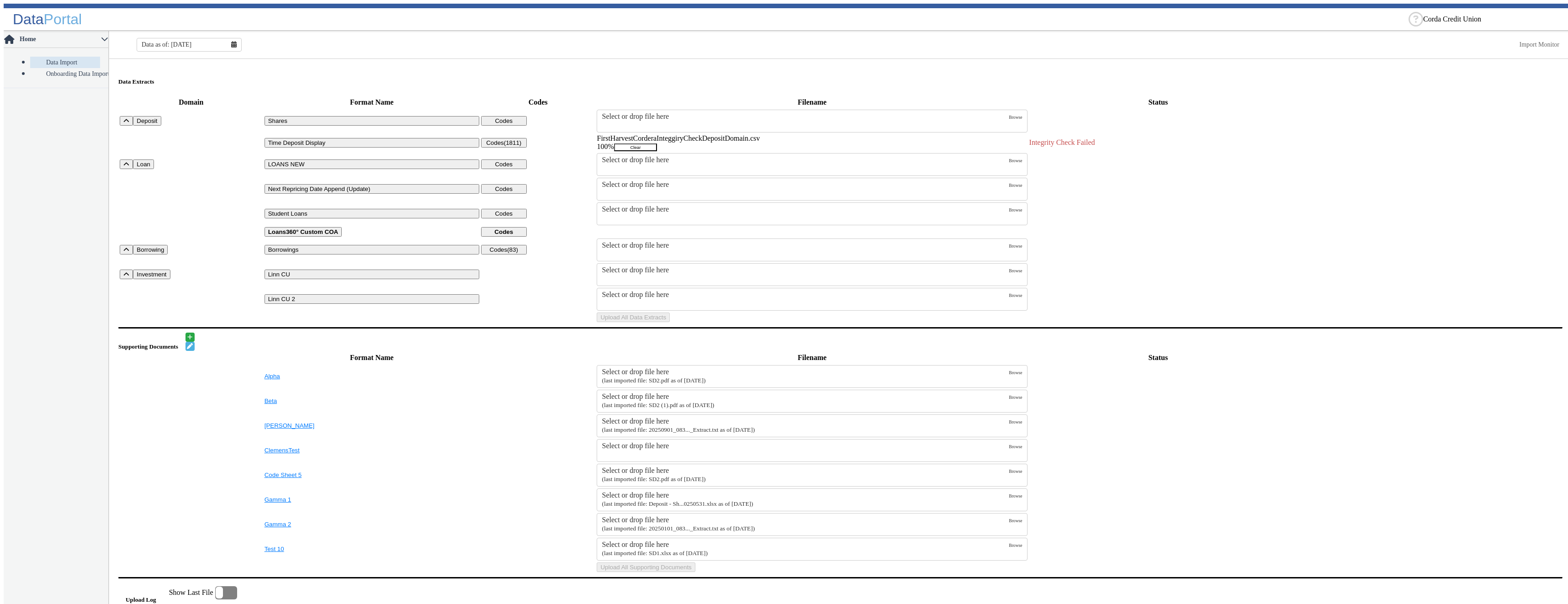
click at [657, 146] on button "Clear" at bounding box center [635, 147] width 43 height 8
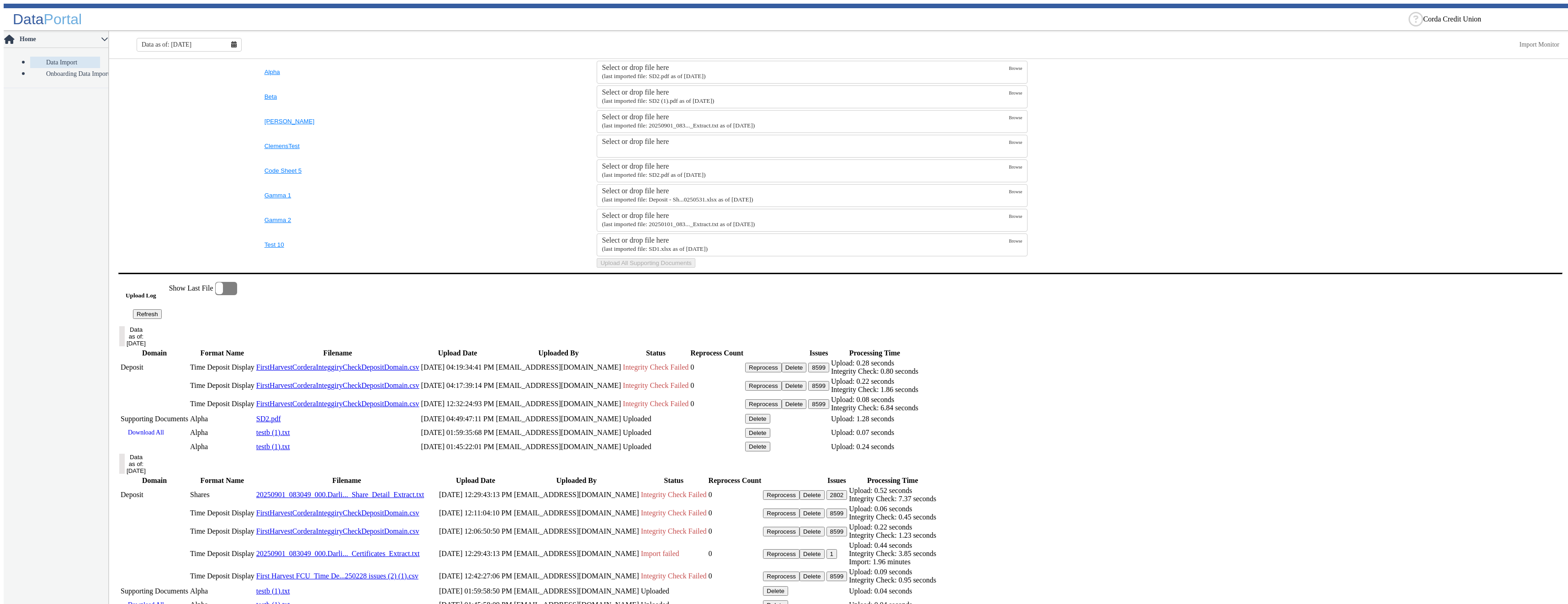
scroll to position [493, 0]
